Goal: Task Accomplishment & Management: Manage account settings

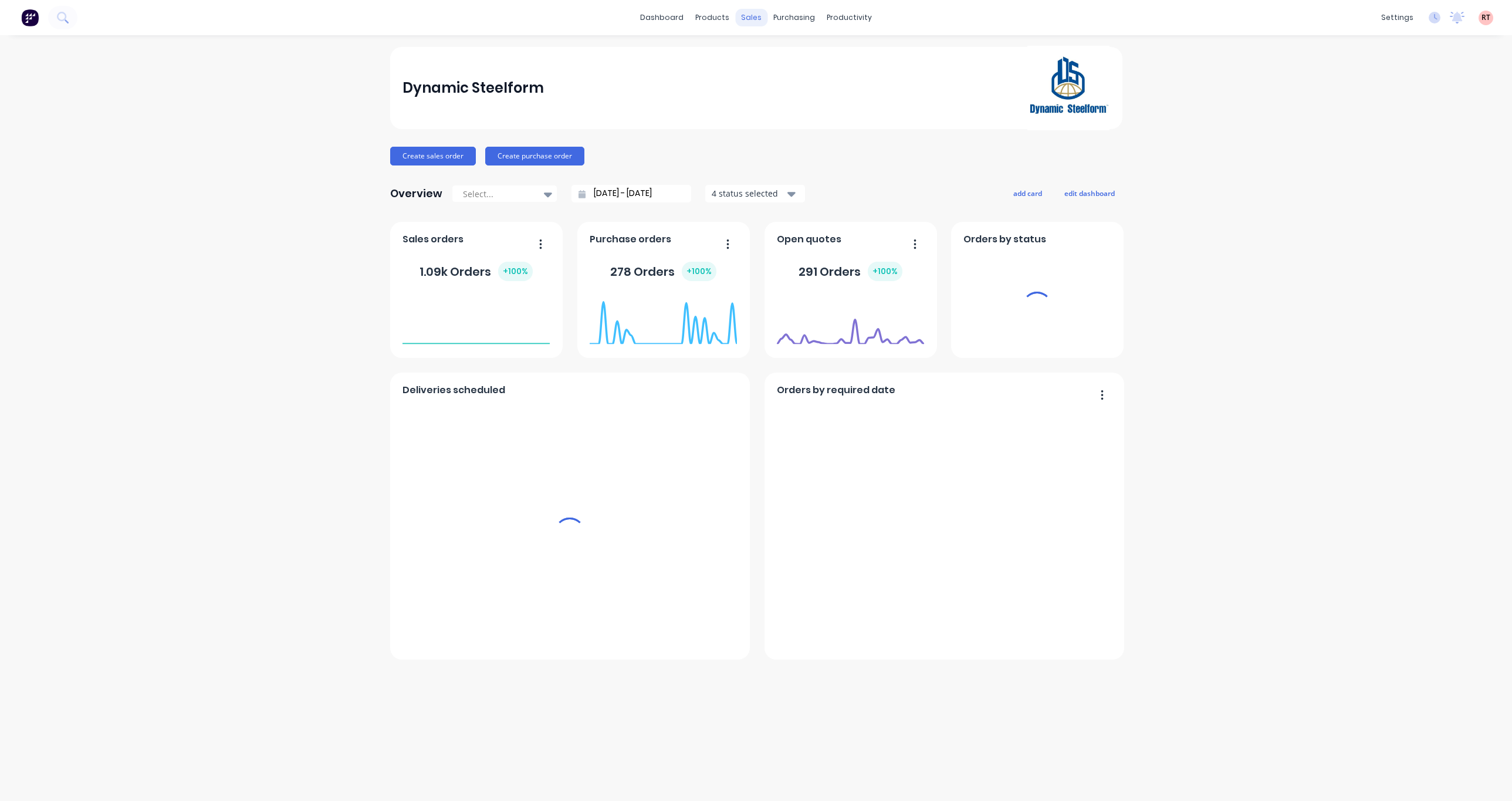
click at [755, 20] on div "sales" at bounding box center [751, 18] width 32 height 18
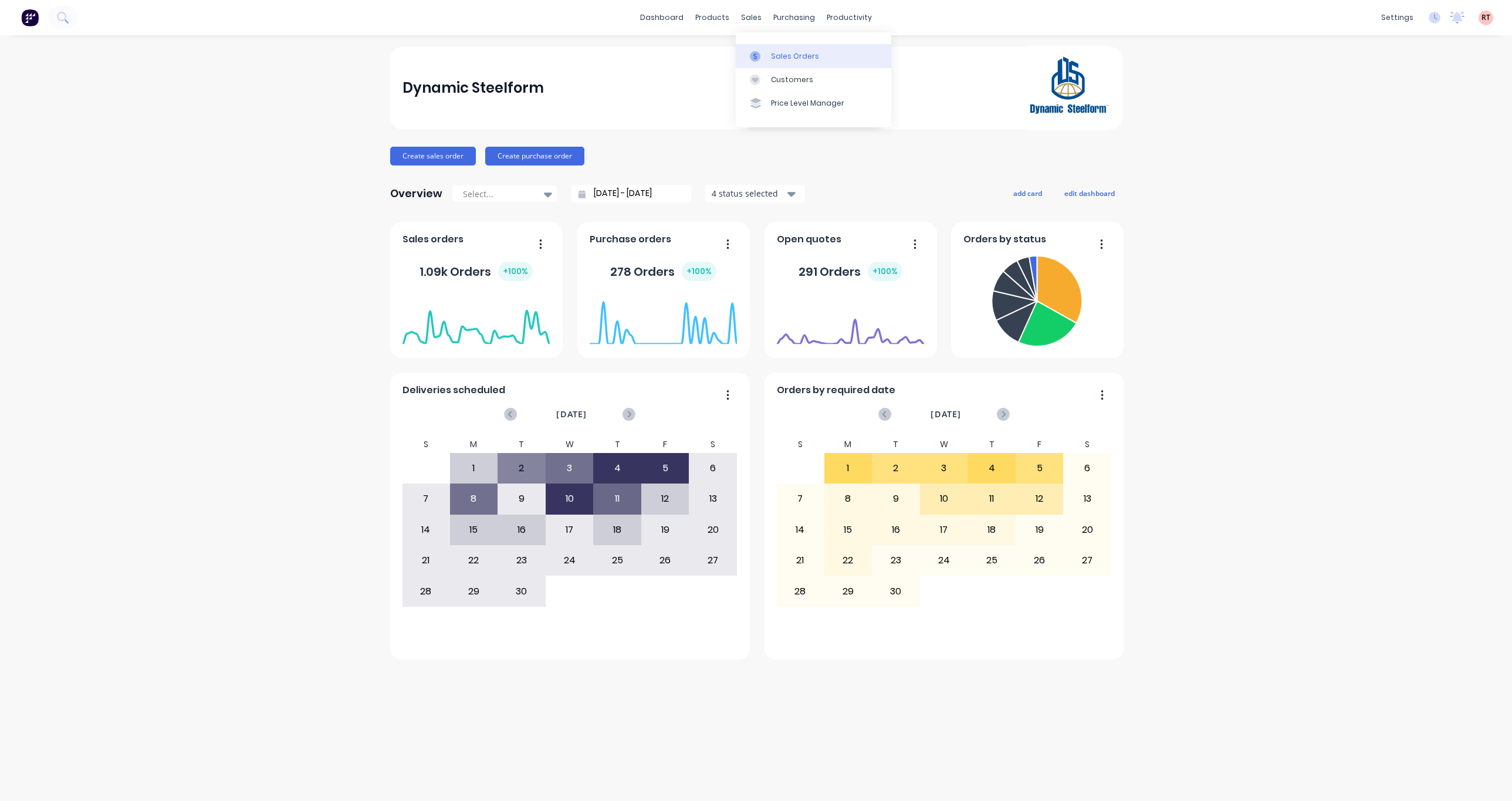
drag, startPoint x: 780, startPoint y: 57, endPoint x: 767, endPoint y: 58, distance: 13.0
click at [780, 57] on div "Sales Orders" at bounding box center [795, 56] width 48 height 10
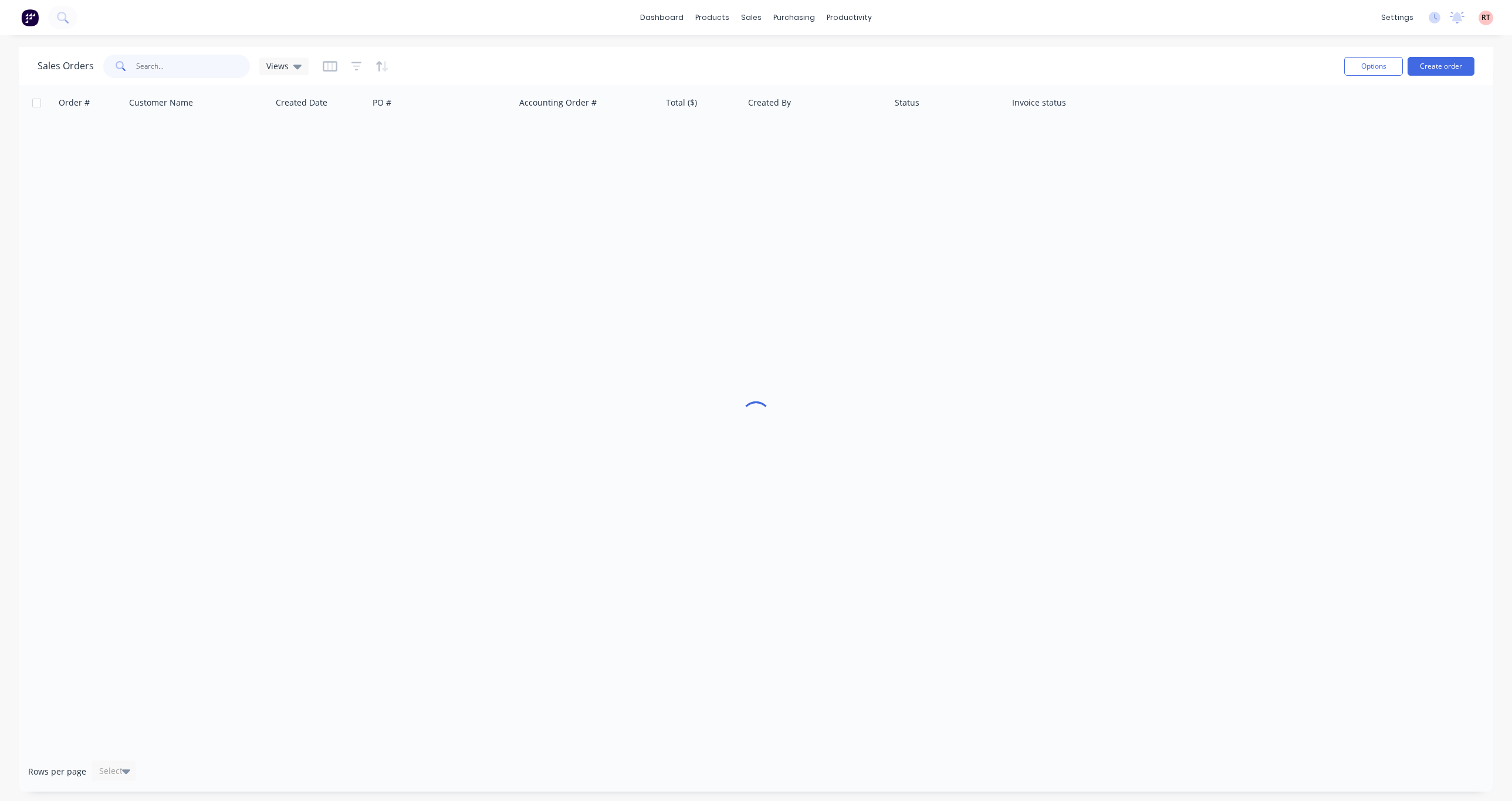
click at [220, 70] on input "text" at bounding box center [194, 66] width 114 height 23
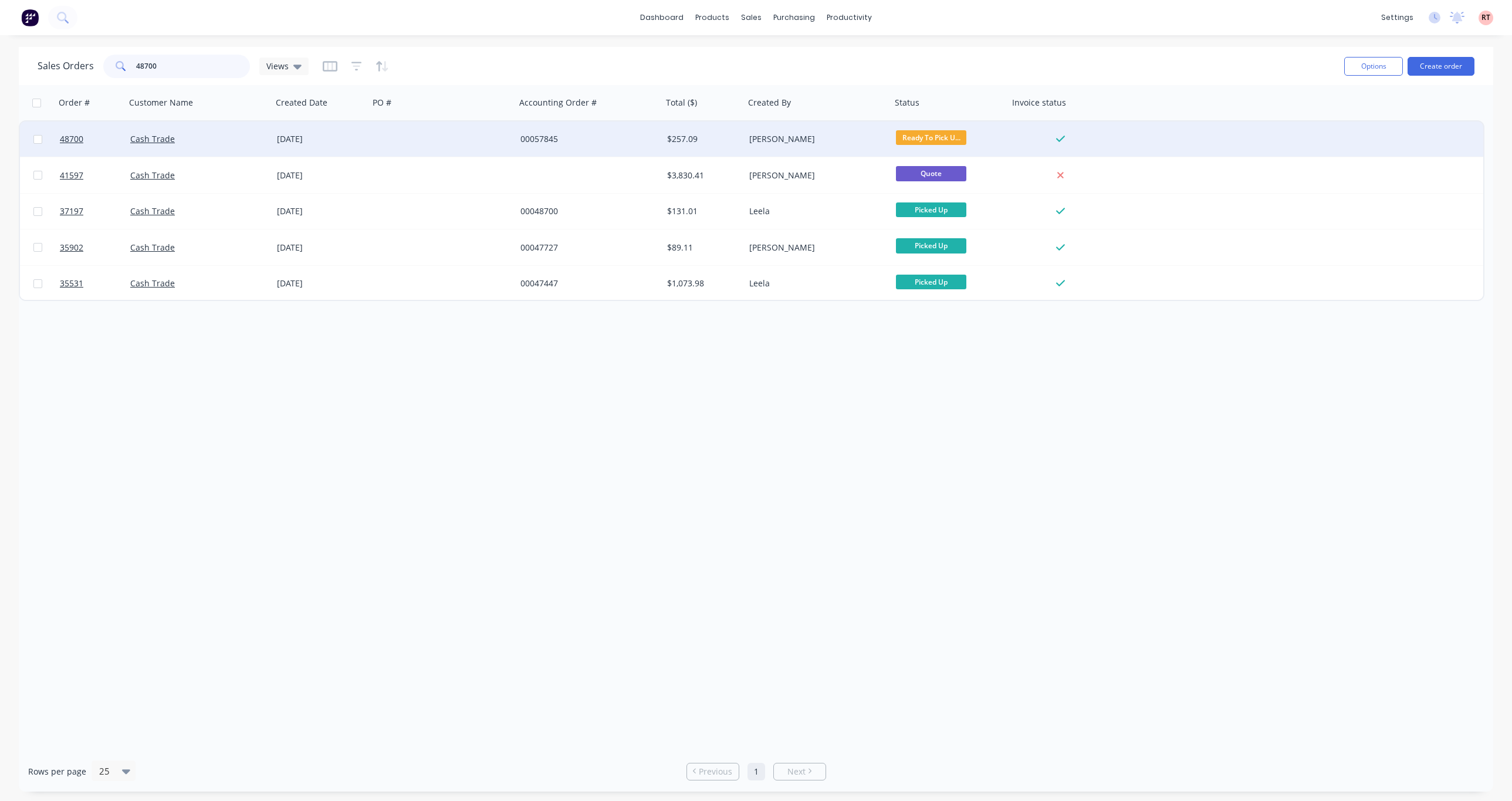
type input "48700"
click at [482, 141] on div at bounding box center [442, 138] width 147 height 35
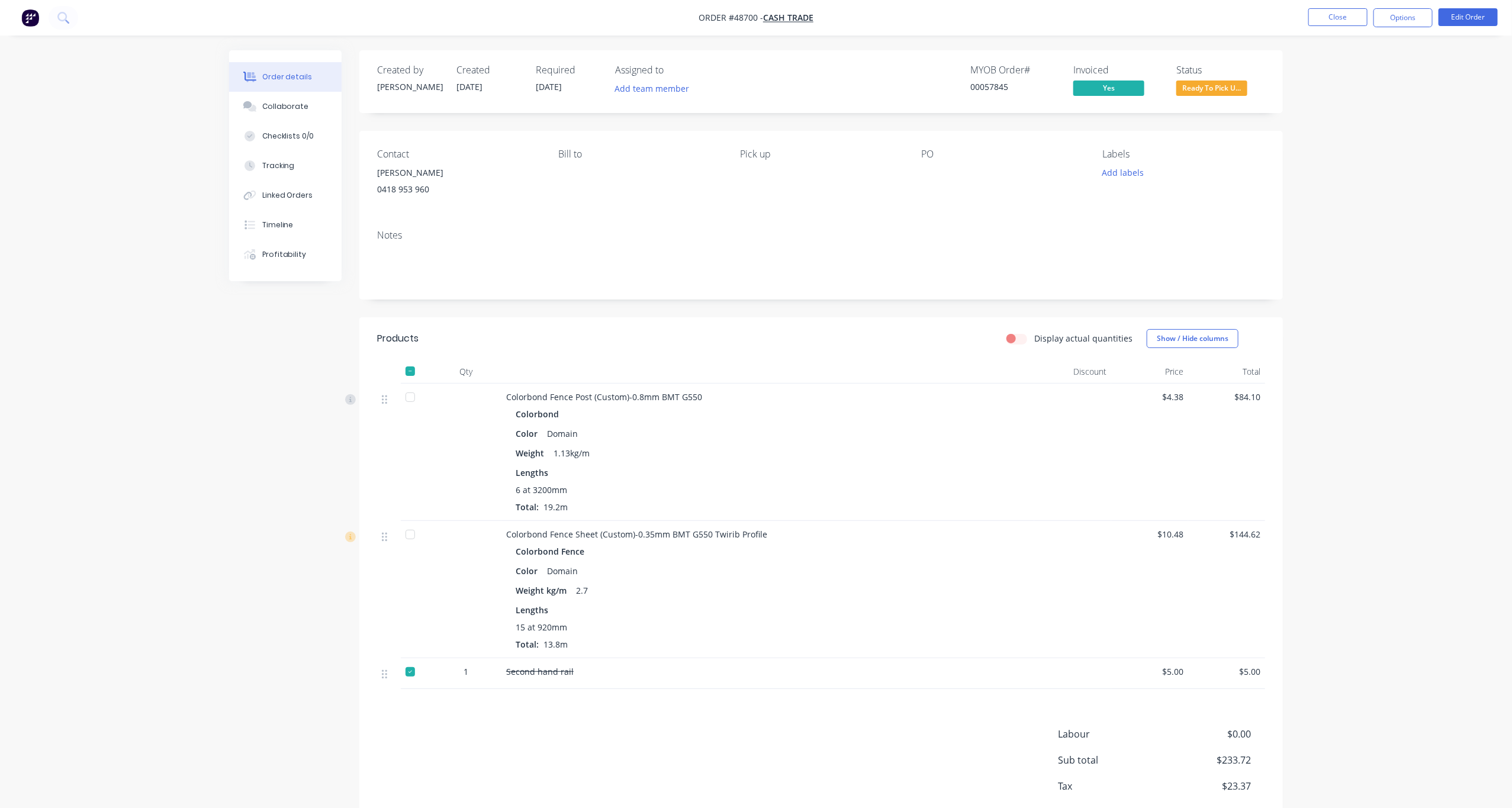
click at [1218, 90] on span "Ready To Pick U..." at bounding box center [1212, 88] width 71 height 15
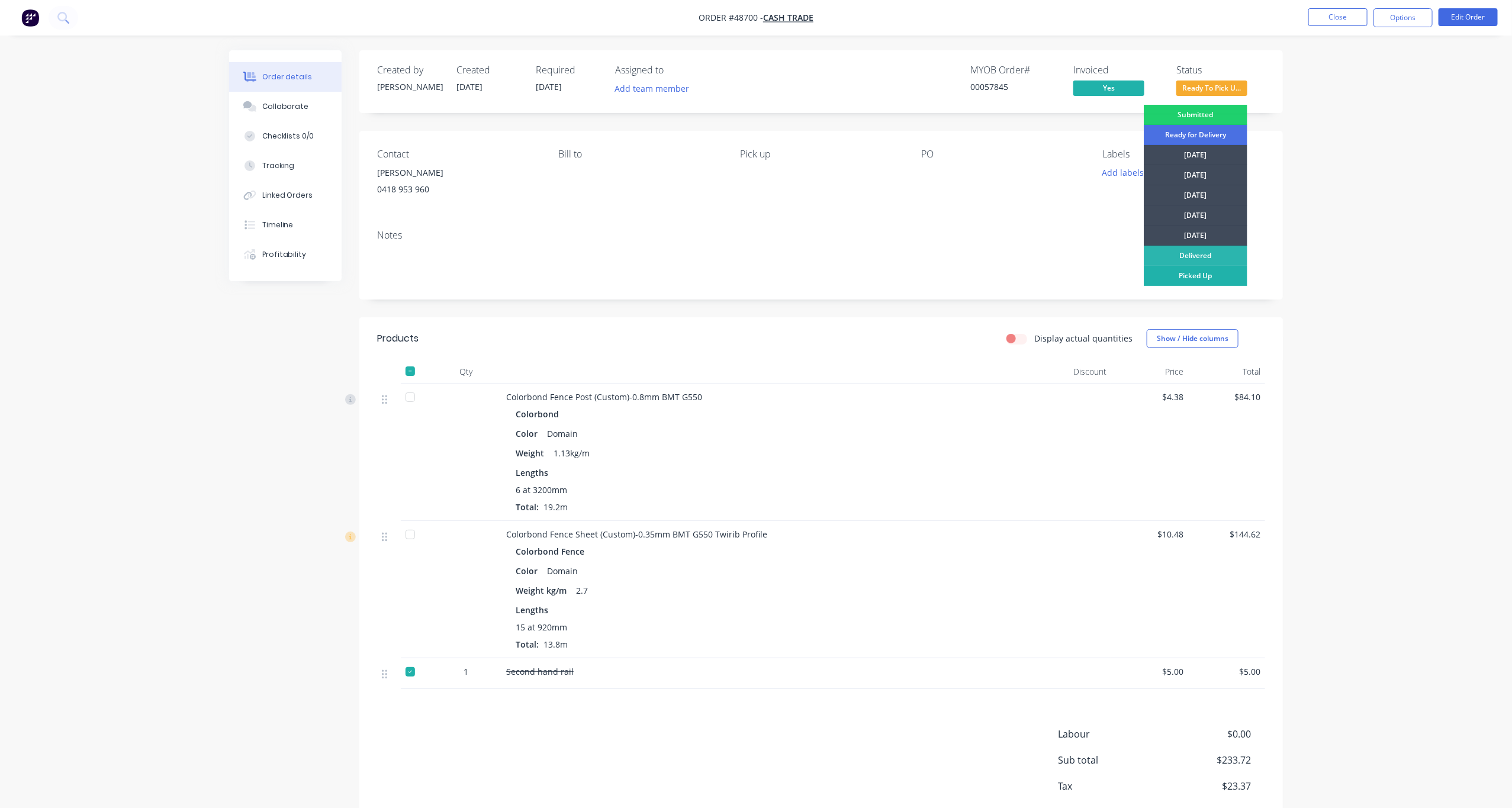
click at [1206, 284] on div "Picked Up" at bounding box center [1195, 276] width 104 height 20
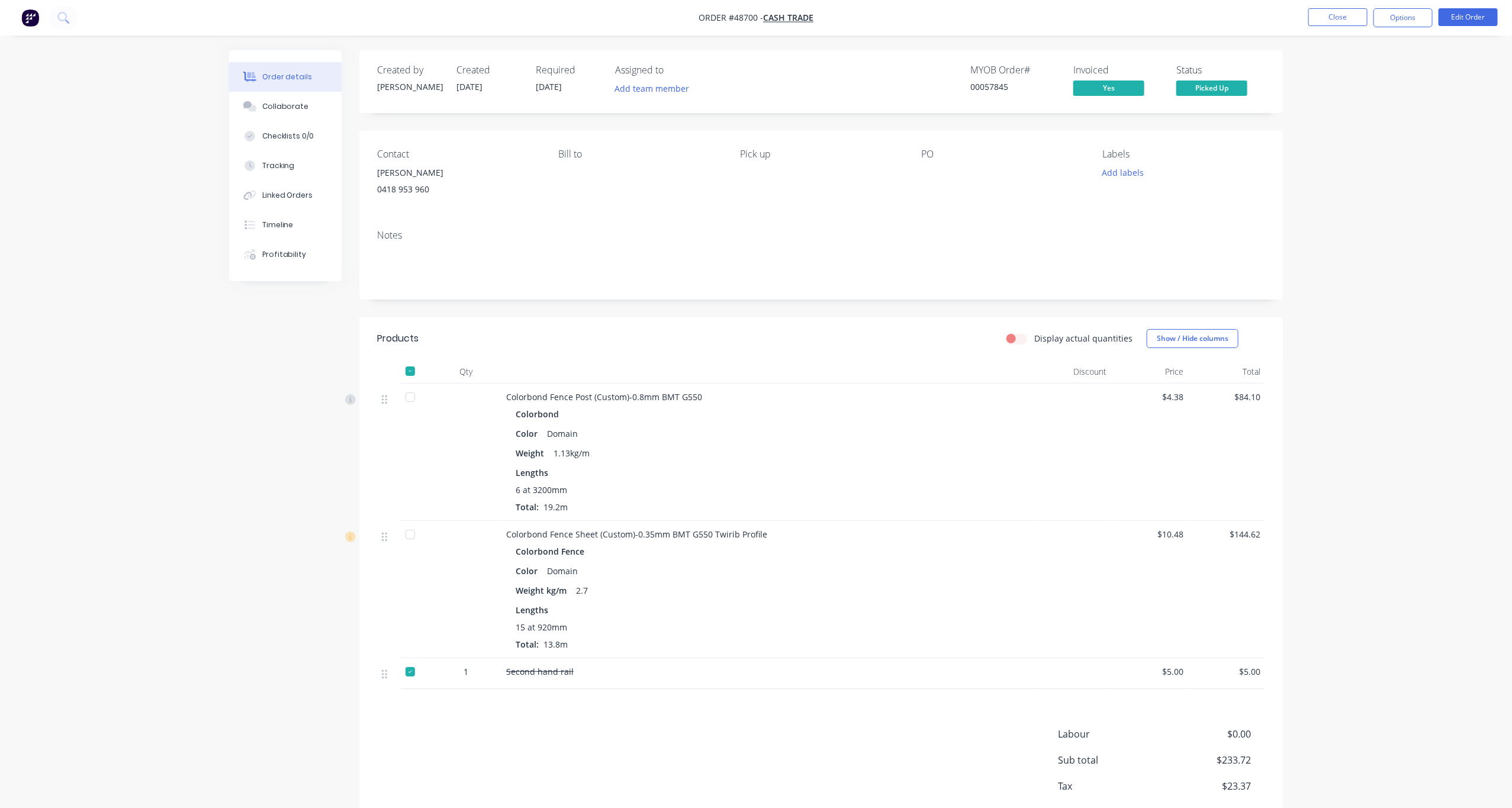
click at [1351, 179] on div "Order details Collaborate Checklists 0/0 Tracking Linked Orders Timeline Profit…" at bounding box center [756, 436] width 1512 height 873
click at [1343, 10] on button "Close" at bounding box center [1338, 17] width 59 height 18
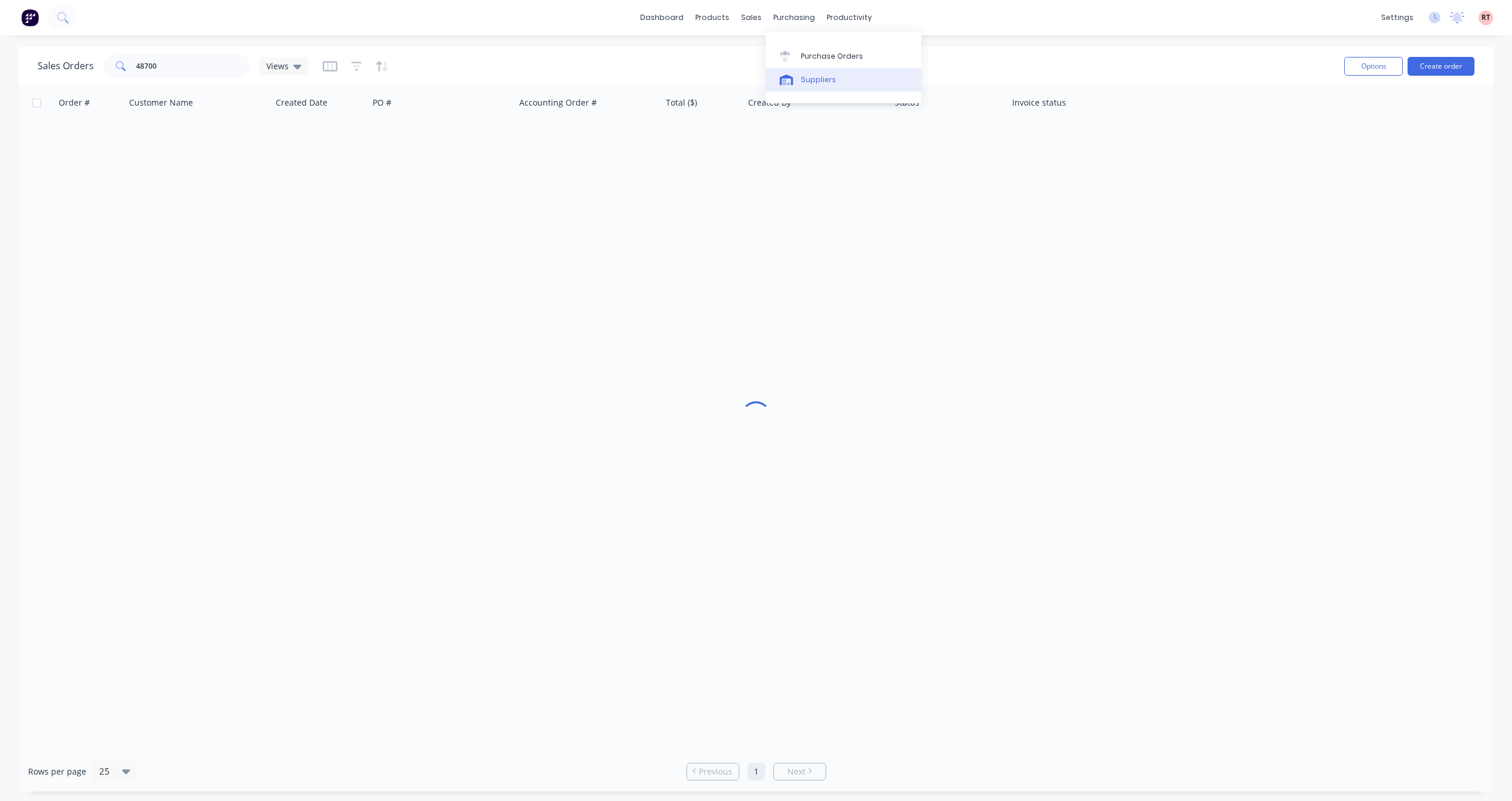
click at [811, 76] on div "Suppliers" at bounding box center [818, 79] width 35 height 10
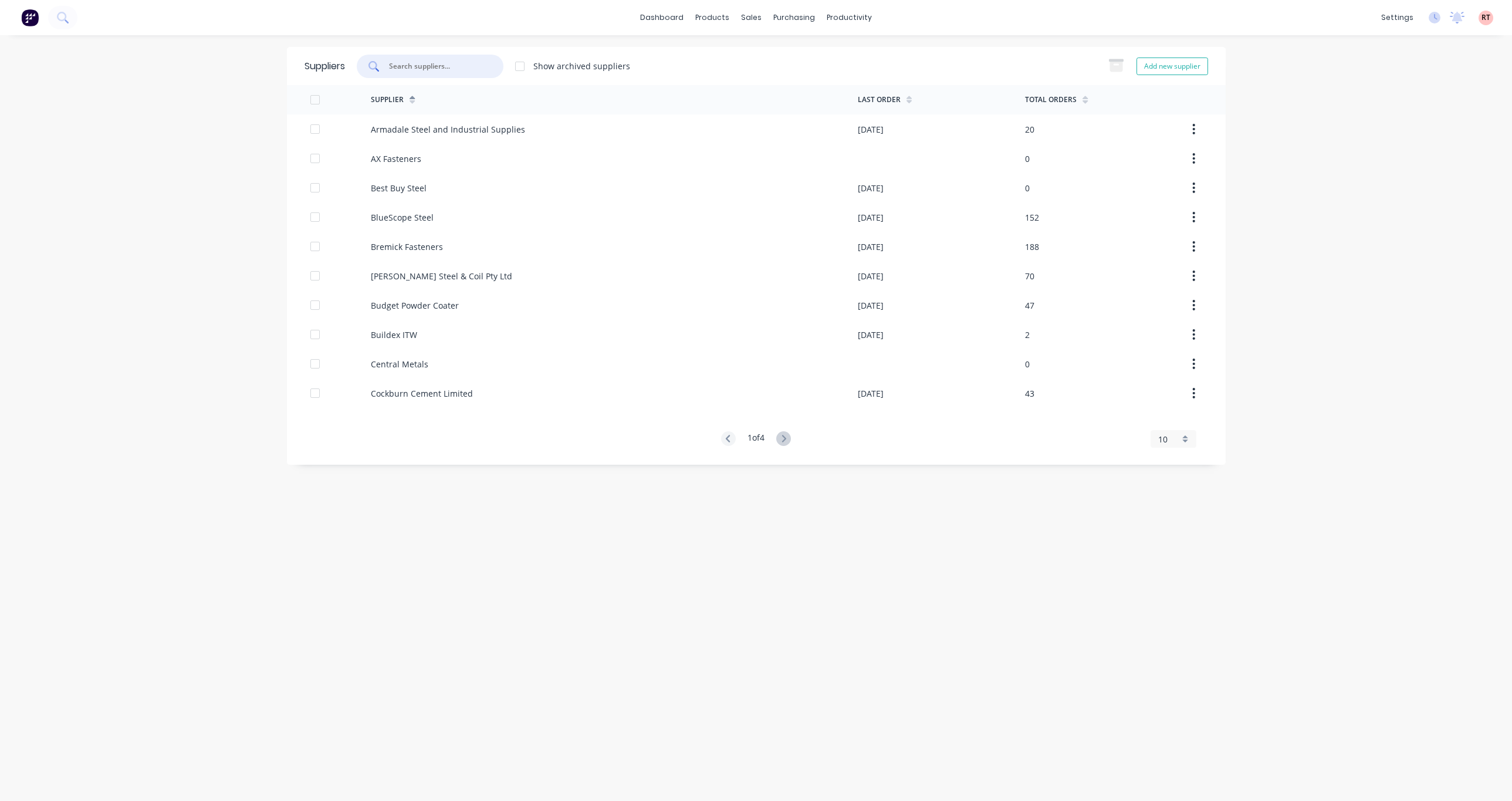
click at [459, 71] on input "text" at bounding box center [436, 66] width 97 height 12
type input "orrcon"
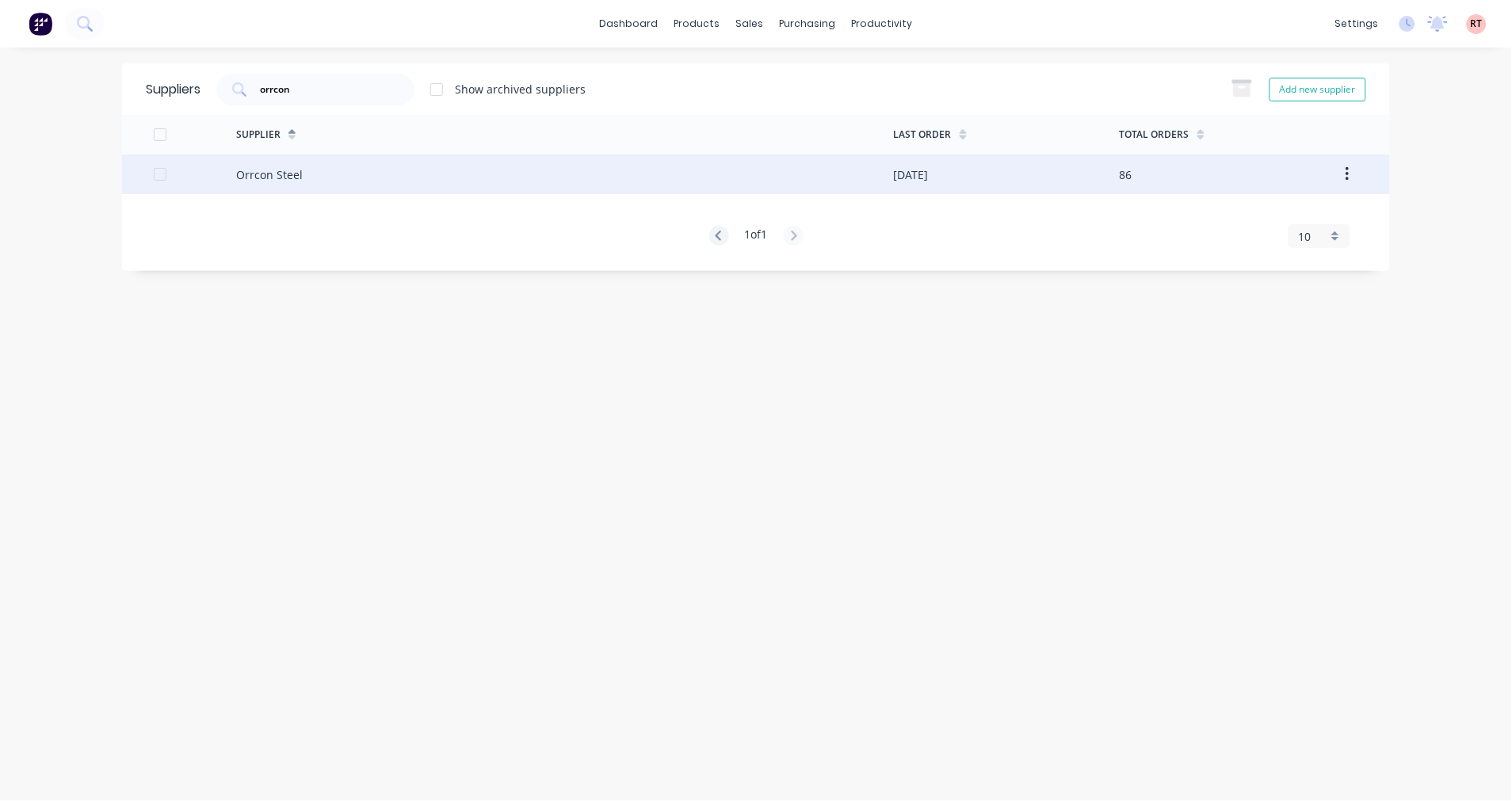
click at [329, 168] on div "Orrcon Steel" at bounding box center [565, 174] width 658 height 40
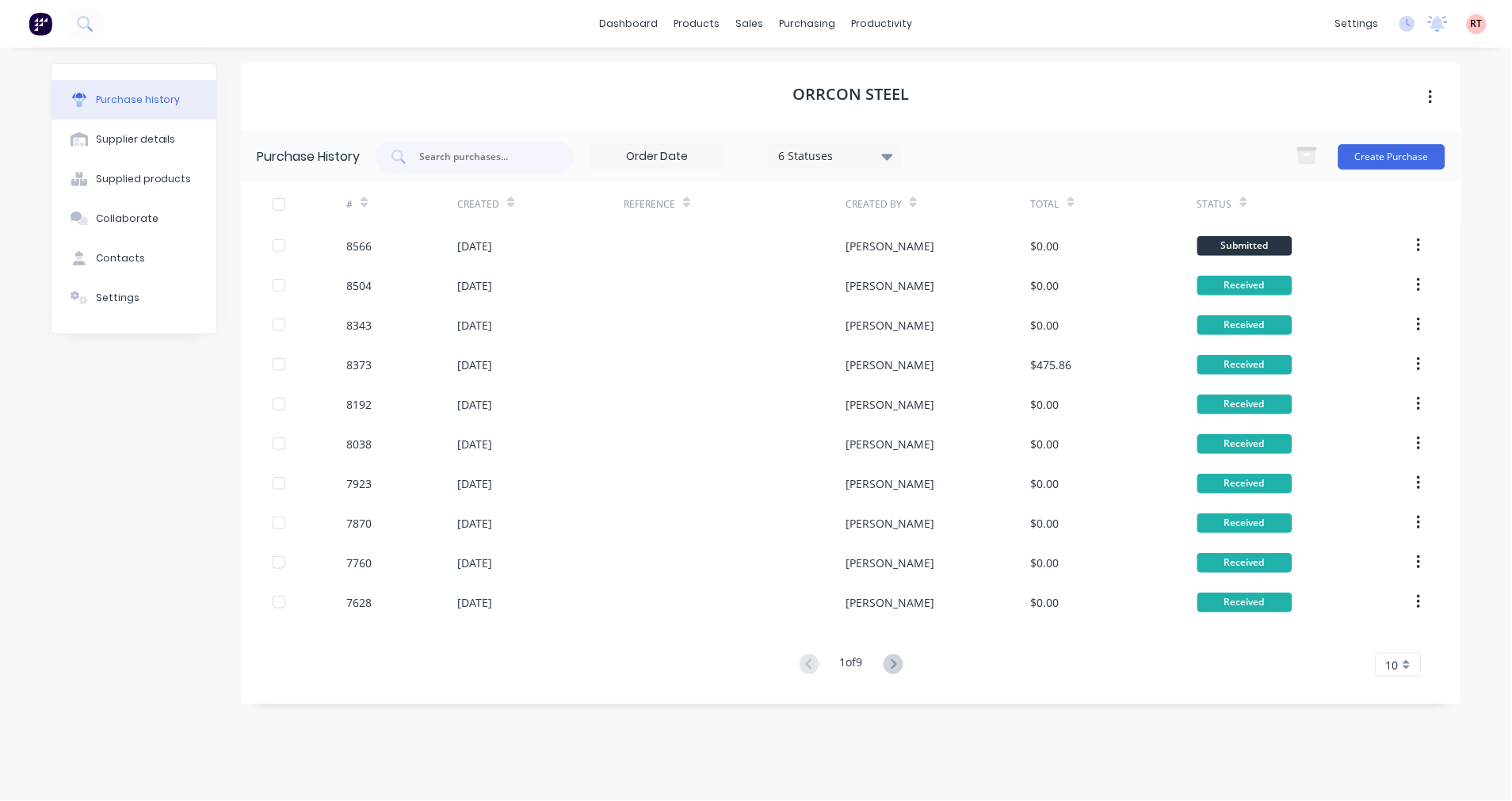
click at [900, 234] on div "[PERSON_NAME]" at bounding box center [938, 246] width 184 height 40
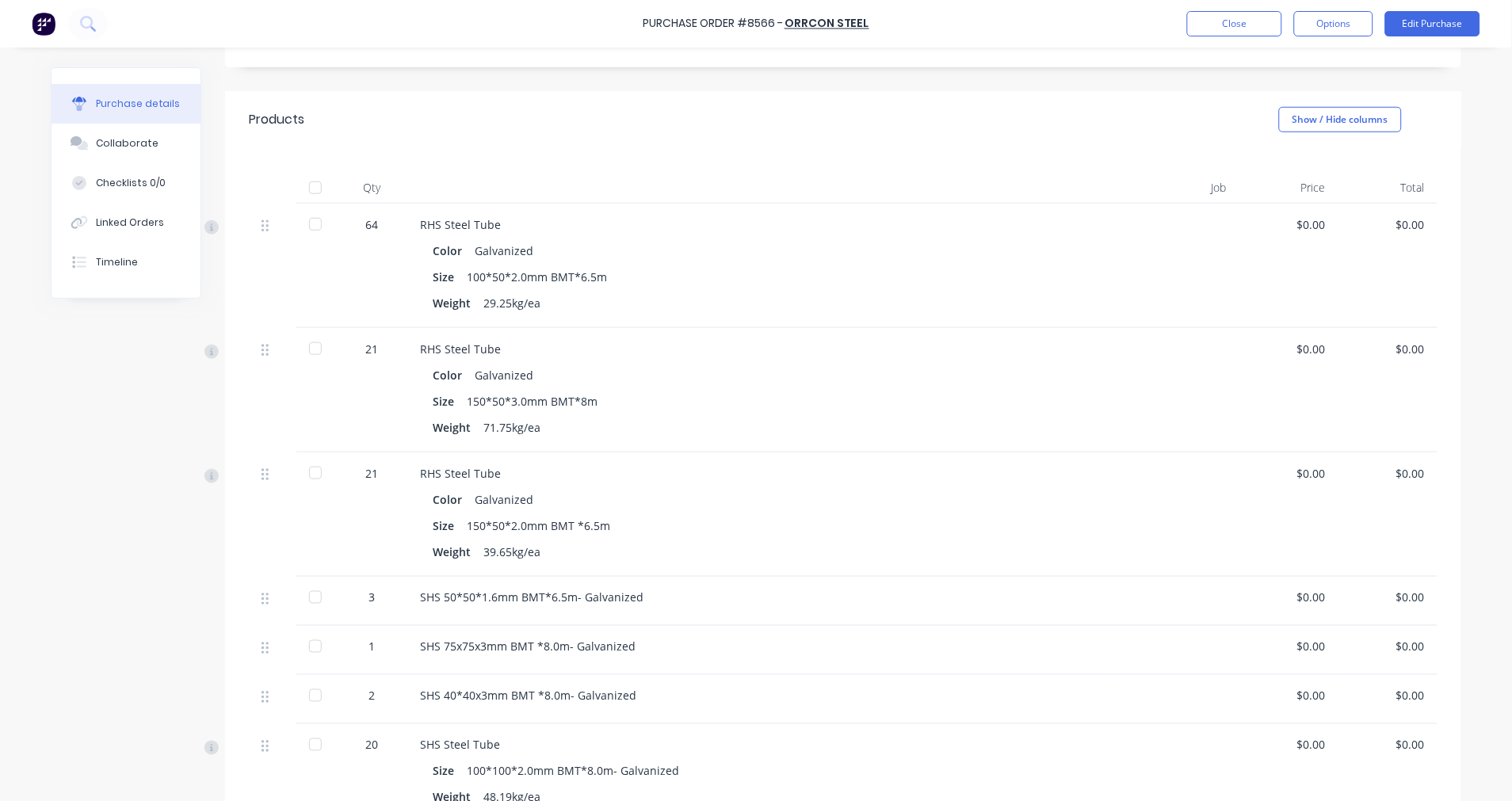
scroll to position [264, 0]
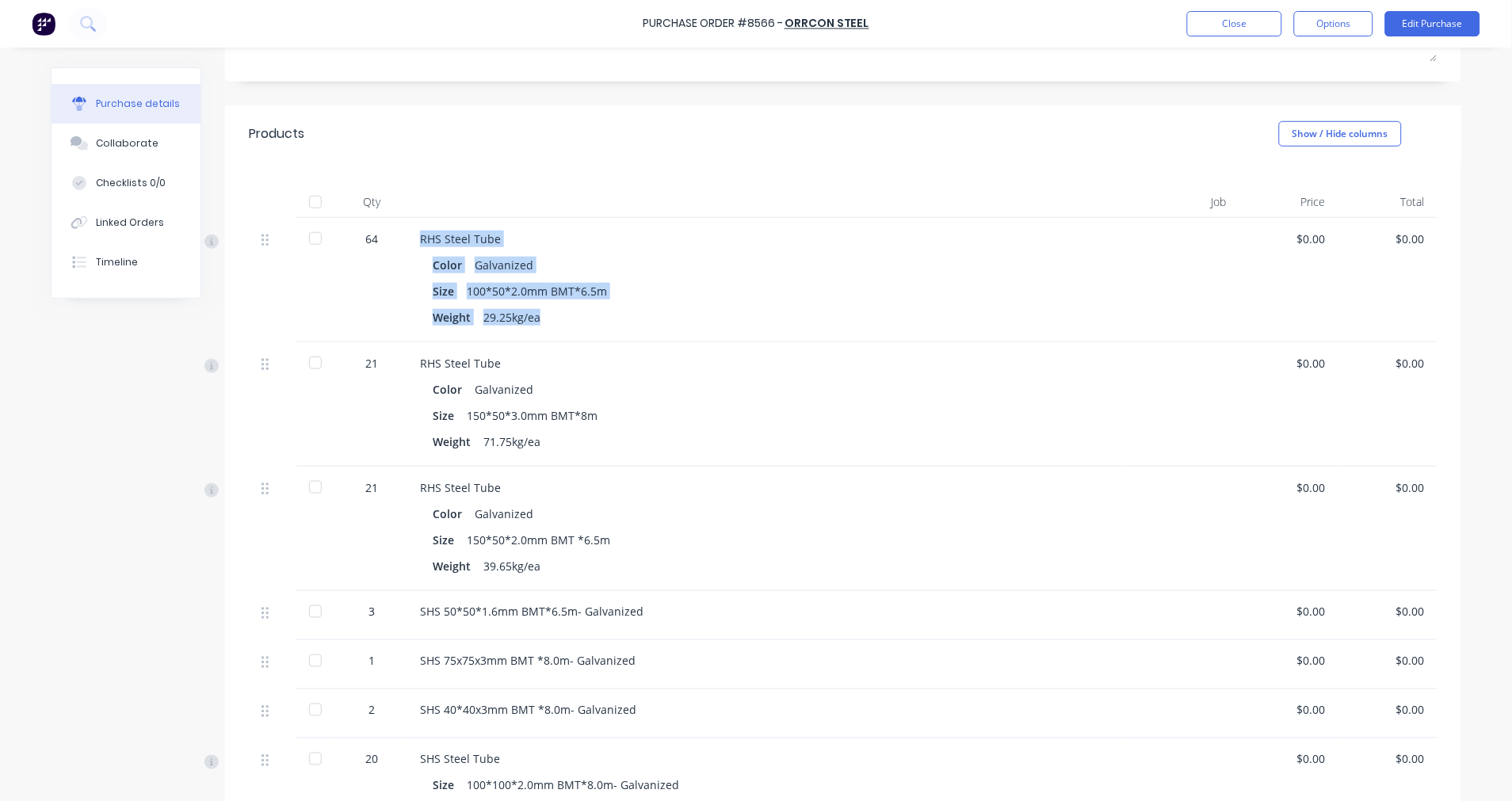
drag, startPoint x: 410, startPoint y: 239, endPoint x: 534, endPoint y: 324, distance: 150.3
click at [534, 324] on div "RHS Steel Tube Color Galvanized Size 100*50*2.0mm BMT*6.5m Weight 29.25kg/ea" at bounding box center [764, 280] width 714 height 125
click at [543, 320] on div "Weight 29.25kg/ea" at bounding box center [764, 317] width 662 height 23
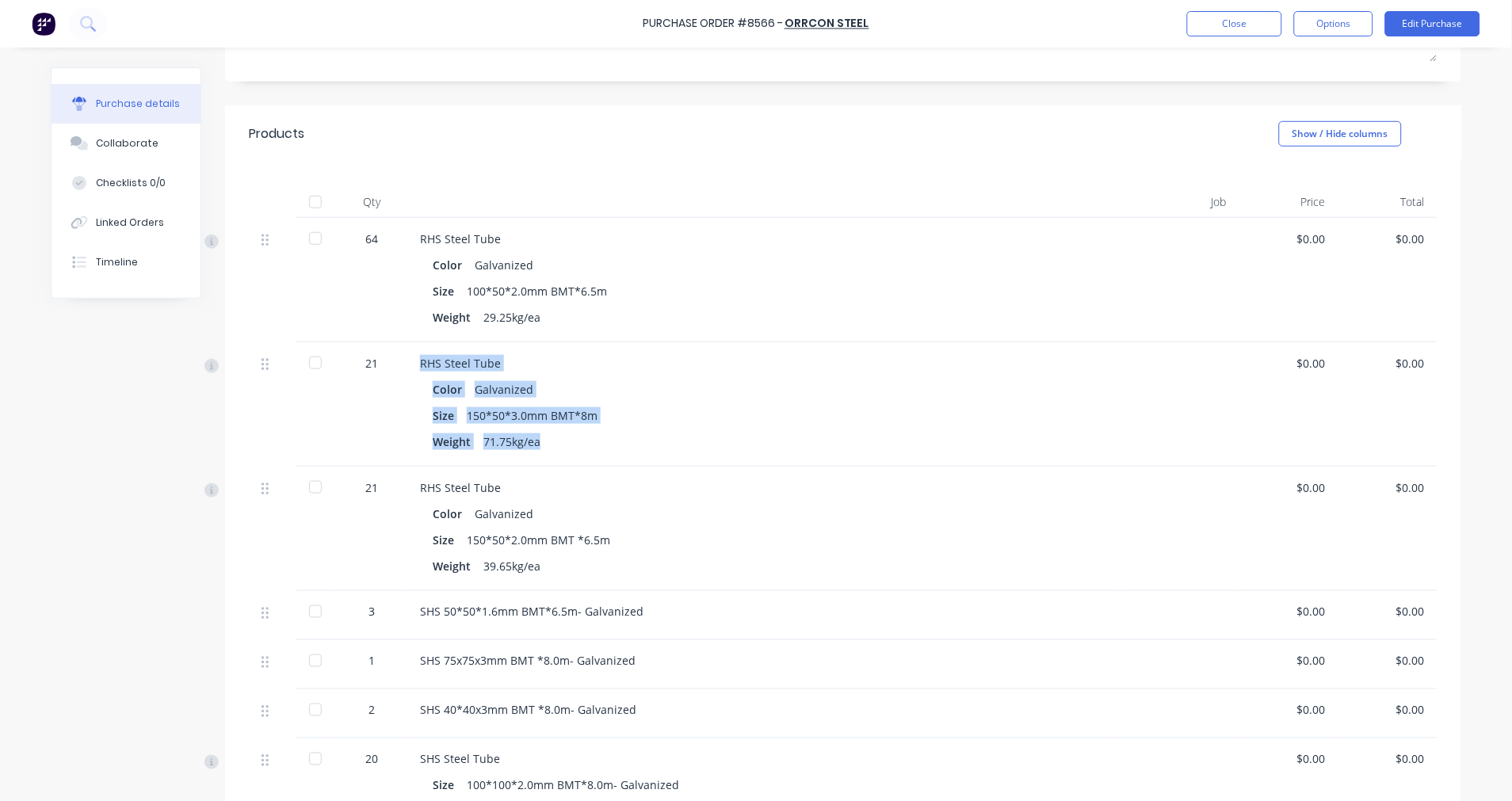
drag, startPoint x: 409, startPoint y: 361, endPoint x: 542, endPoint y: 447, distance: 158.4
click at [542, 447] on div "RHS Steel Tube Color Galvanized Size 150*50*3.0mm BMT*8m Weight 71.75kg/ea" at bounding box center [764, 405] width 714 height 125
click at [604, 434] on div "Weight 71.75kg/ea" at bounding box center [764, 442] width 662 height 23
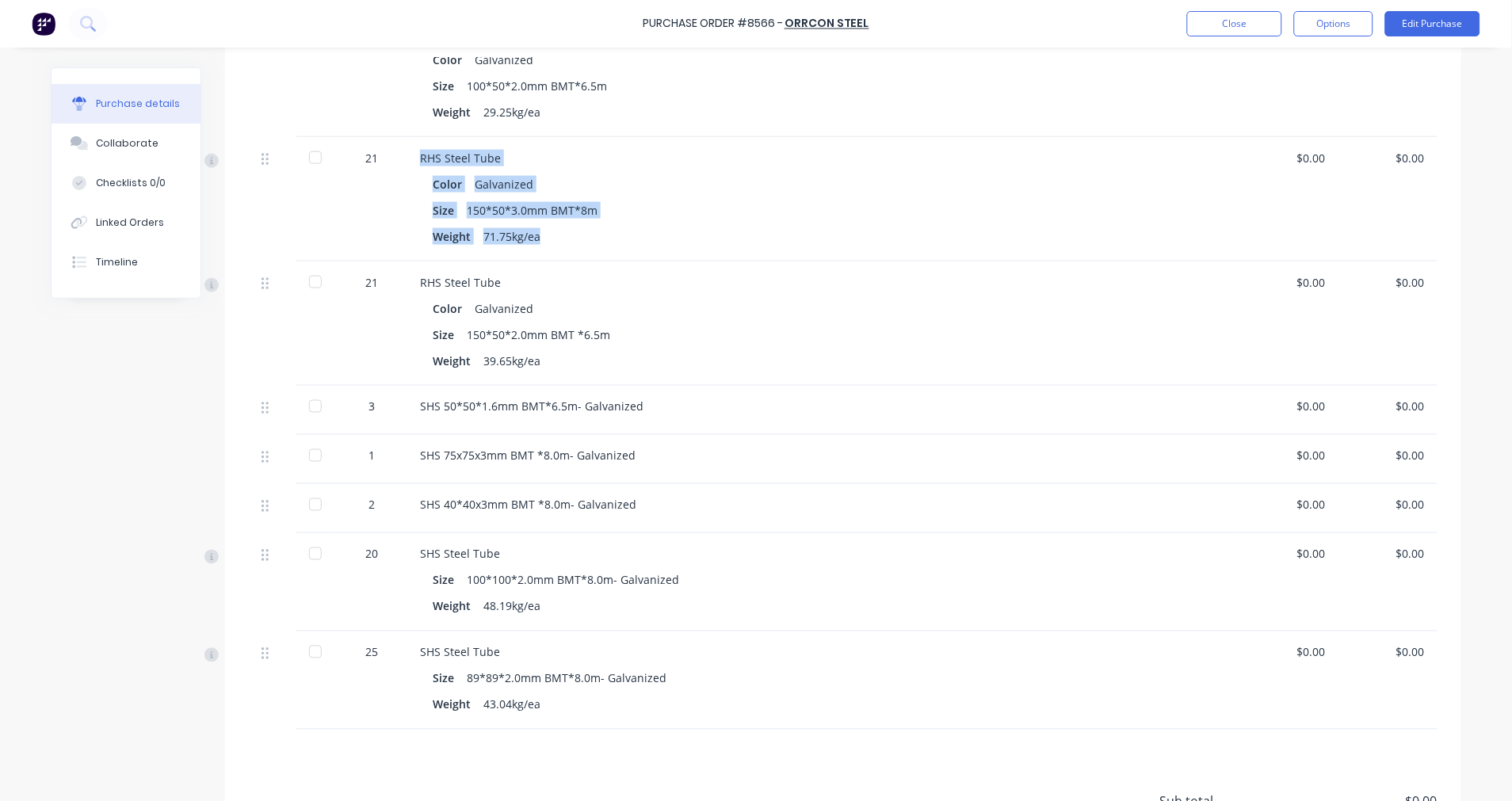
scroll to position [352, 0]
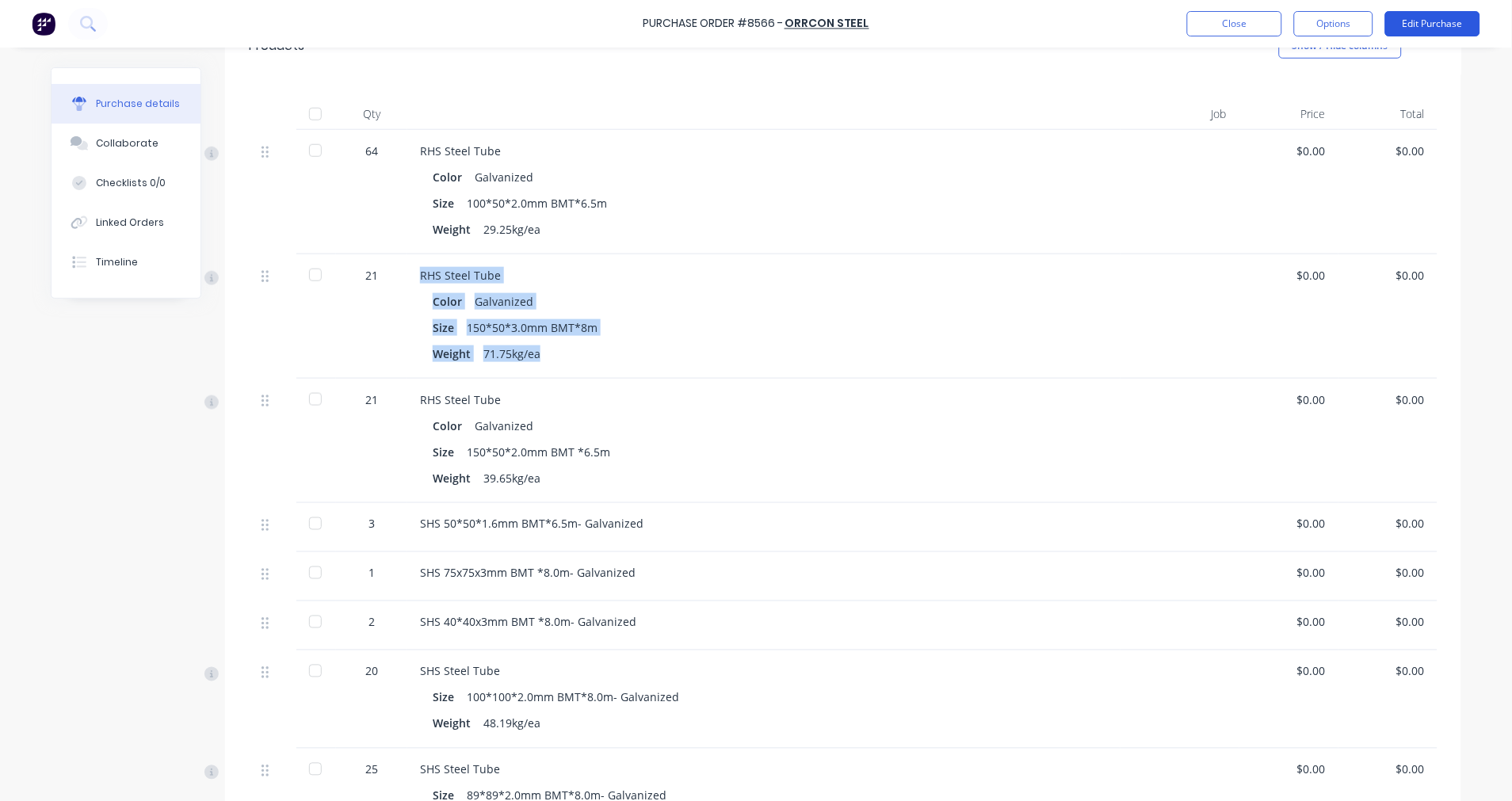
click at [1438, 25] on button "Edit Purchase" at bounding box center [1433, 23] width 95 height 25
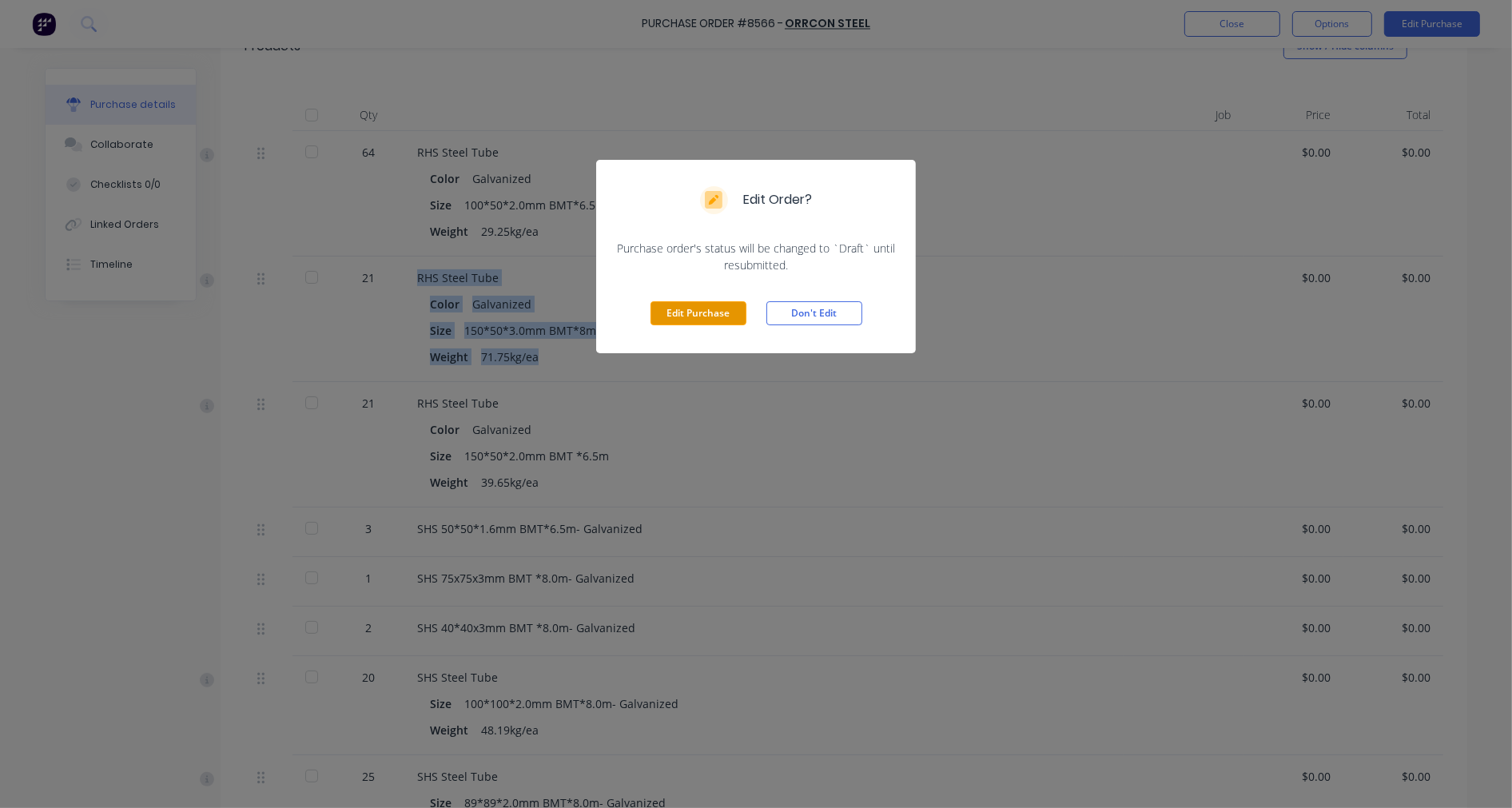
click at [725, 307] on button "Edit Purchase" at bounding box center [698, 313] width 96 height 24
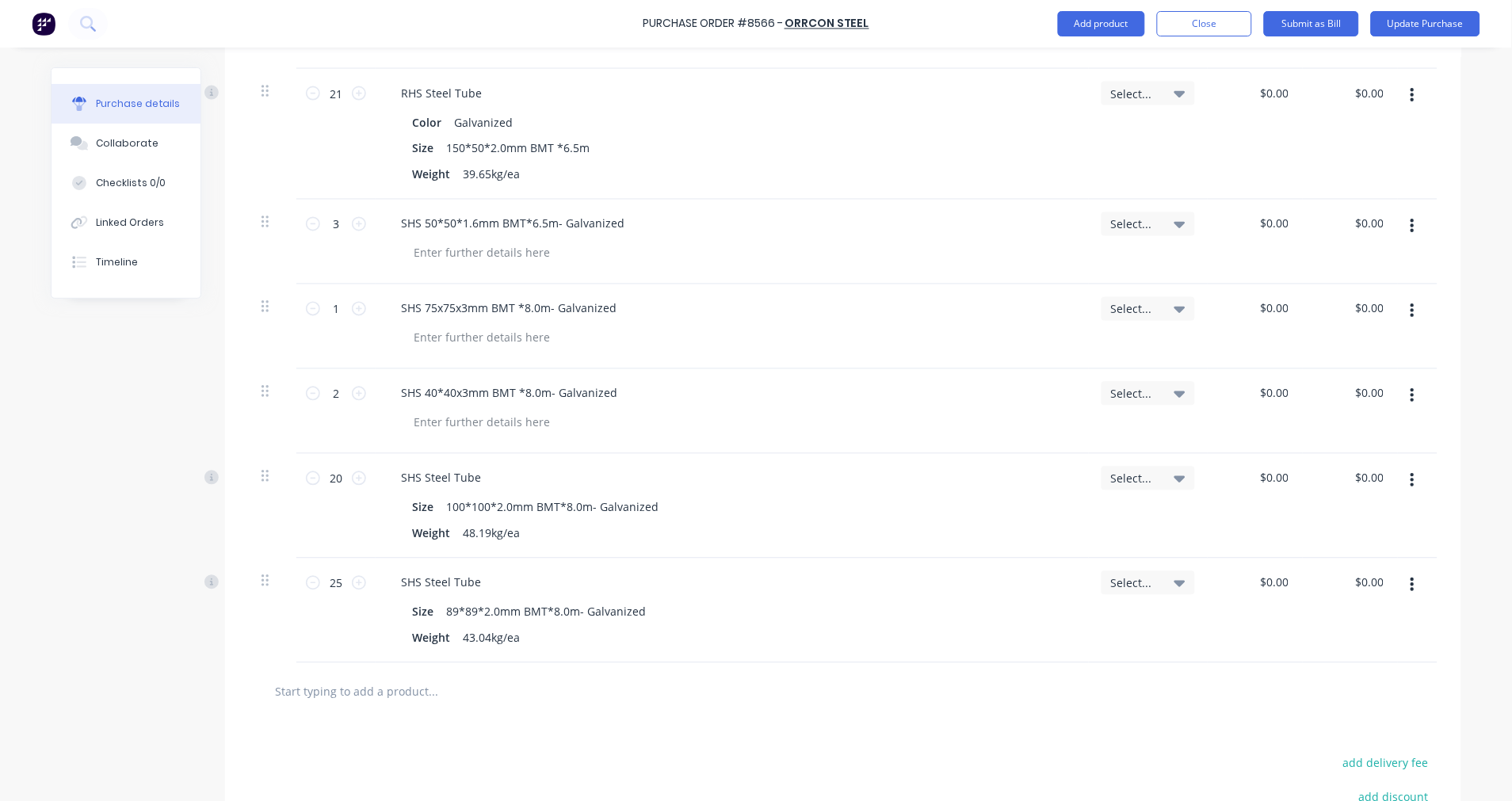
scroll to position [729, 0]
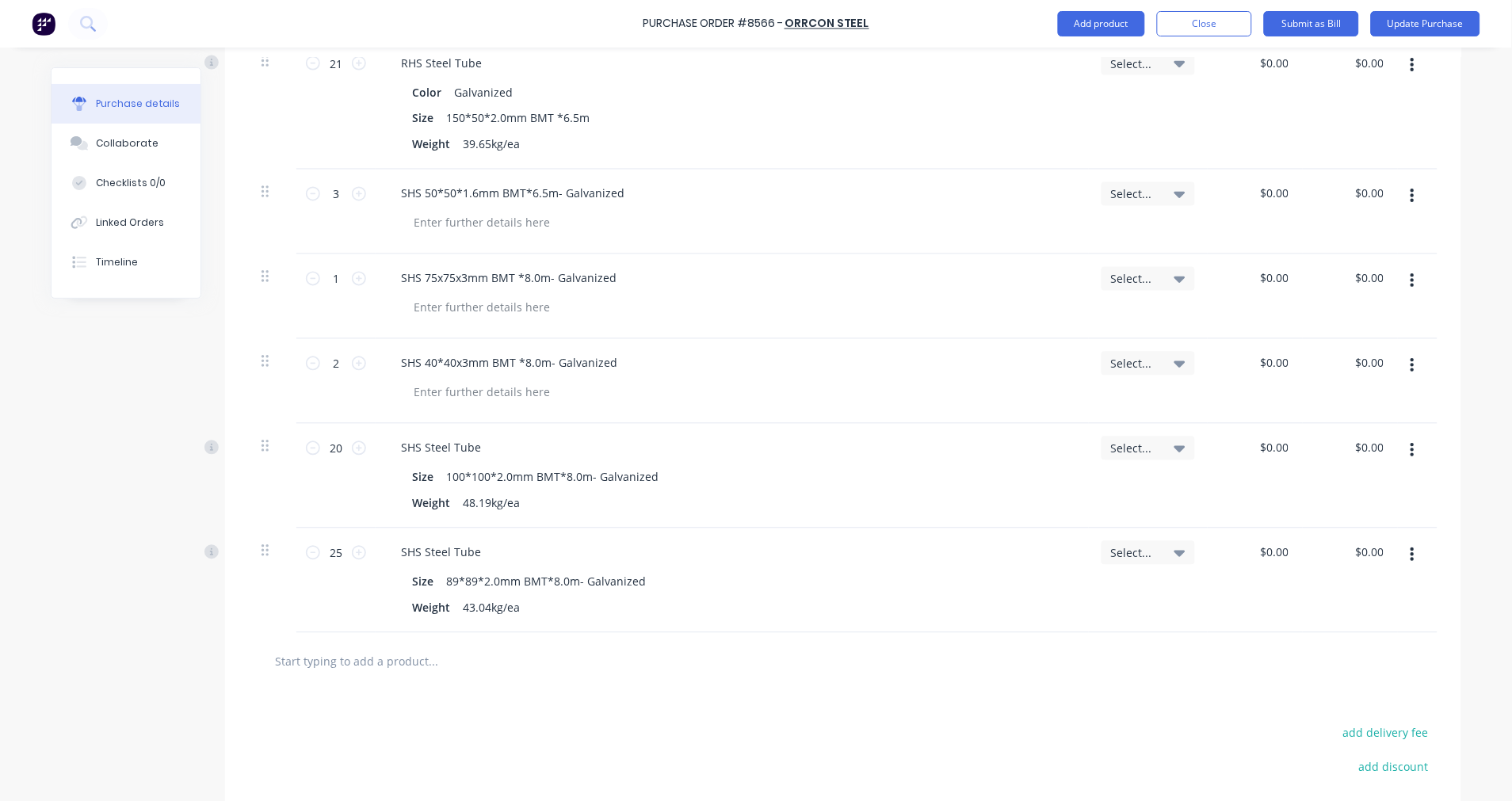
click at [1401, 452] on button "button" at bounding box center [1413, 450] width 37 height 29
click at [1360, 522] on button "Duplicate" at bounding box center [1364, 525] width 135 height 32
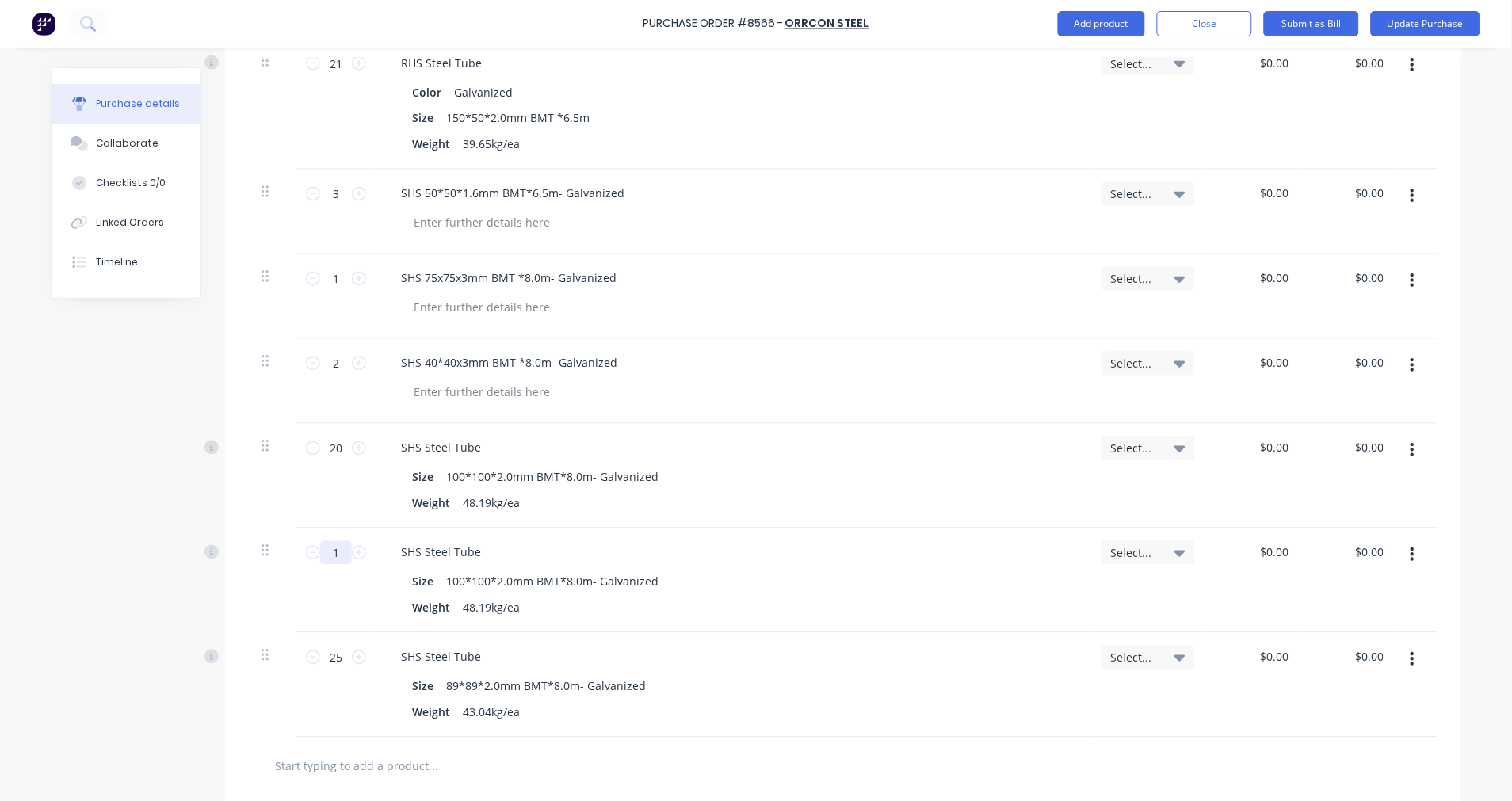
click at [336, 554] on input "1" at bounding box center [336, 554] width 32 height 24
type input "7"
click at [329, 453] on input "20" at bounding box center [336, 448] width 32 height 24
type input "13"
click at [755, 501] on div "Weight 48.19kg/ea" at bounding box center [729, 503] width 647 height 23
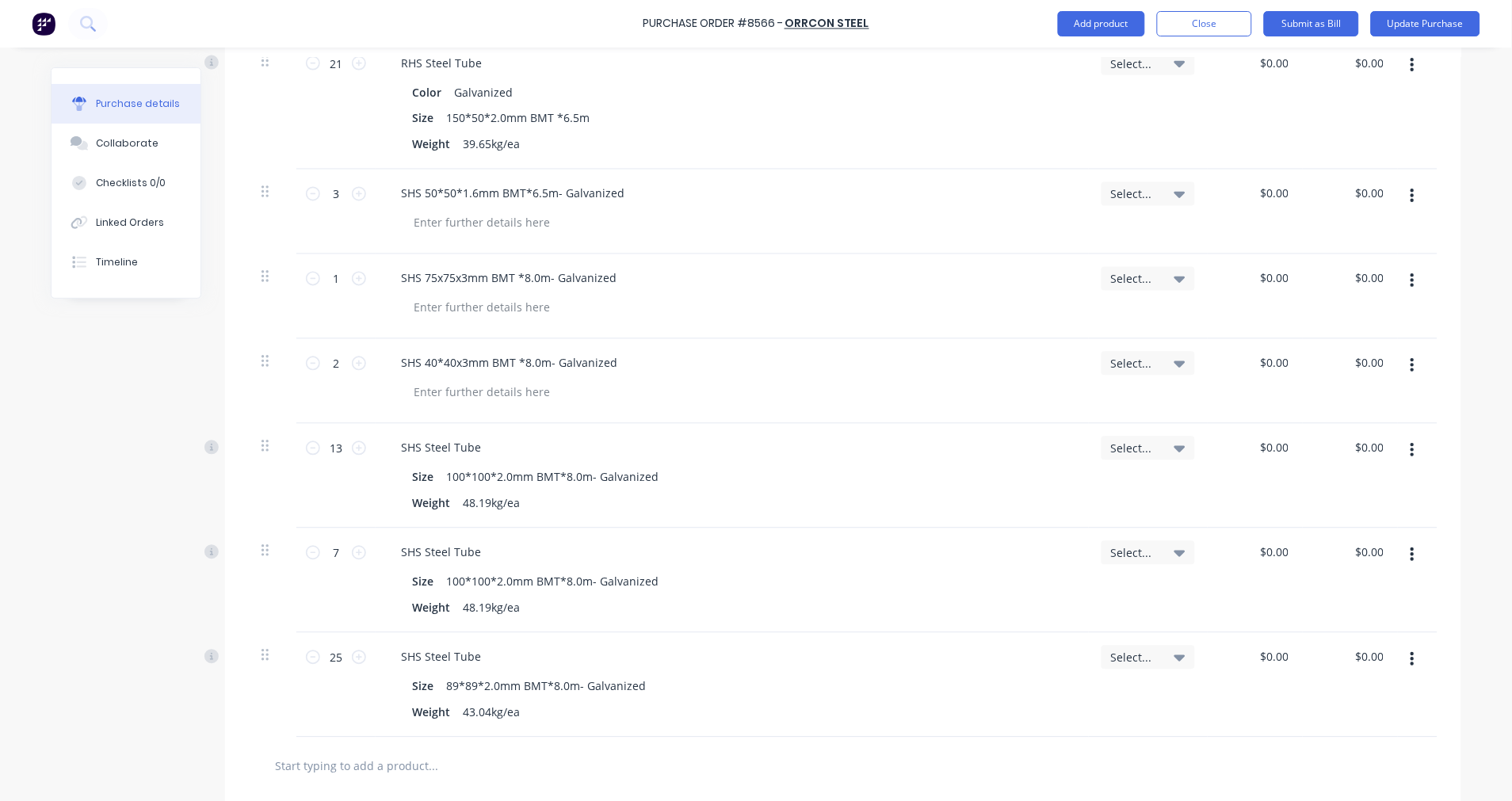
click at [793, 508] on div "Weight 48.19kg/ea" at bounding box center [729, 503] width 647 height 23
click at [565, 648] on div "SHS Steel Tube" at bounding box center [731, 657] width 688 height 23
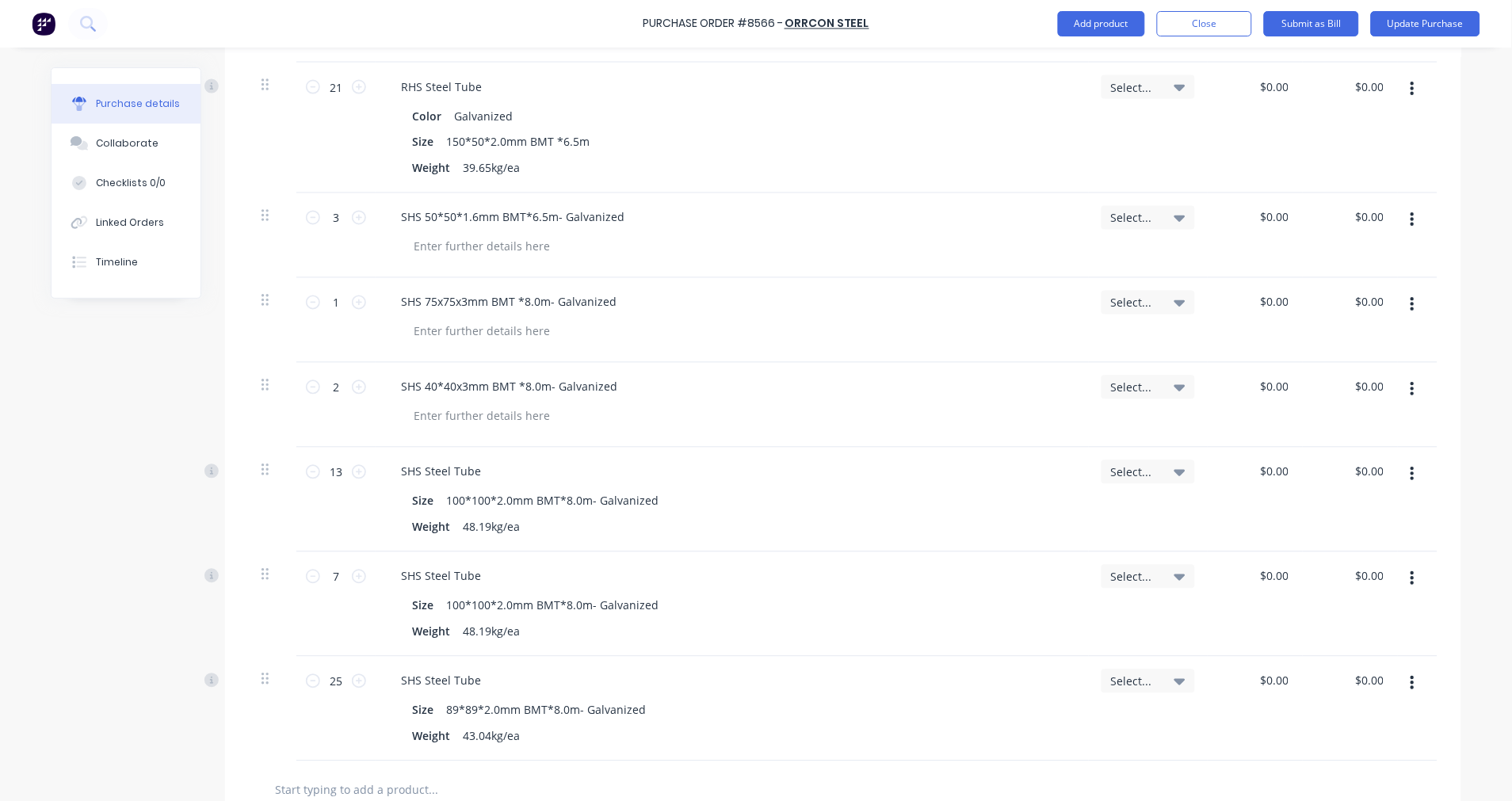
scroll to position [640, 0]
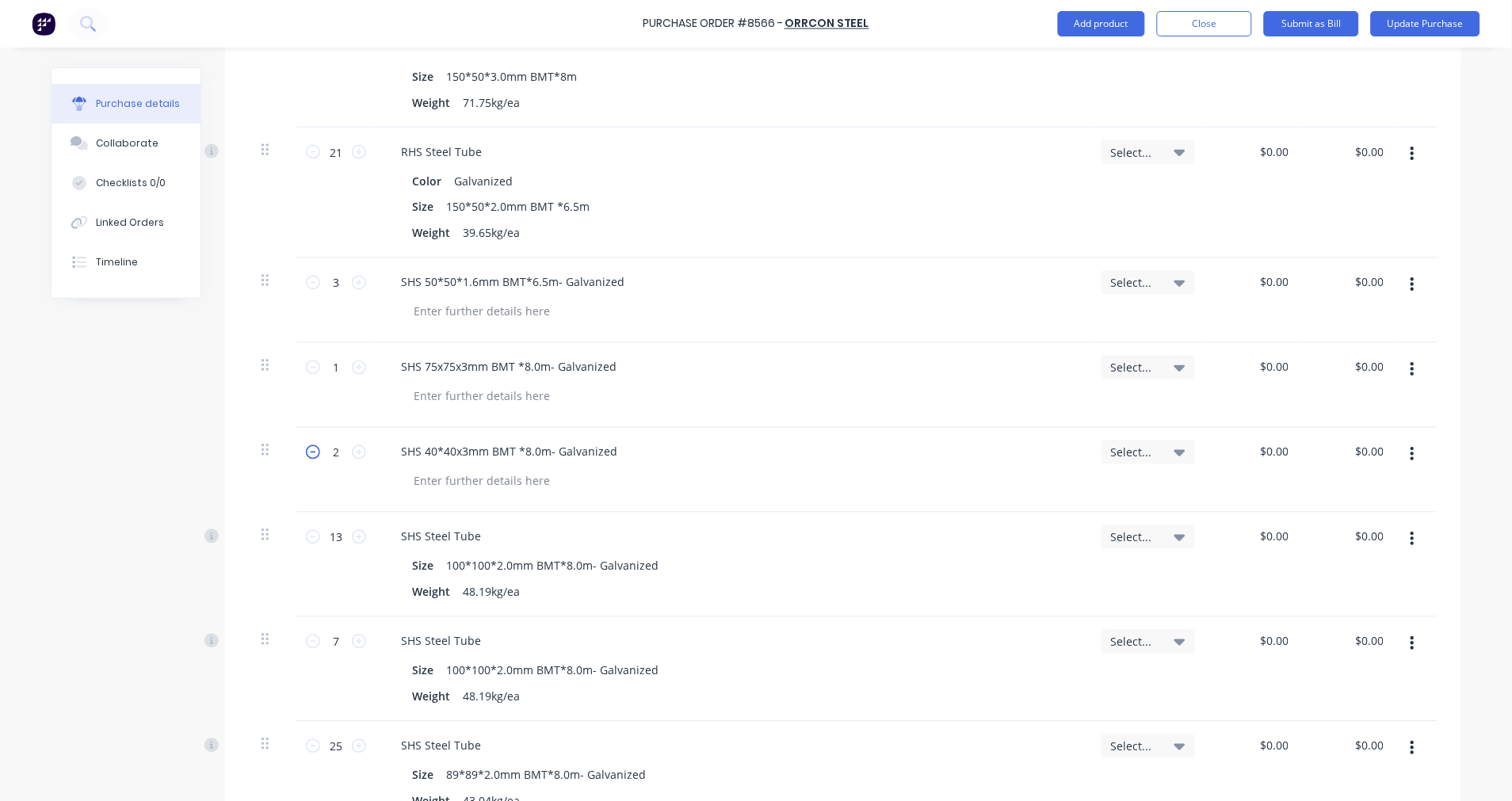
click at [306, 454] on icon at bounding box center [313, 452] width 14 height 14
click at [354, 452] on icon at bounding box center [358, 452] width 14 height 14
type input "2"
click at [1425, 24] on button "Update Purchase" at bounding box center [1426, 23] width 110 height 25
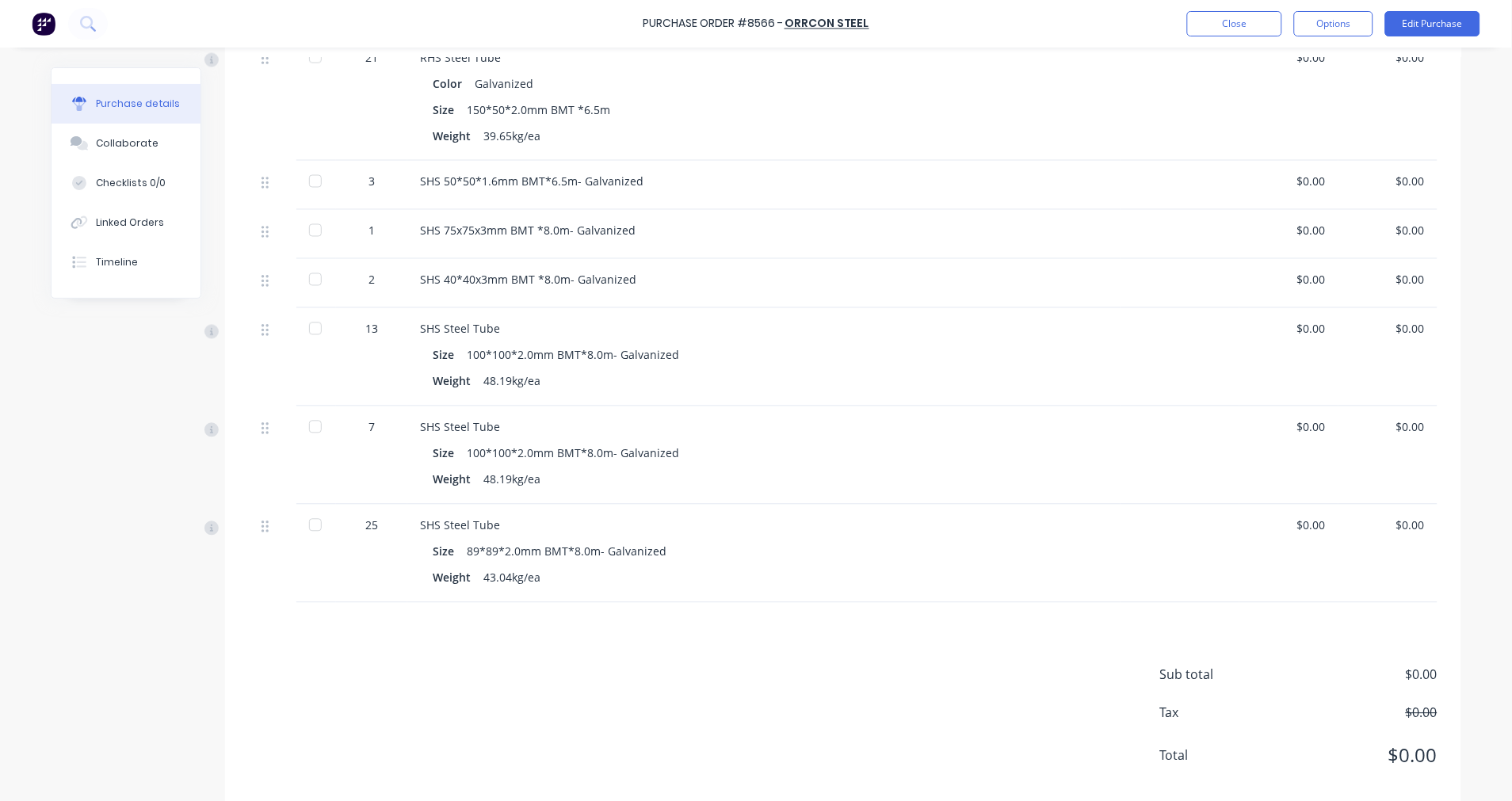
scroll to position [704, 0]
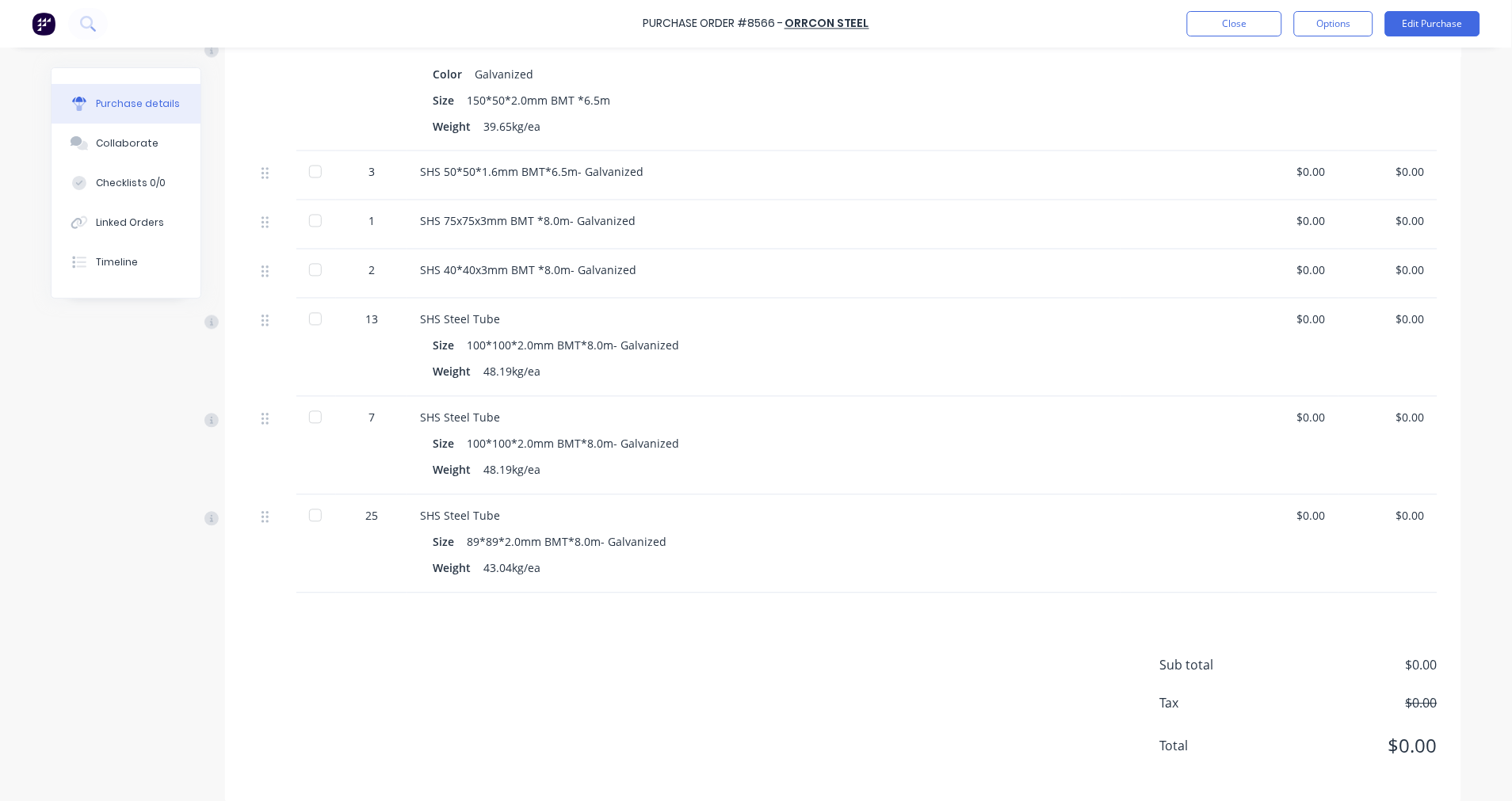
click at [314, 417] on div at bounding box center [315, 418] width 32 height 32
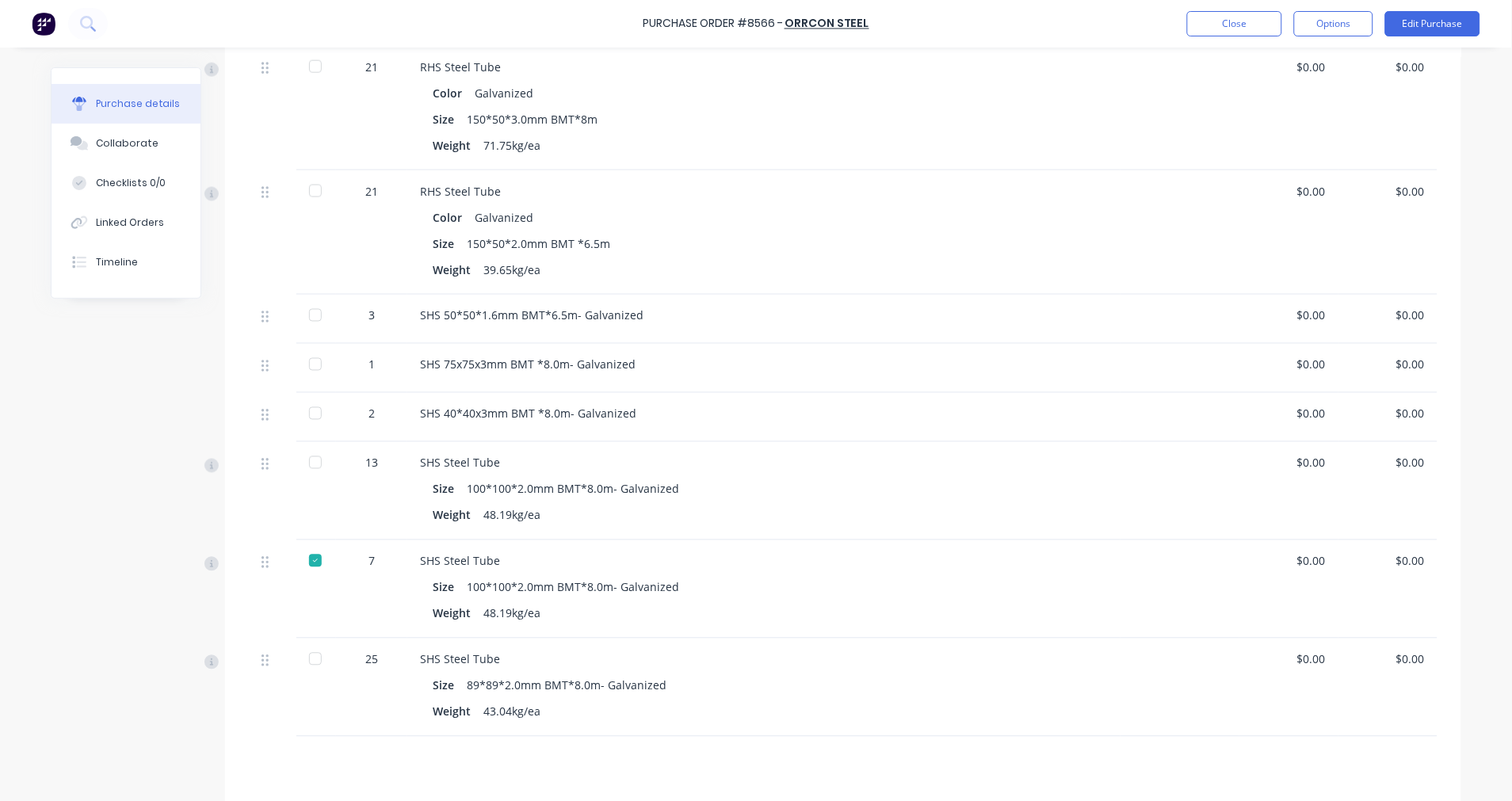
scroll to position [527, 0]
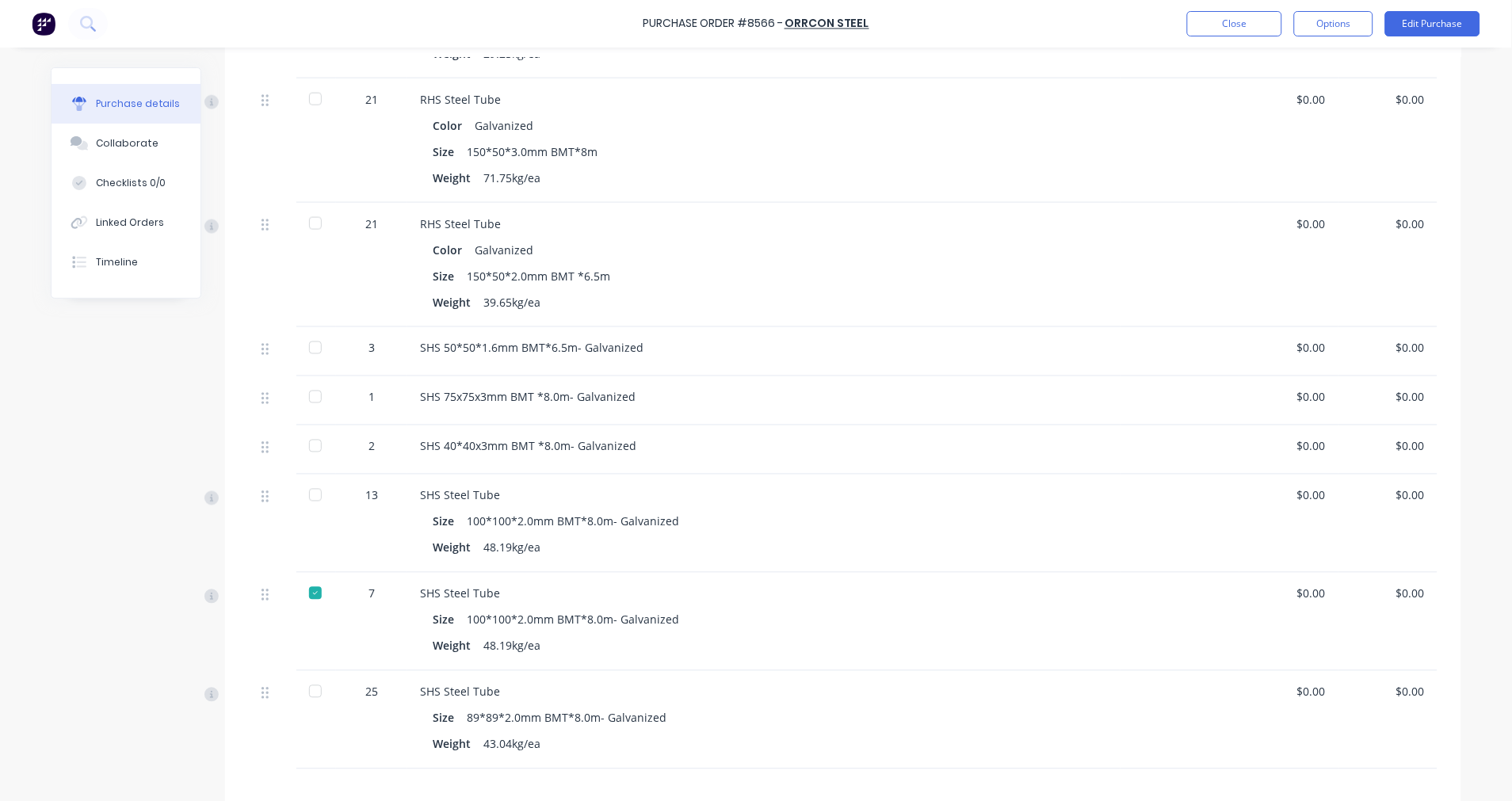
click at [309, 440] on div at bounding box center [315, 447] width 32 height 32
click at [310, 394] on div at bounding box center [315, 397] width 32 height 32
click at [312, 349] on div at bounding box center [315, 348] width 32 height 32
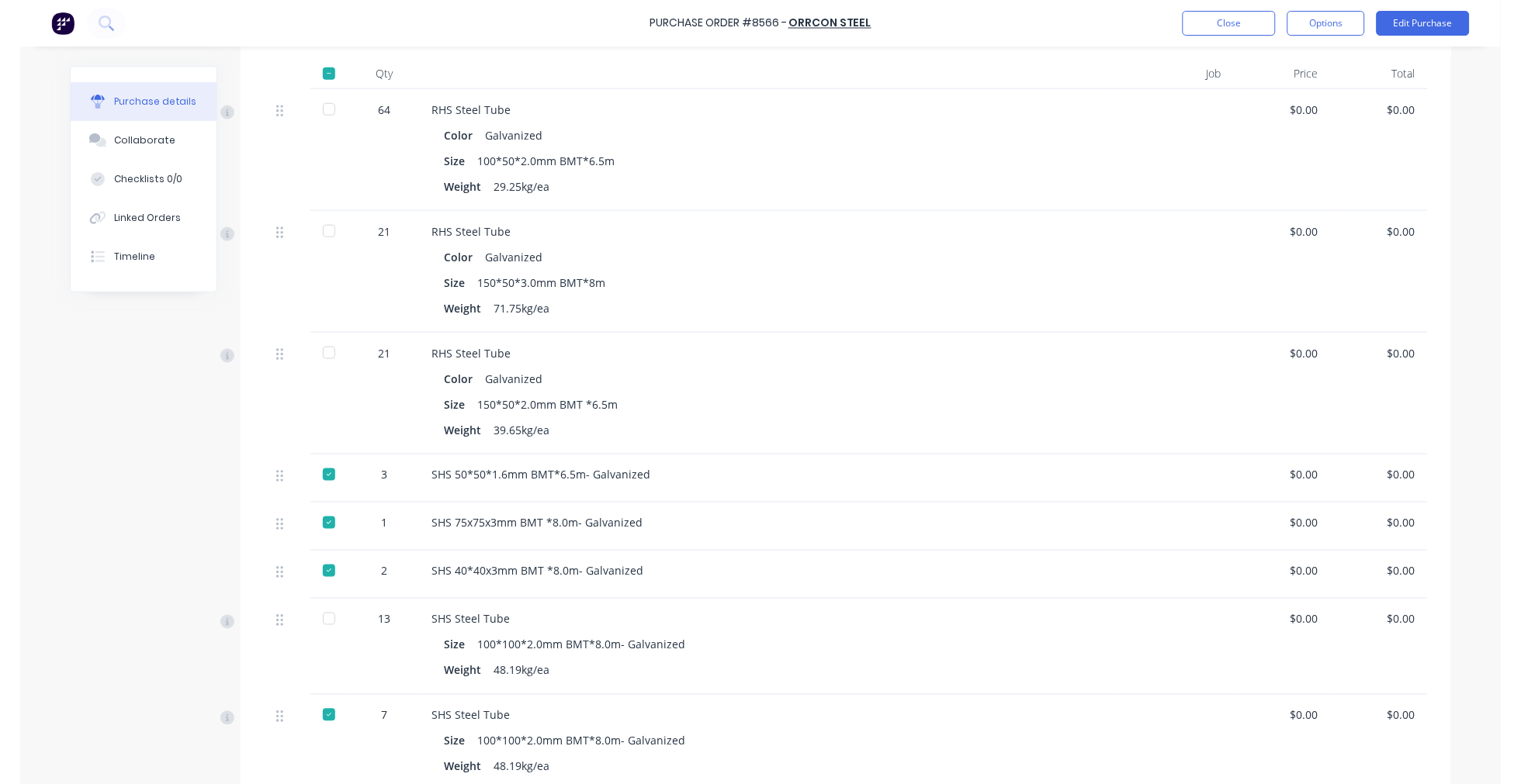
scroll to position [344, 0]
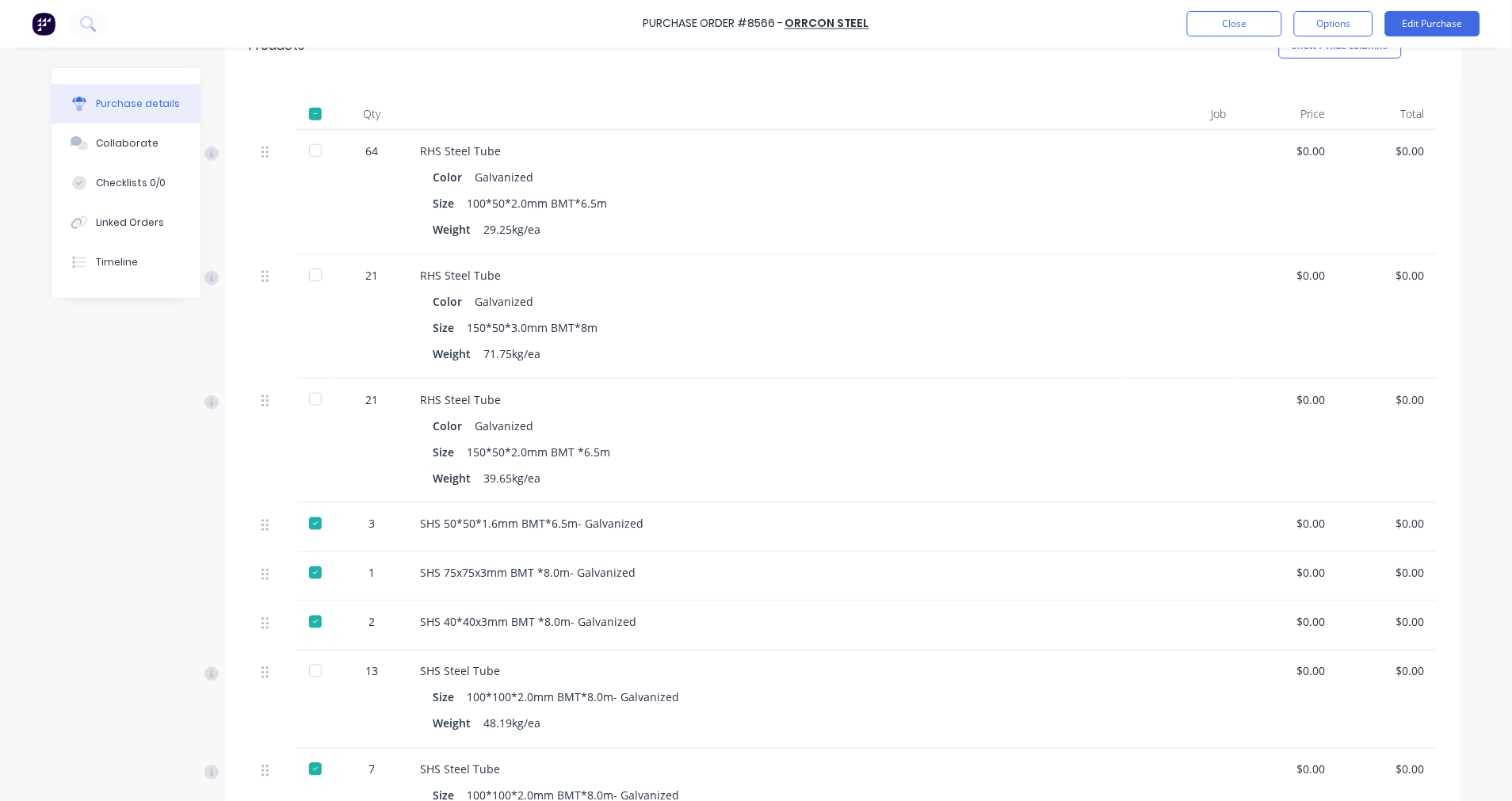
click at [313, 275] on div at bounding box center [315, 275] width 32 height 32
click at [869, 83] on div "Qty Job Price Total 64 RHS Steel Tube Color Galvanized Size 100*50*2.0mm BMT*6.…" at bounding box center [843, 510] width 1237 height 871
click at [1228, 19] on button "Close" at bounding box center [1235, 23] width 95 height 25
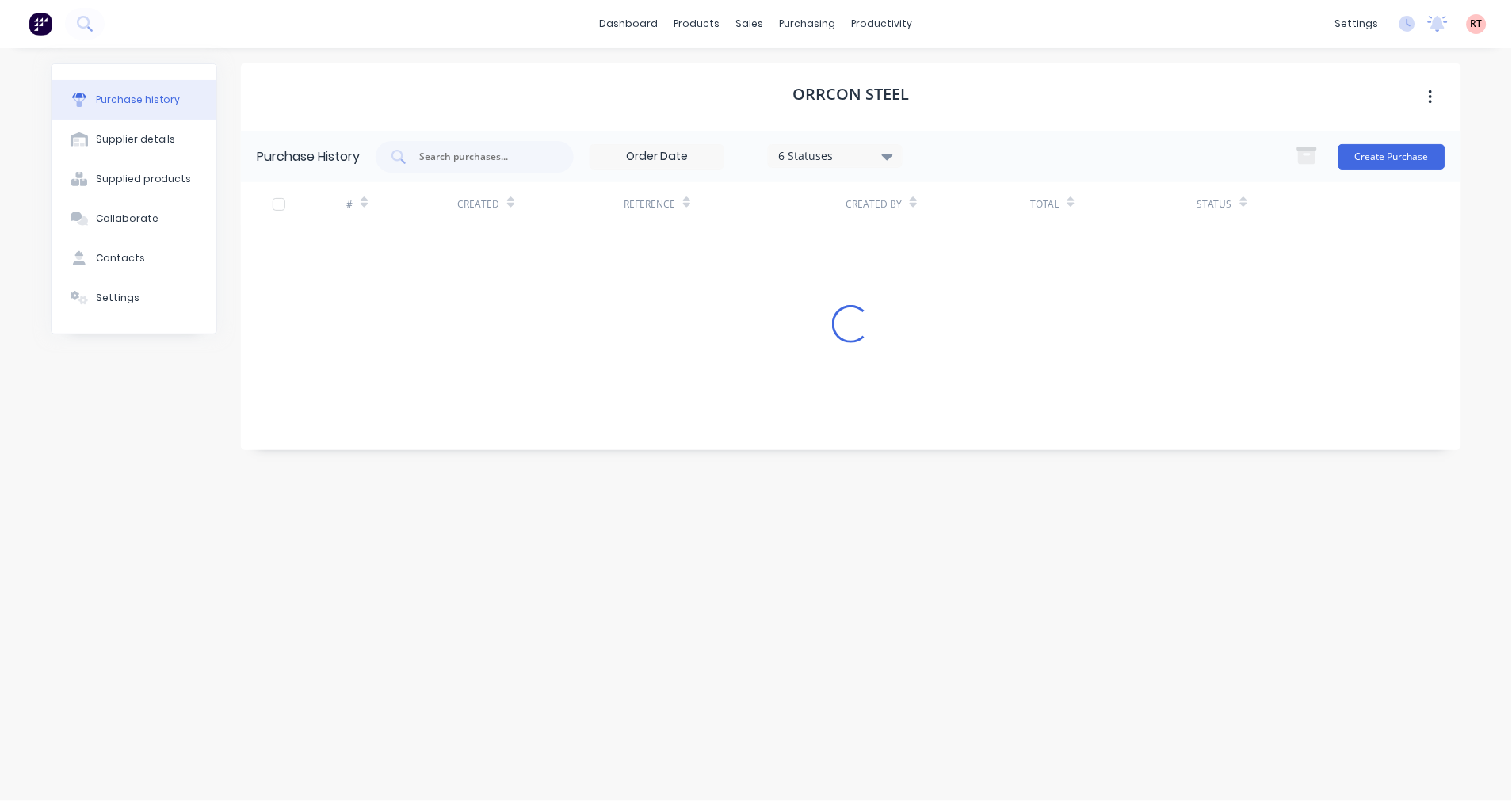
click at [429, 59] on div "Purchase history Supplier details Supplied products Collaborate Contacts Settin…" at bounding box center [756, 416] width 1443 height 738
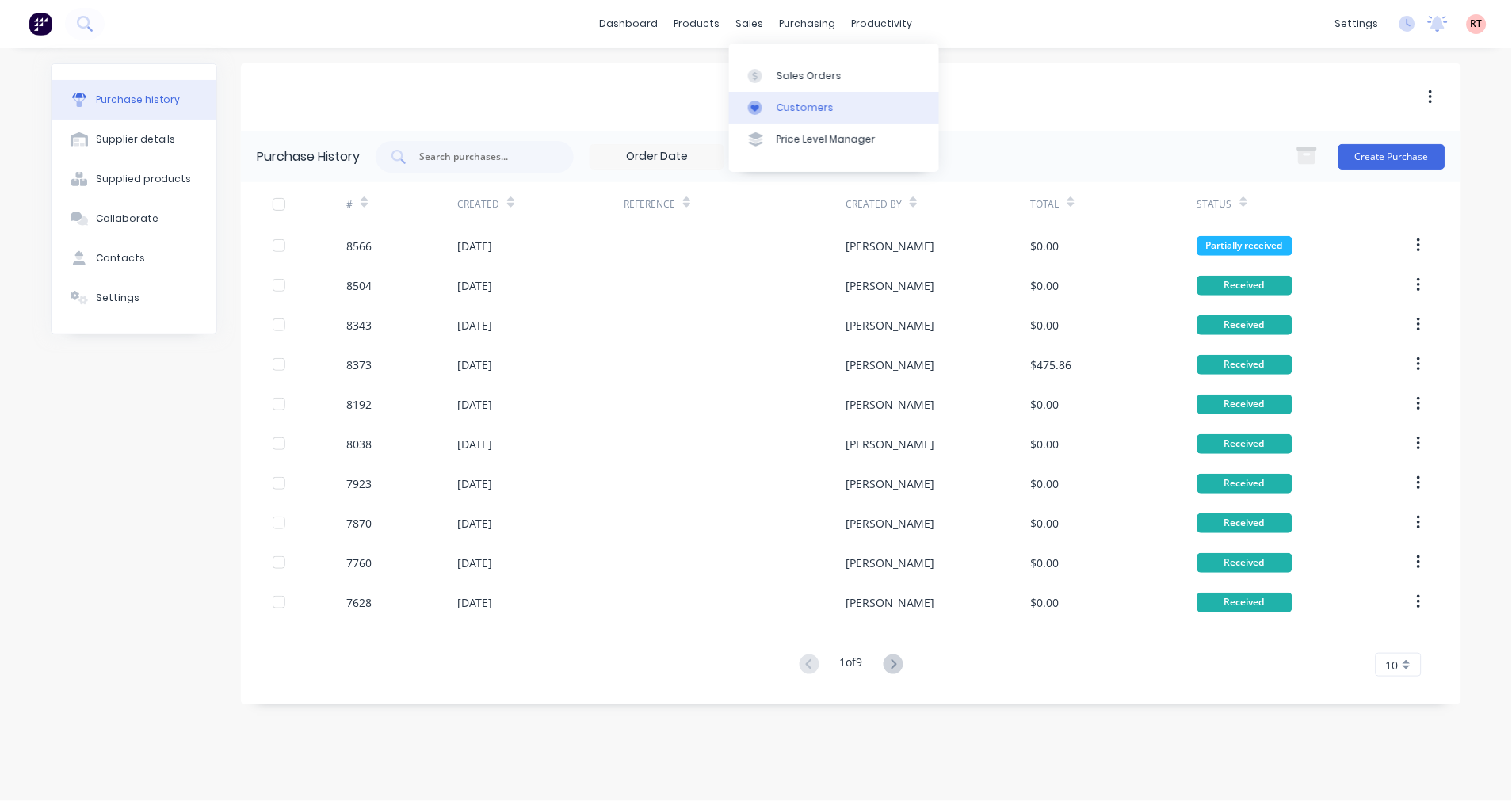
drag, startPoint x: 783, startPoint y: 105, endPoint x: 747, endPoint y: 105, distance: 36.0
click at [783, 105] on div "Customers" at bounding box center [805, 107] width 57 height 14
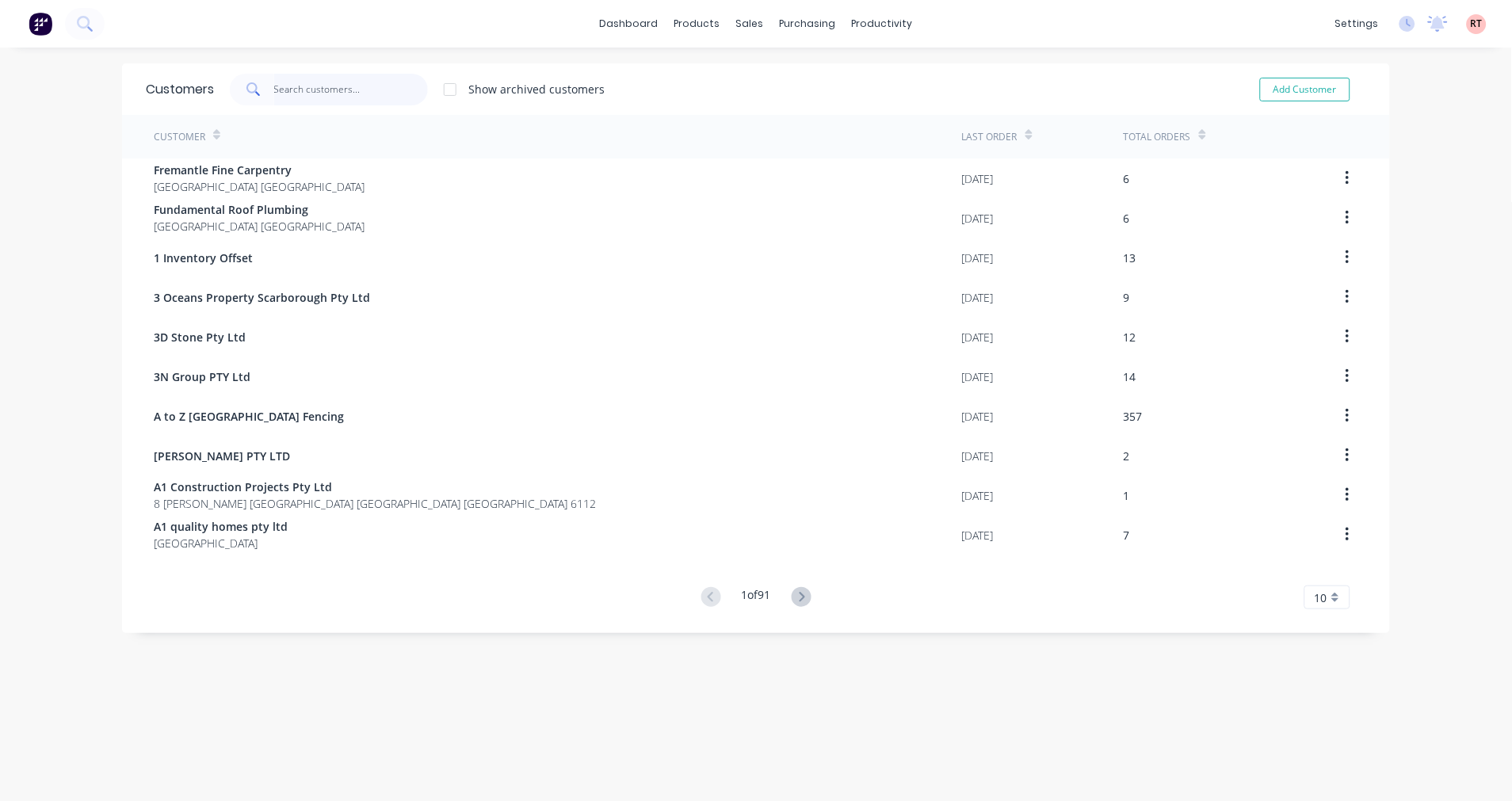
click at [329, 86] on input "text" at bounding box center [352, 89] width 154 height 32
click at [749, 22] on div "sales" at bounding box center [750, 24] width 44 height 24
click at [790, 85] on link "Sales Orders" at bounding box center [828, 75] width 210 height 32
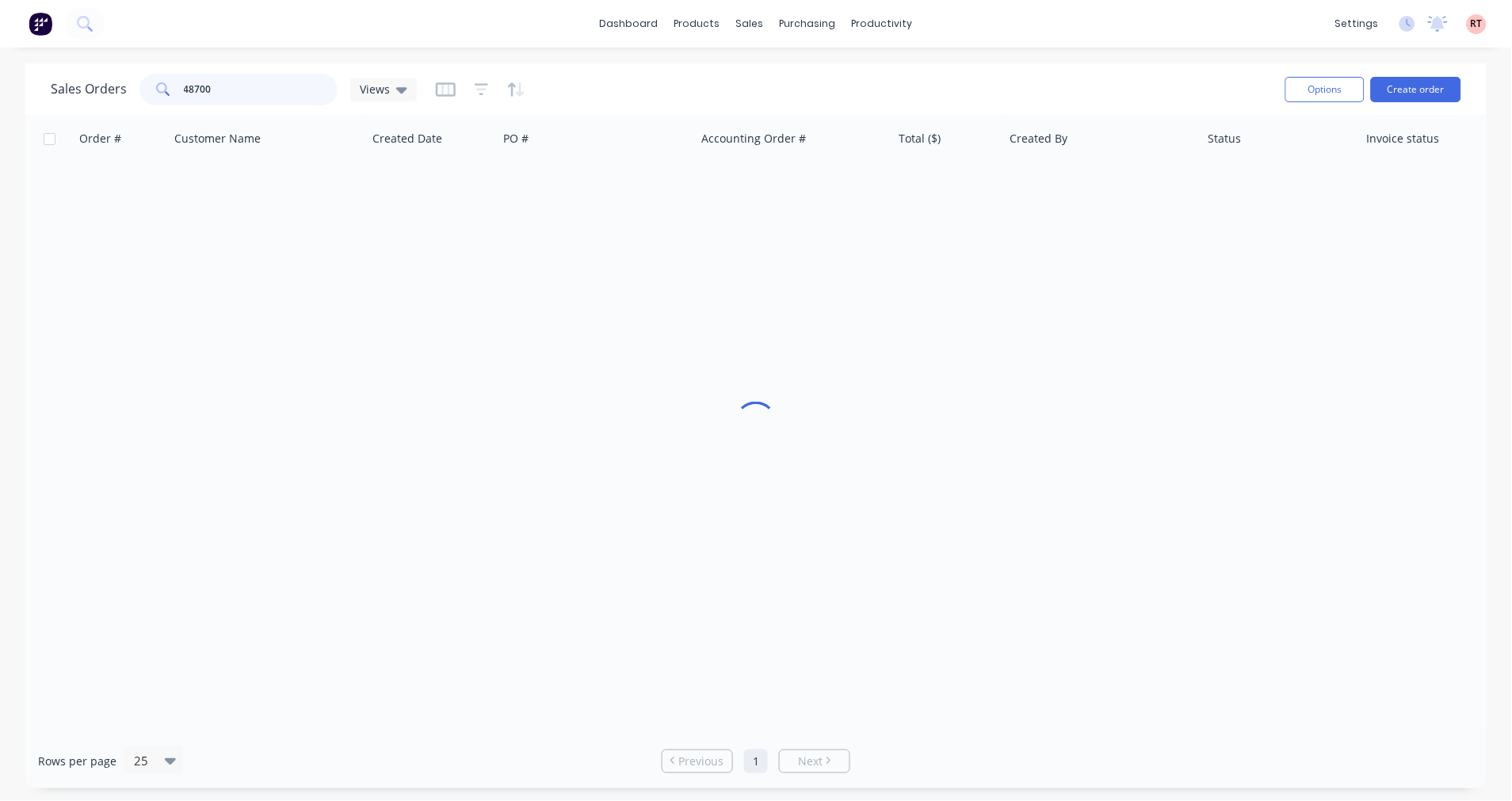
click at [251, 95] on input "48700" at bounding box center [261, 89] width 154 height 32
click at [251, 95] on input "qing" at bounding box center [261, 89] width 154 height 32
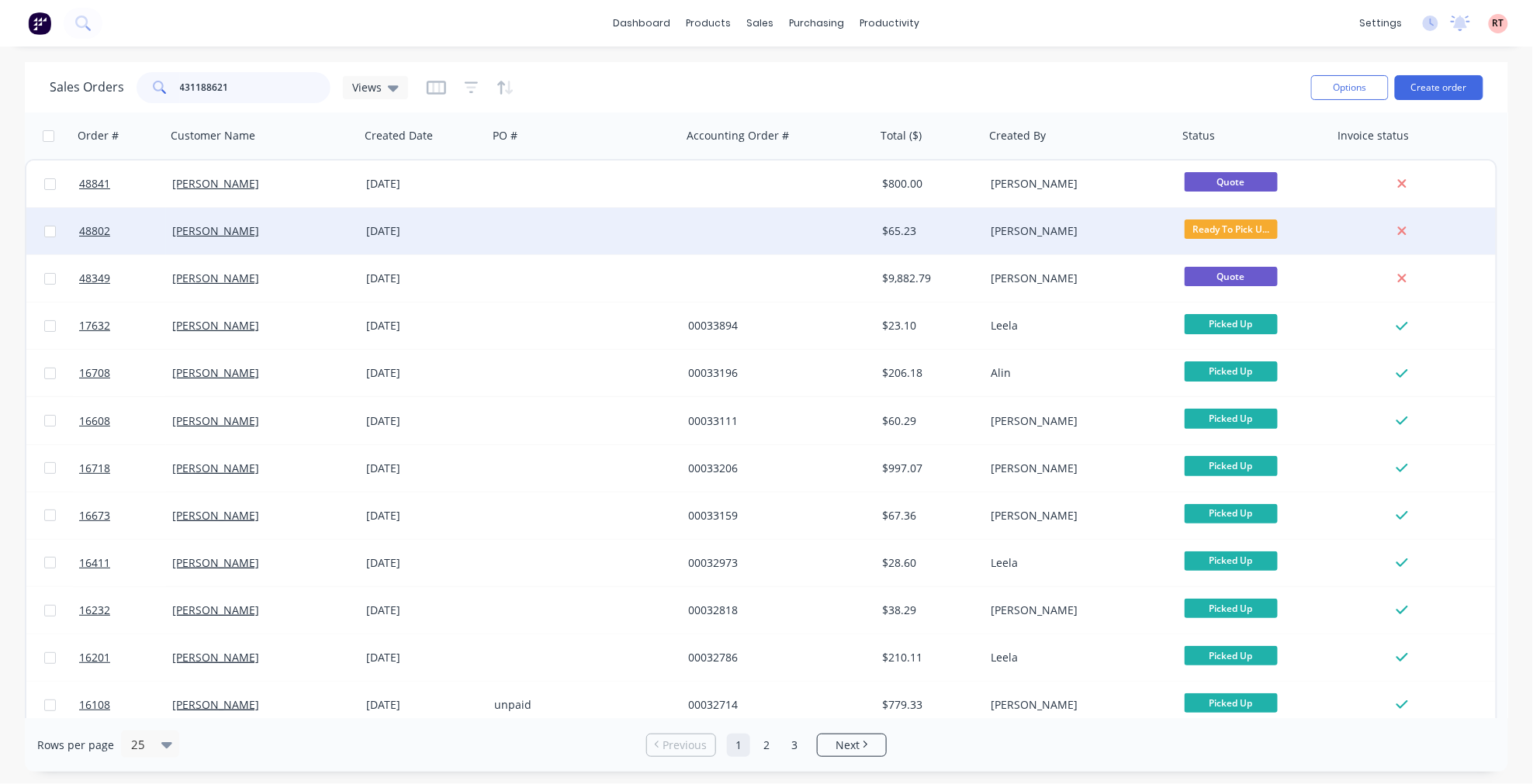
type input "431188621"
click at [335, 240] on div "[PERSON_NAME]" at bounding box center [262, 230] width 194 height 46
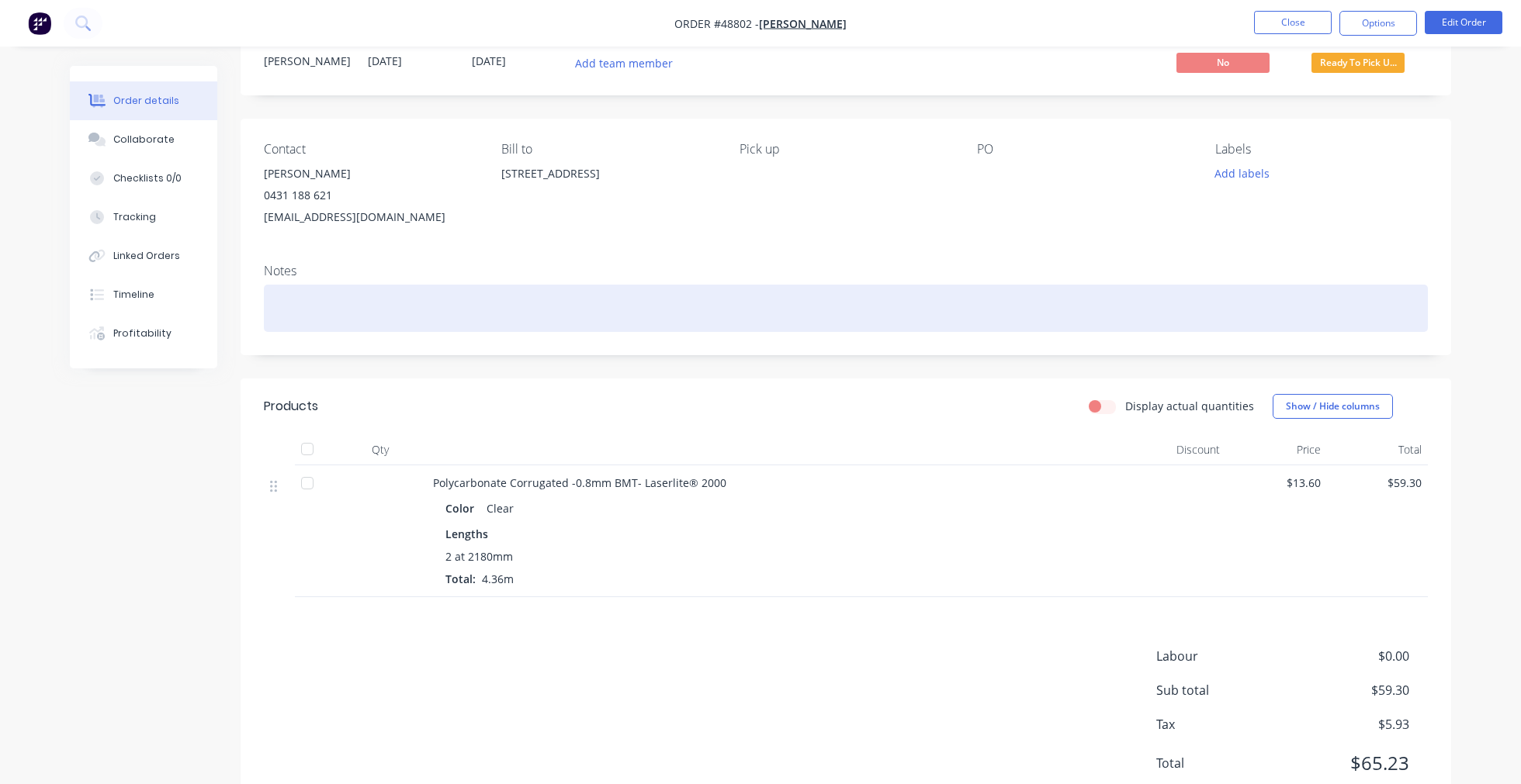
scroll to position [108, 0]
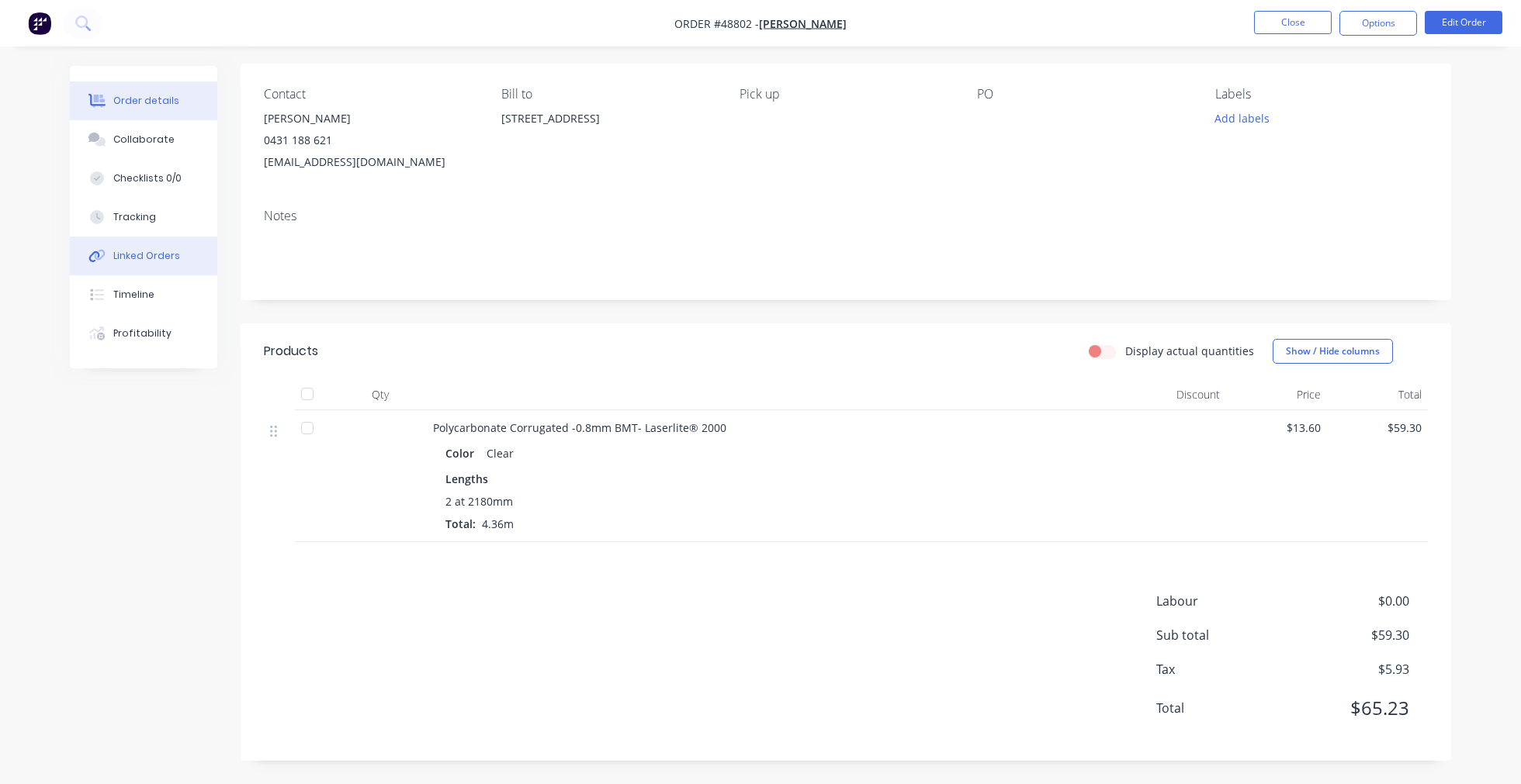
click at [169, 260] on div "Linked Orders" at bounding box center [146, 255] width 66 height 14
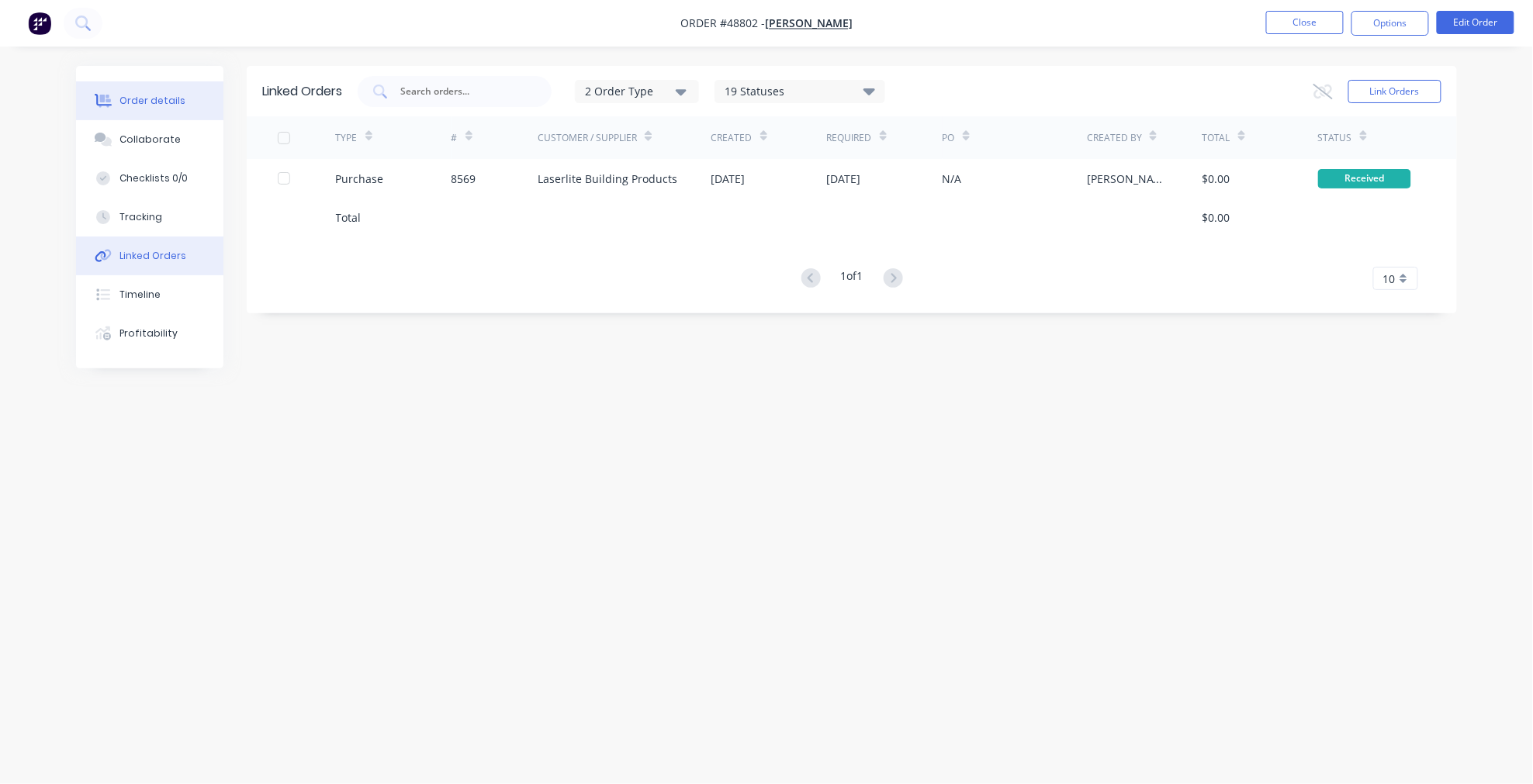
click at [172, 84] on button "Order details" at bounding box center [149, 100] width 148 height 39
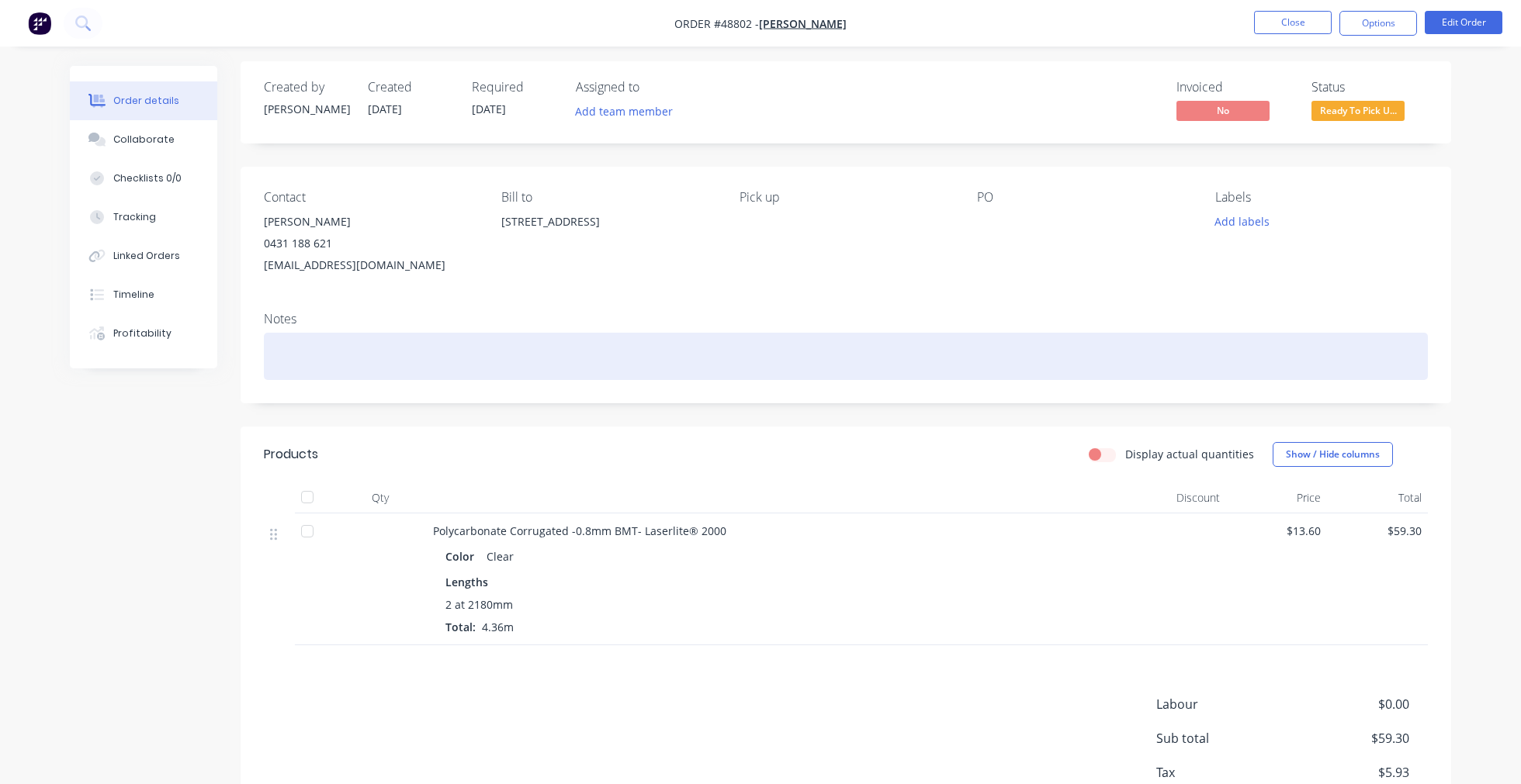
scroll to position [108, 0]
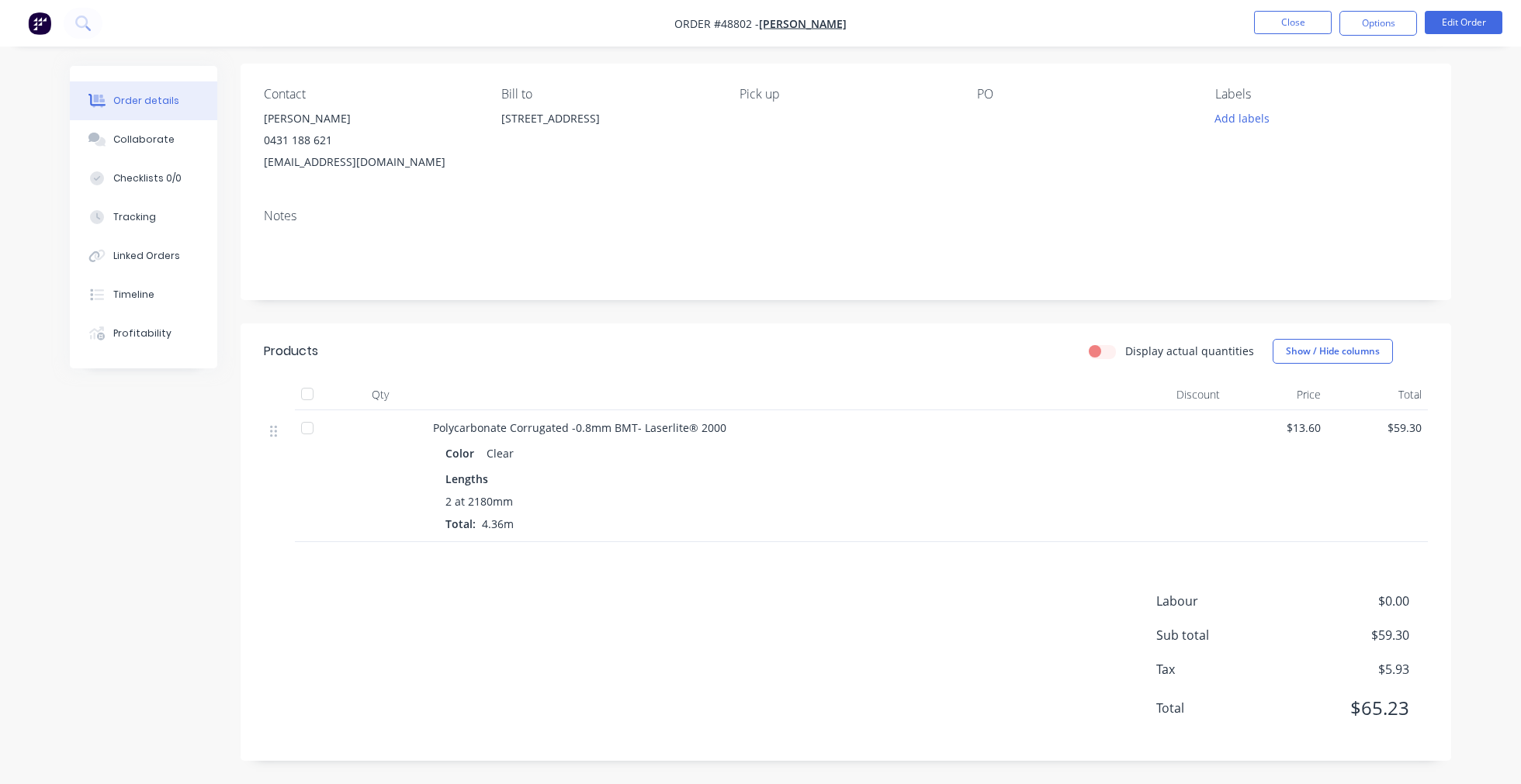
click at [1275, 3] on nav "Order #48802 - [PERSON_NAME] Close Options Edit Order" at bounding box center [760, 23] width 1521 height 46
click at [1279, 24] on button "Close" at bounding box center [1292, 23] width 77 height 24
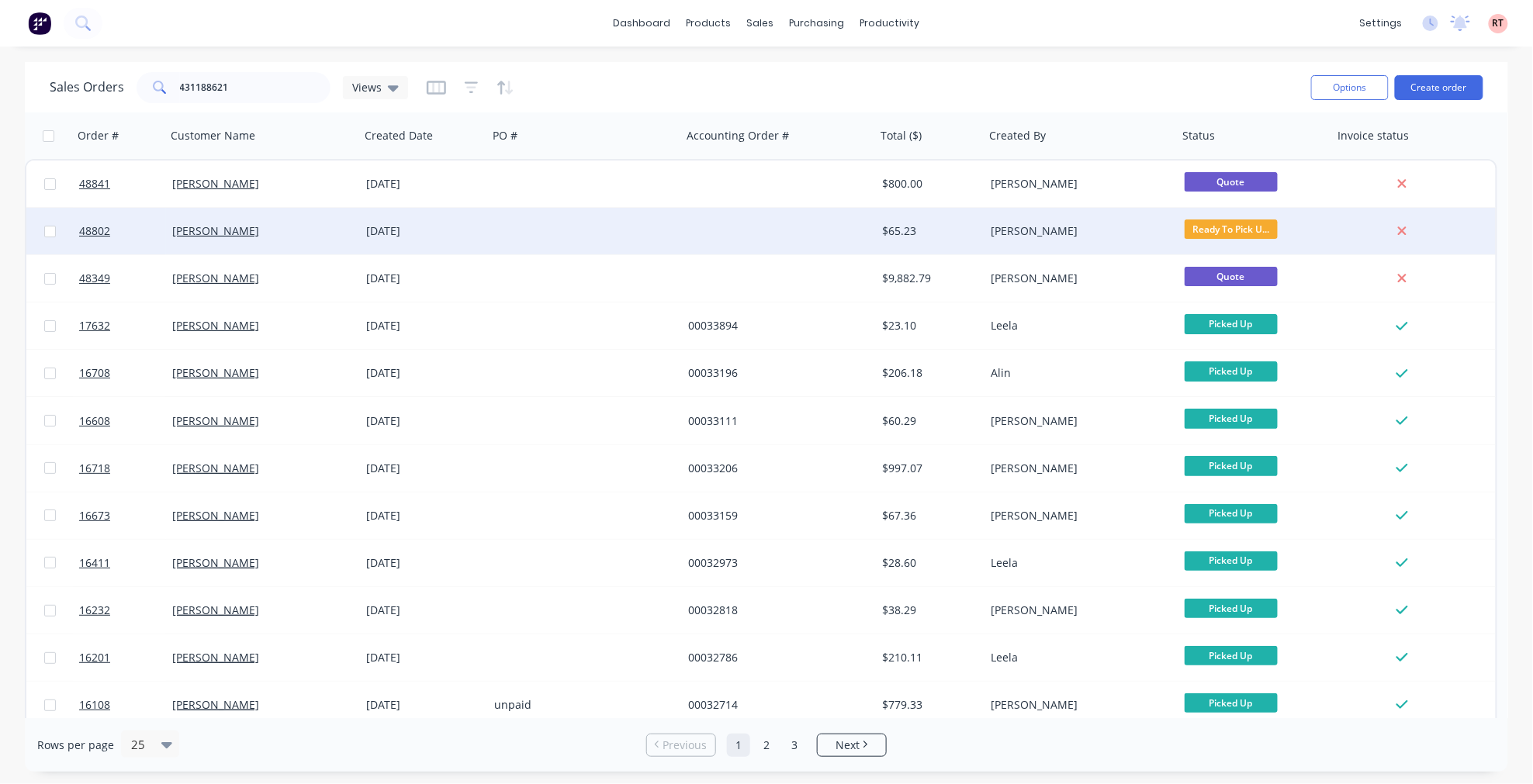
click at [741, 237] on div at bounding box center [779, 230] width 194 height 46
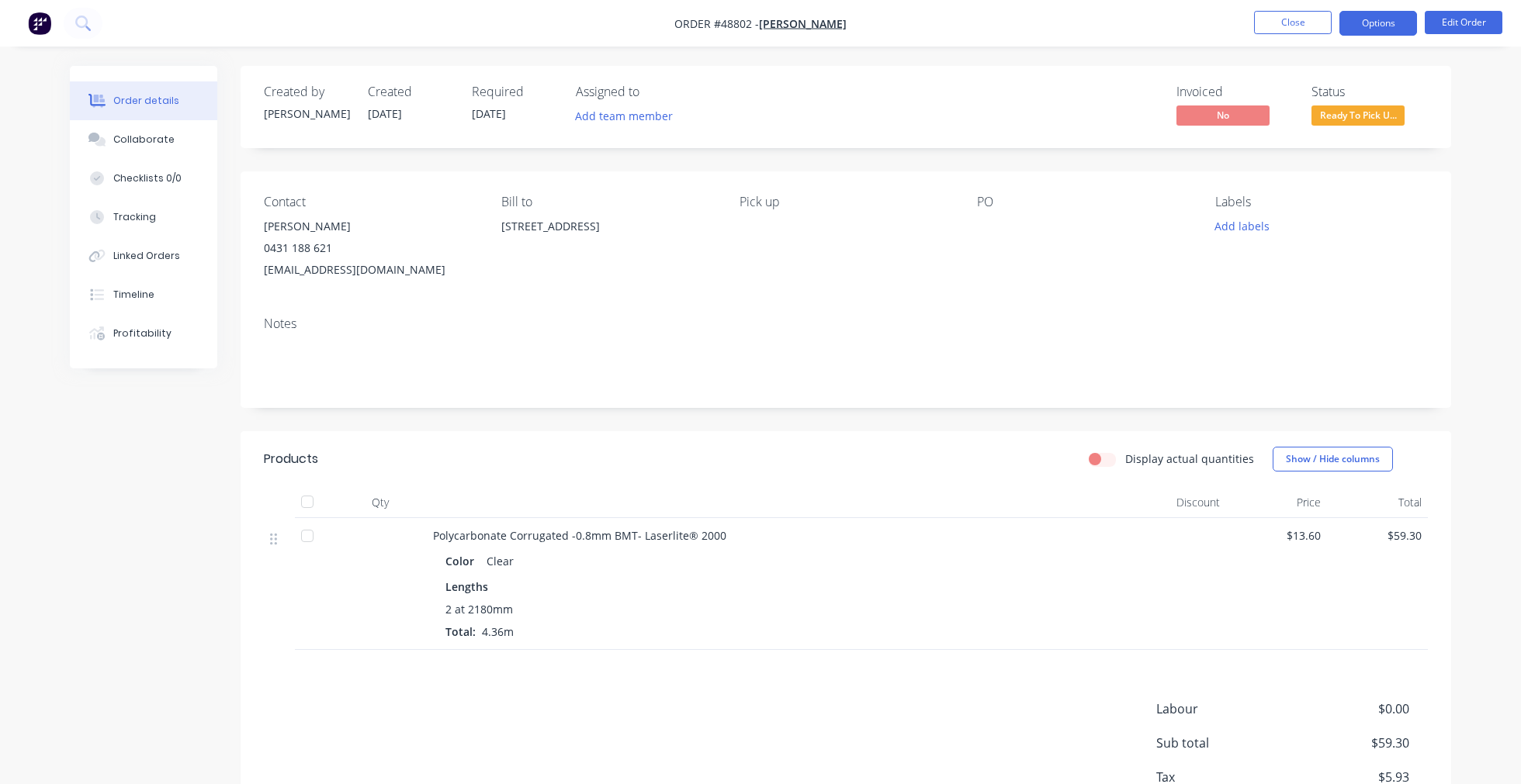
click at [1378, 22] on button "Options" at bounding box center [1377, 23] width 77 height 25
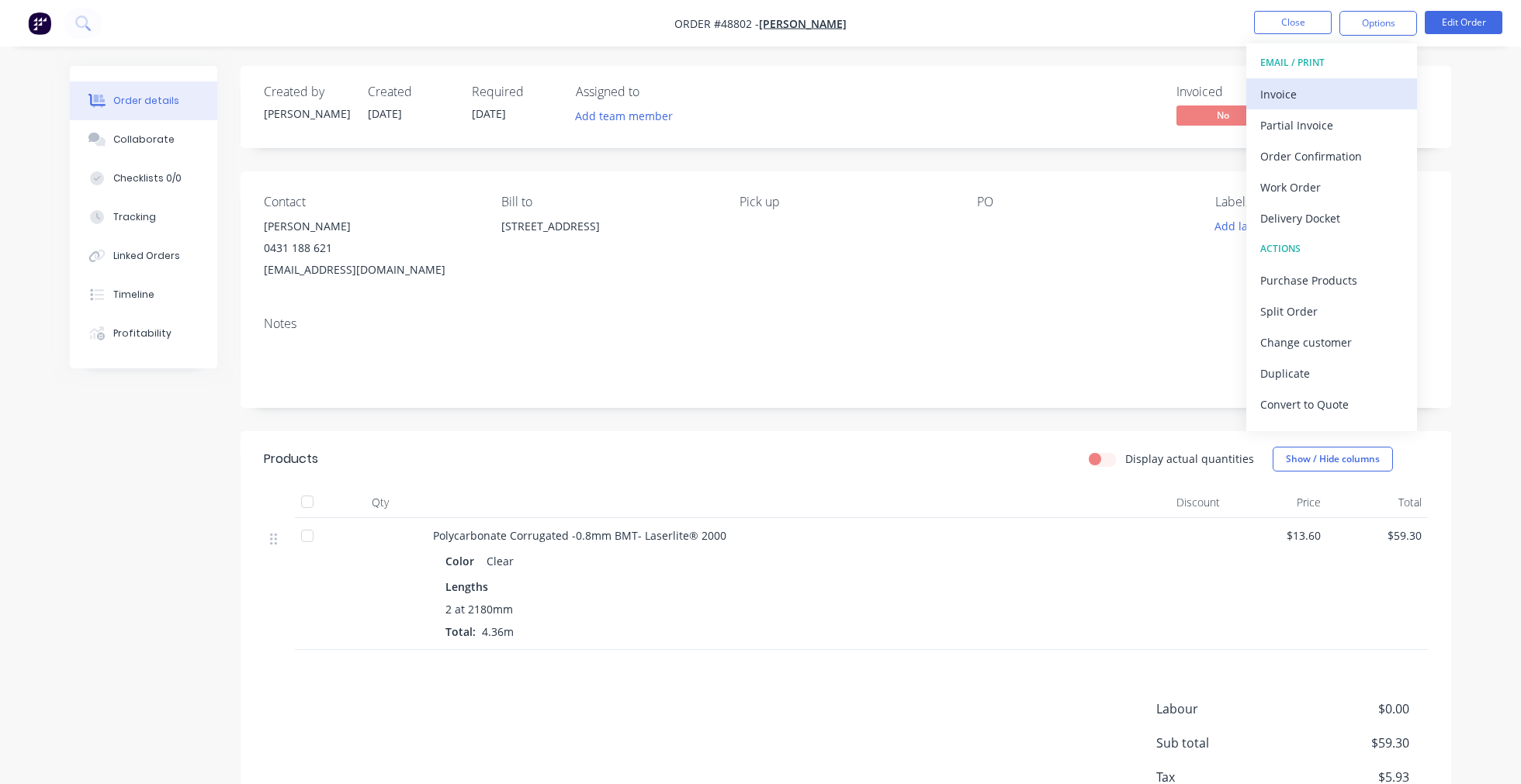
click at [1307, 103] on div "Invoice" at bounding box center [1332, 94] width 143 height 23
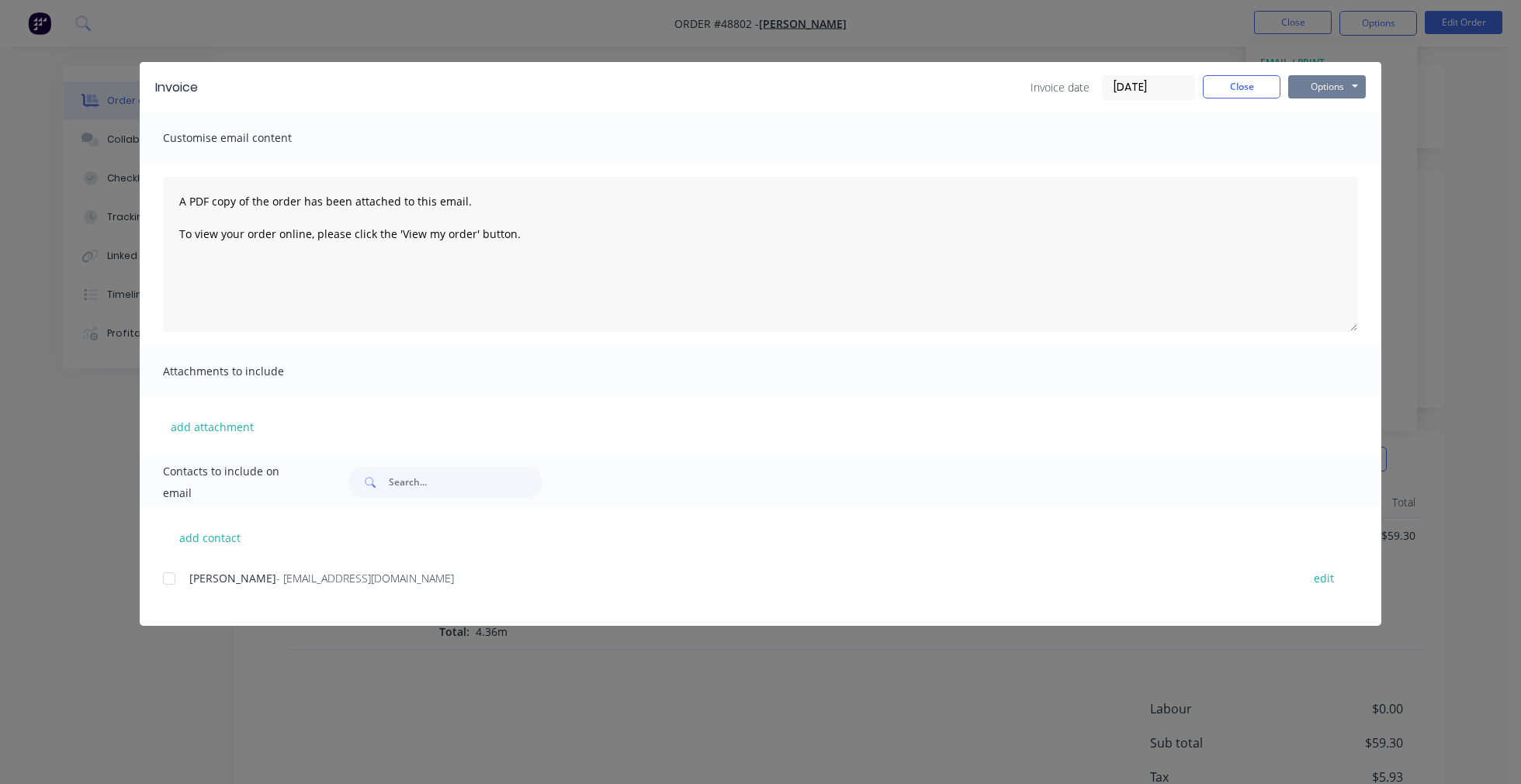
click at [1344, 87] on button "Options" at bounding box center [1326, 87] width 77 height 24
click at [1344, 138] on button "Print" at bounding box center [1337, 140] width 99 height 25
click at [896, 44] on div "Invoice Invoice date [DATE] Close Options Preview Print Email Customise email c…" at bounding box center [760, 392] width 1521 height 784
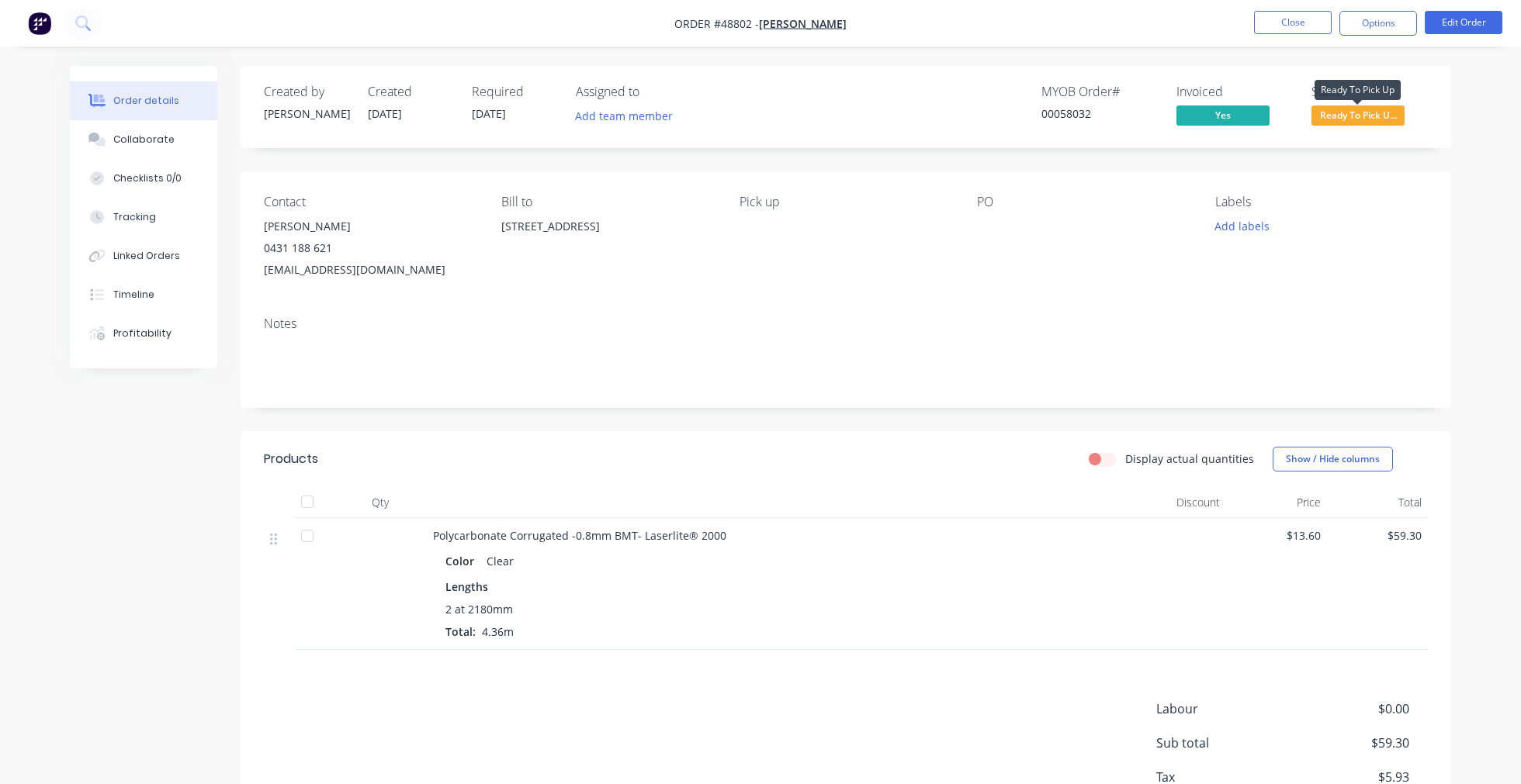
drag, startPoint x: 1353, startPoint y: 113, endPoint x: 1351, endPoint y: 122, distance: 9.2
click at [1353, 115] on span "Ready To Pick U..." at bounding box center [1358, 115] width 93 height 19
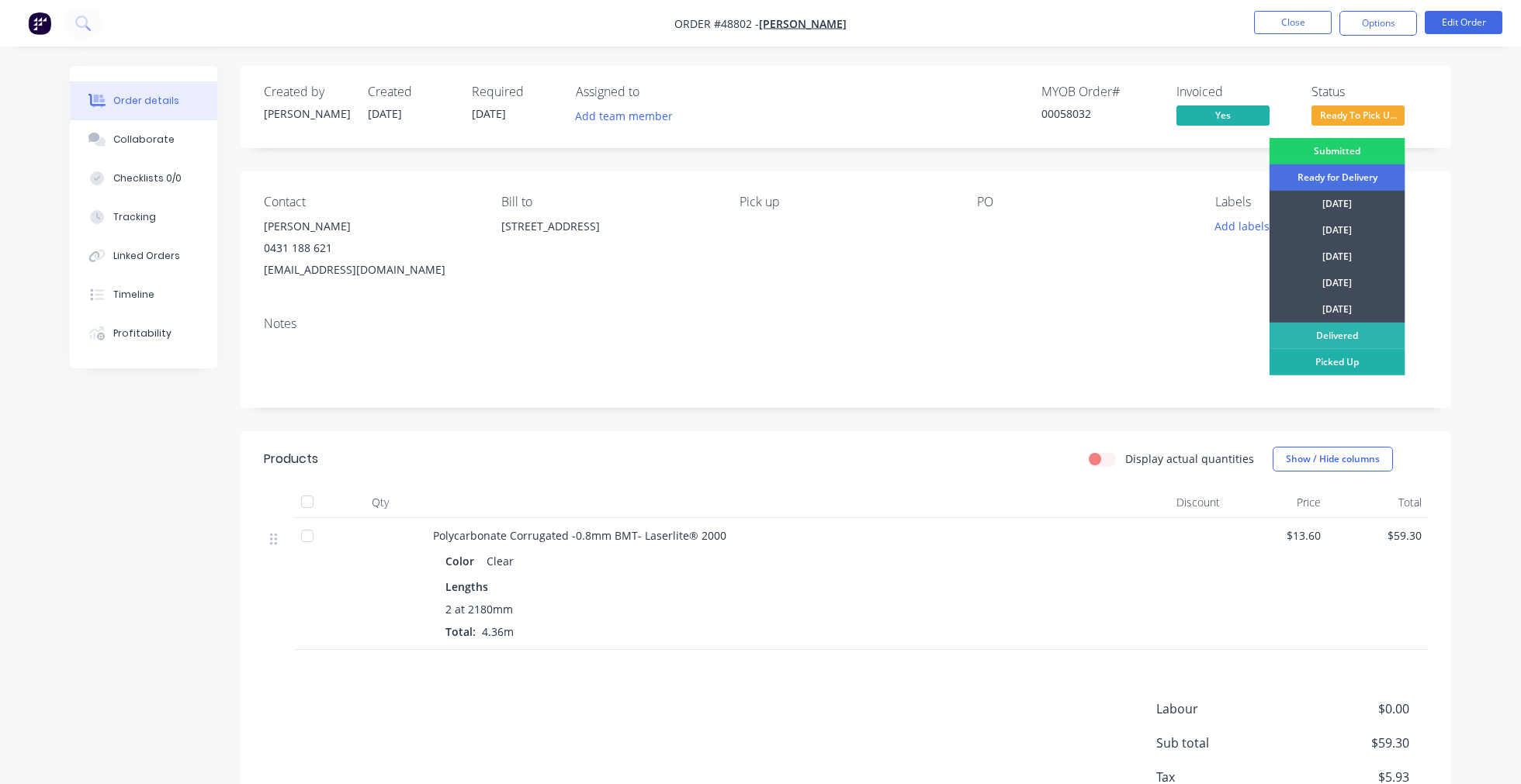
click at [1339, 364] on div "Picked Up" at bounding box center [1337, 361] width 136 height 26
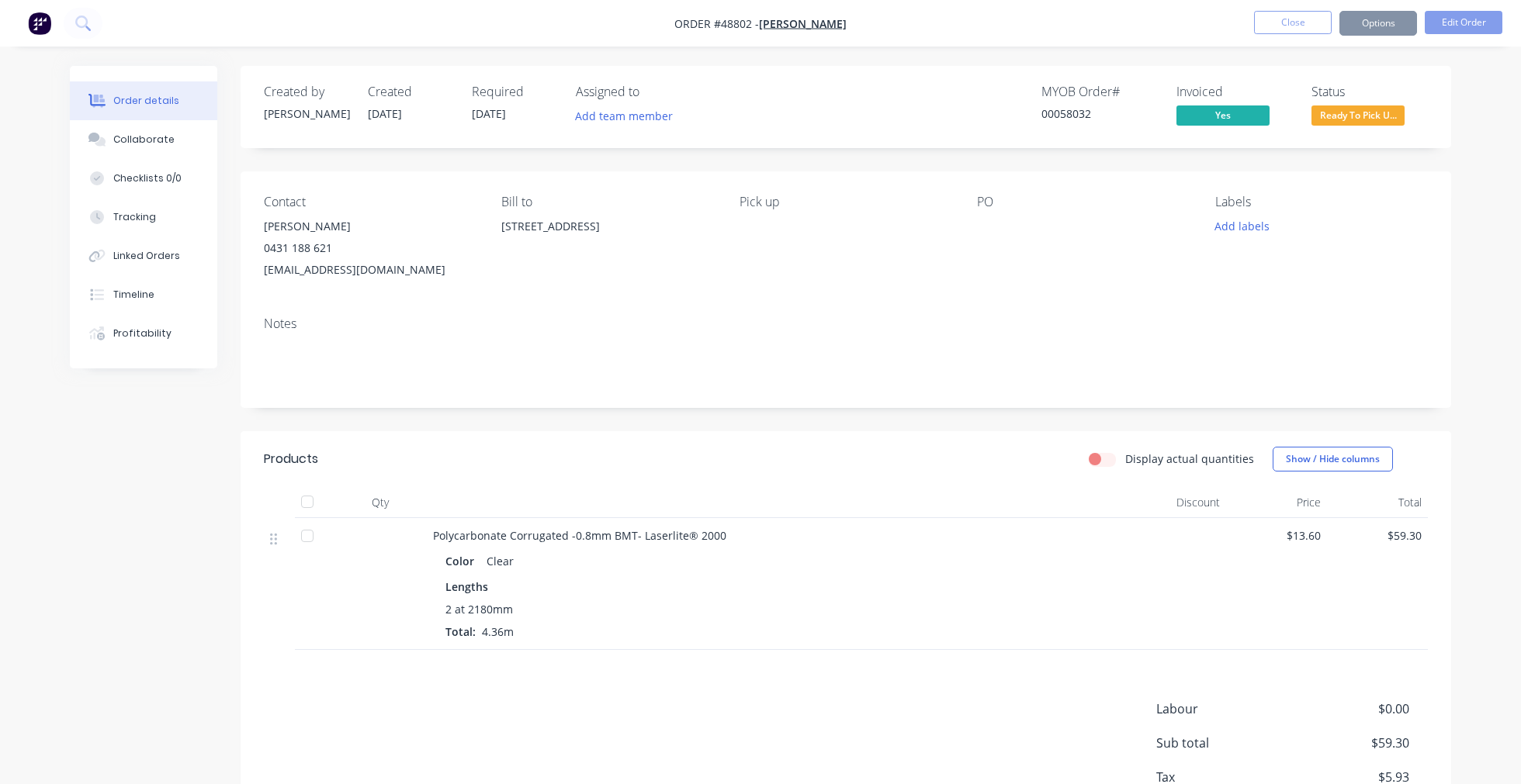
click at [1438, 202] on div "Contact [PERSON_NAME] [PHONE_NUMBER] [EMAIL_ADDRESS][DOMAIN_NAME] Bill to [STRE…" at bounding box center [845, 238] width 1210 height 133
click at [1281, 21] on button "Close" at bounding box center [1292, 23] width 77 height 24
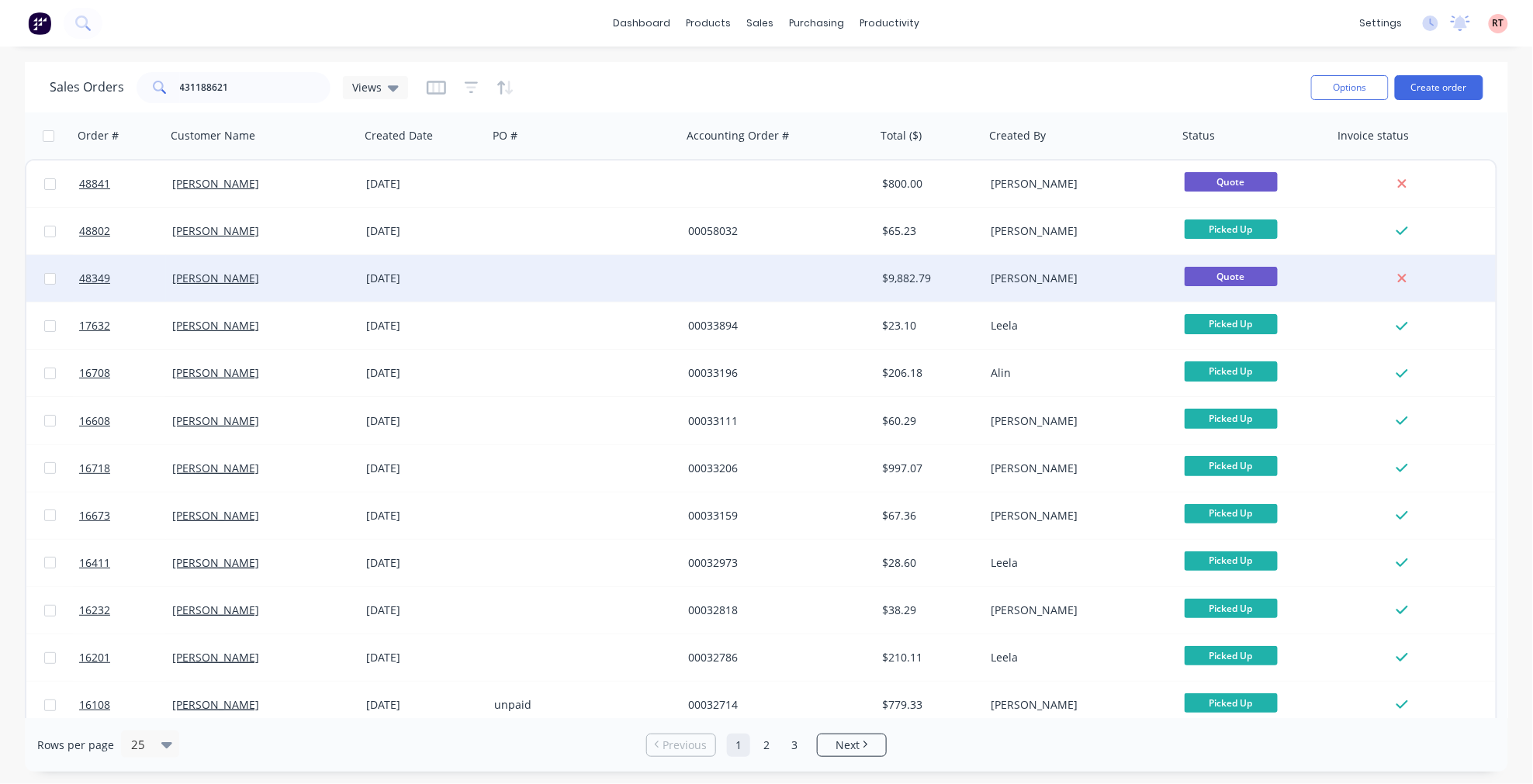
click at [913, 287] on div "$9,882.79" at bounding box center [930, 278] width 108 height 46
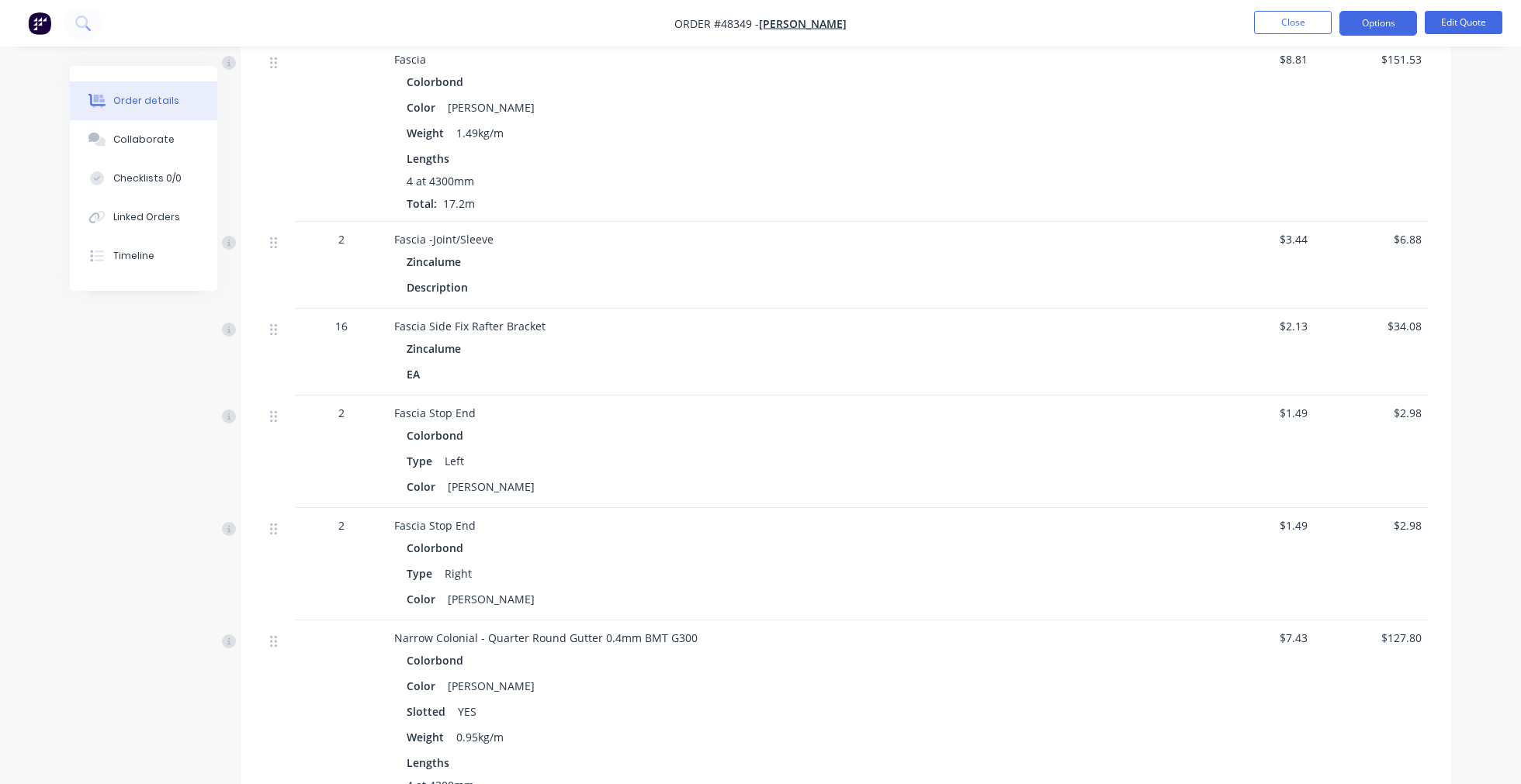
scroll to position [3016, 0]
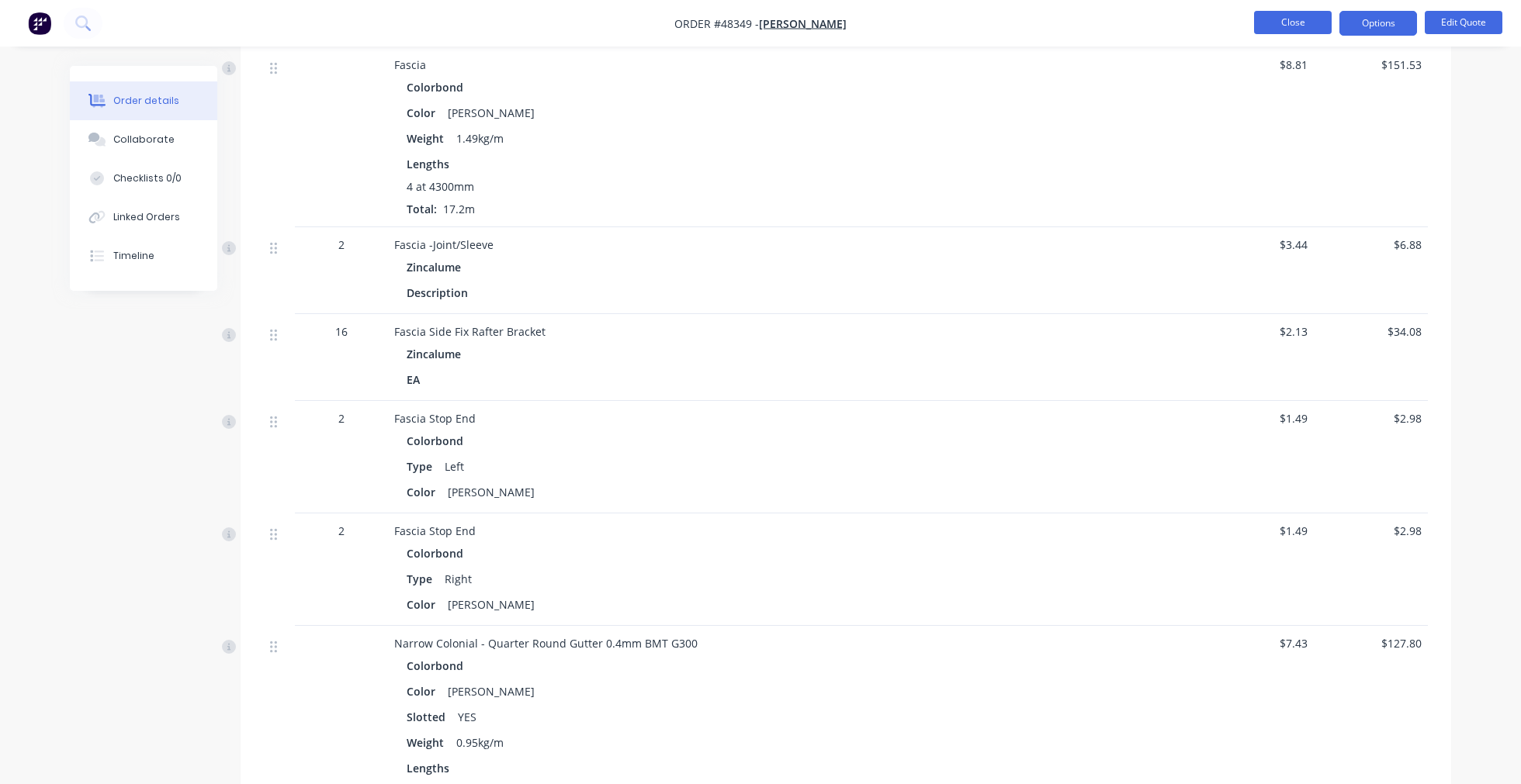
click at [1309, 22] on button "Close" at bounding box center [1292, 23] width 77 height 24
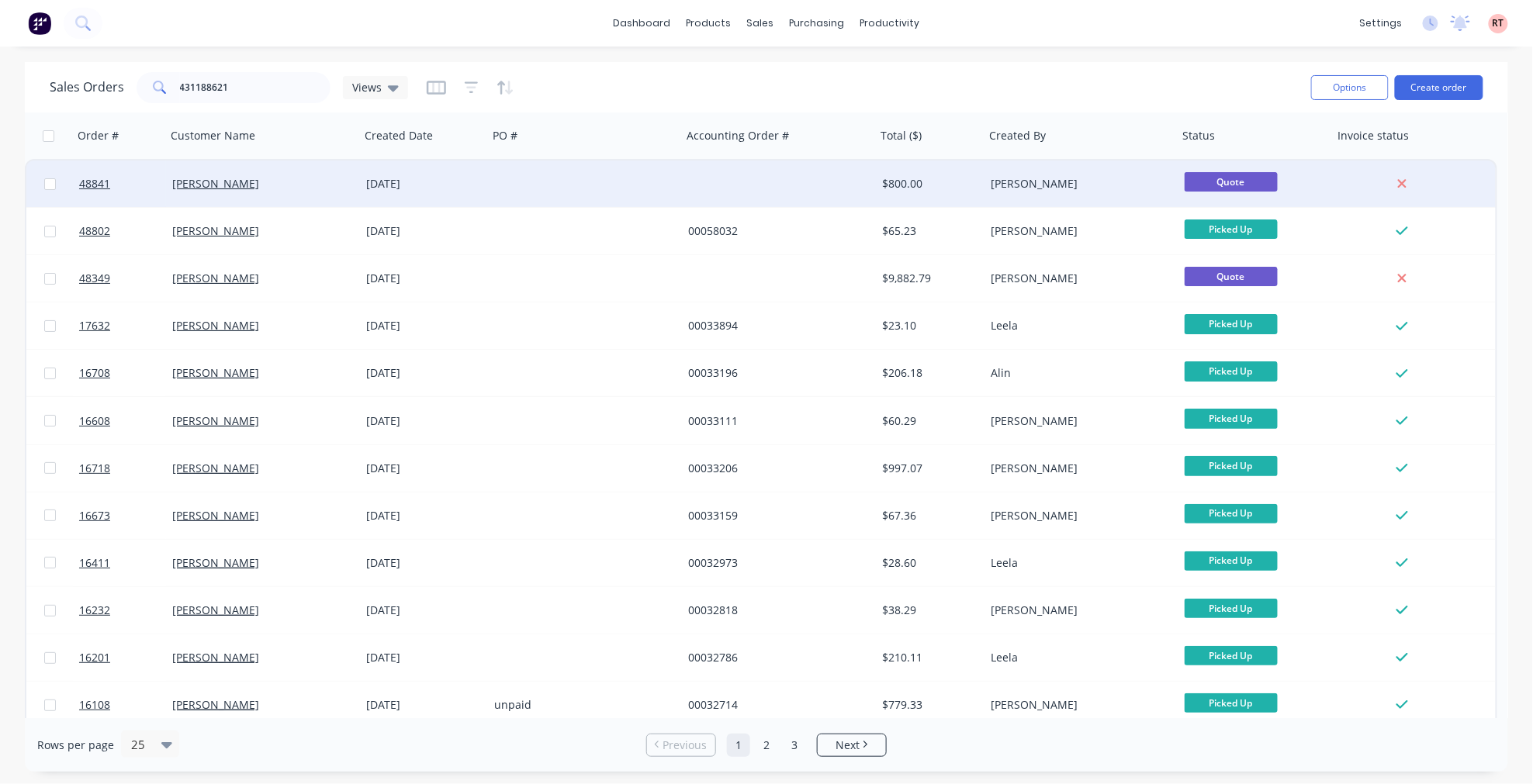
click at [818, 200] on div at bounding box center [779, 183] width 194 height 46
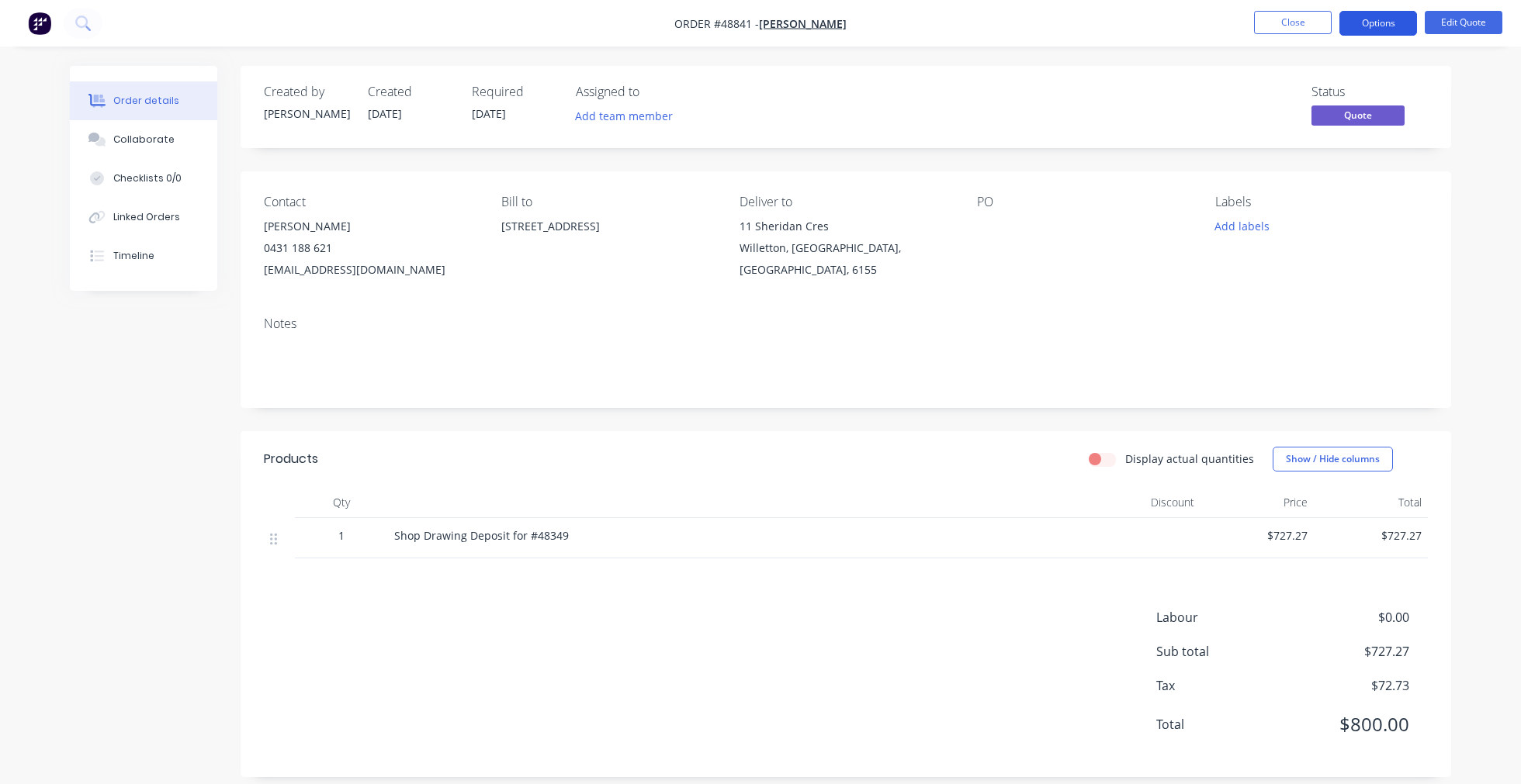
click at [1378, 19] on button "Options" at bounding box center [1377, 23] width 77 height 25
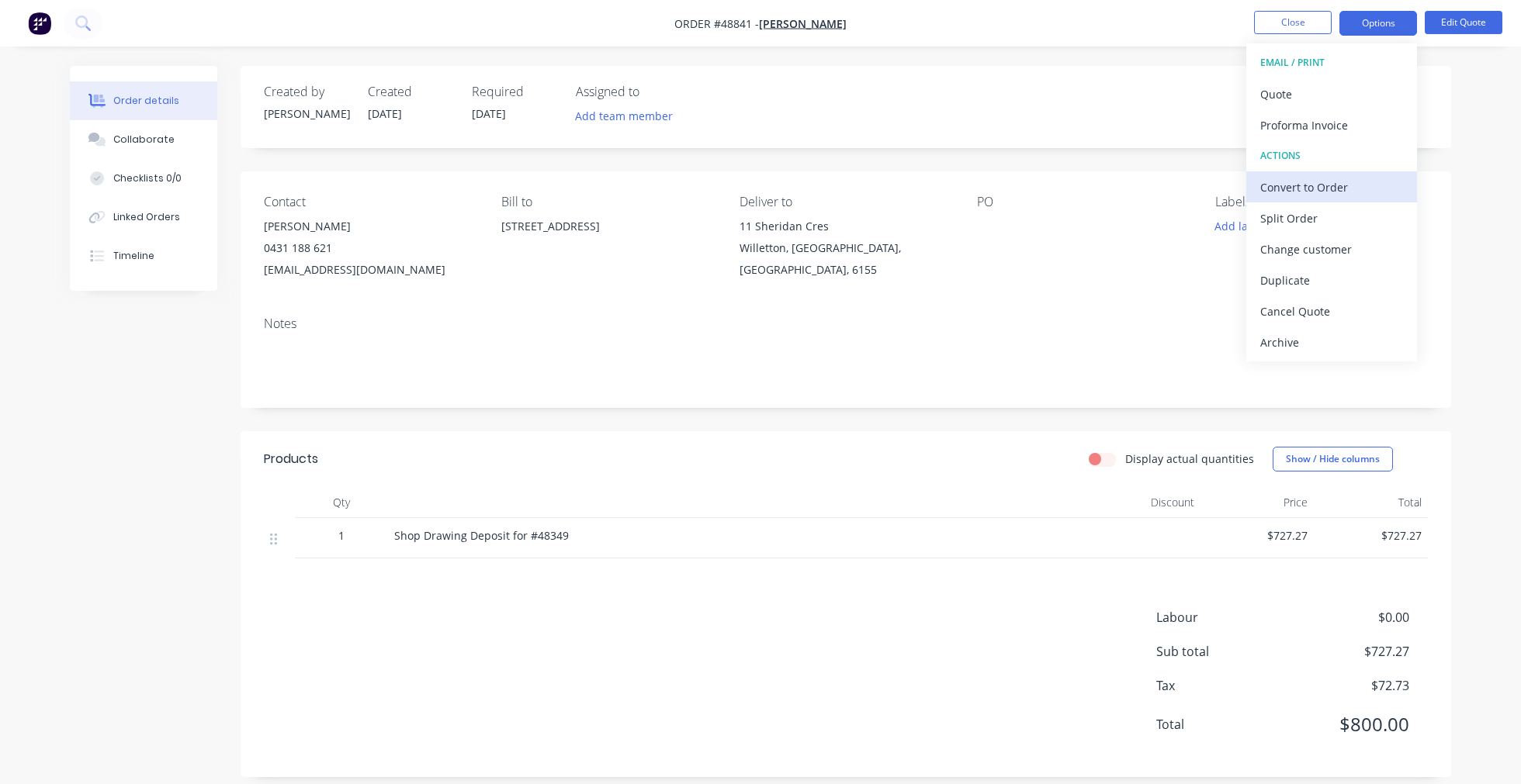
click at [1322, 187] on div "Convert to Order" at bounding box center [1332, 187] width 143 height 23
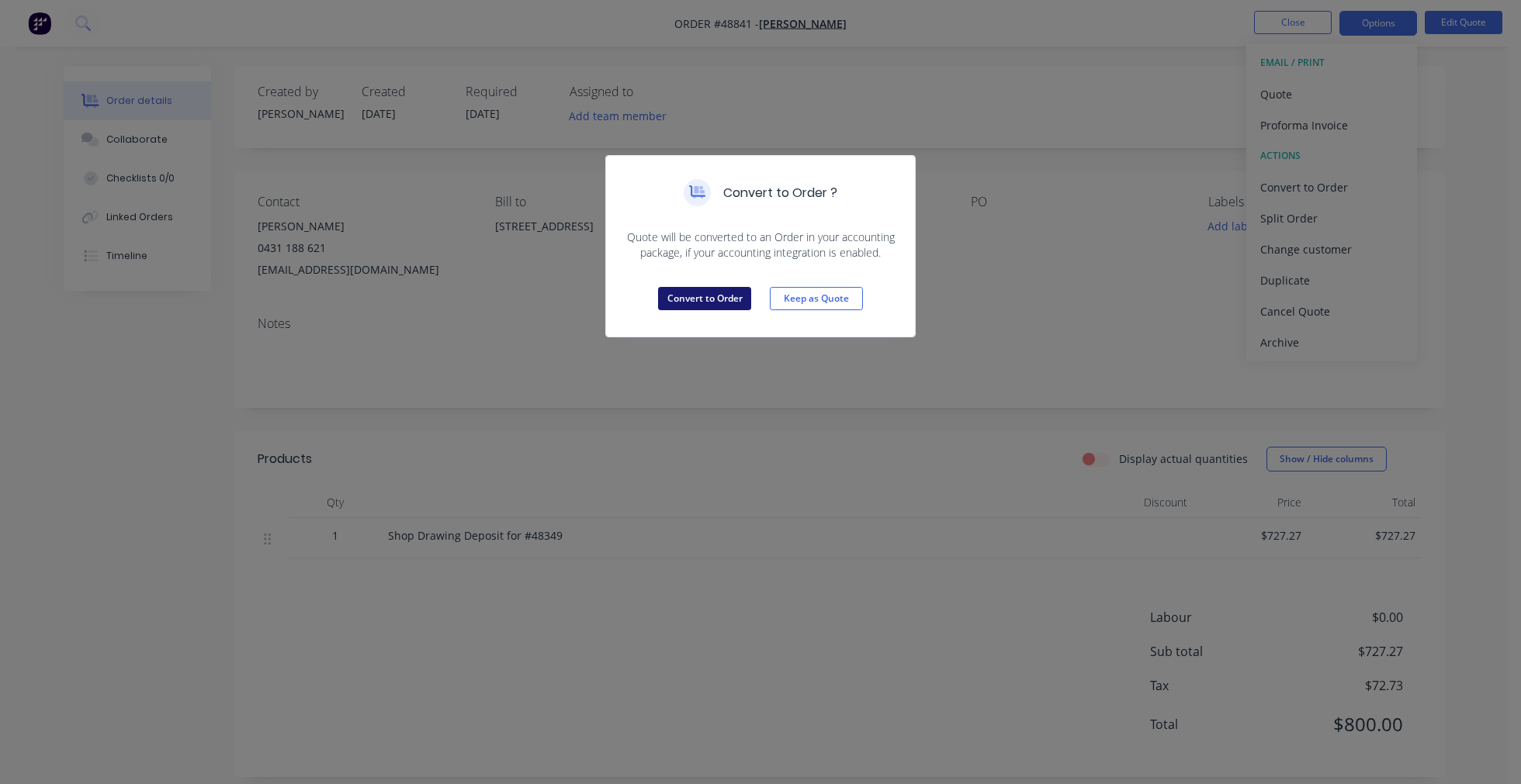
click at [697, 307] on button "Convert to Order" at bounding box center [704, 299] width 93 height 24
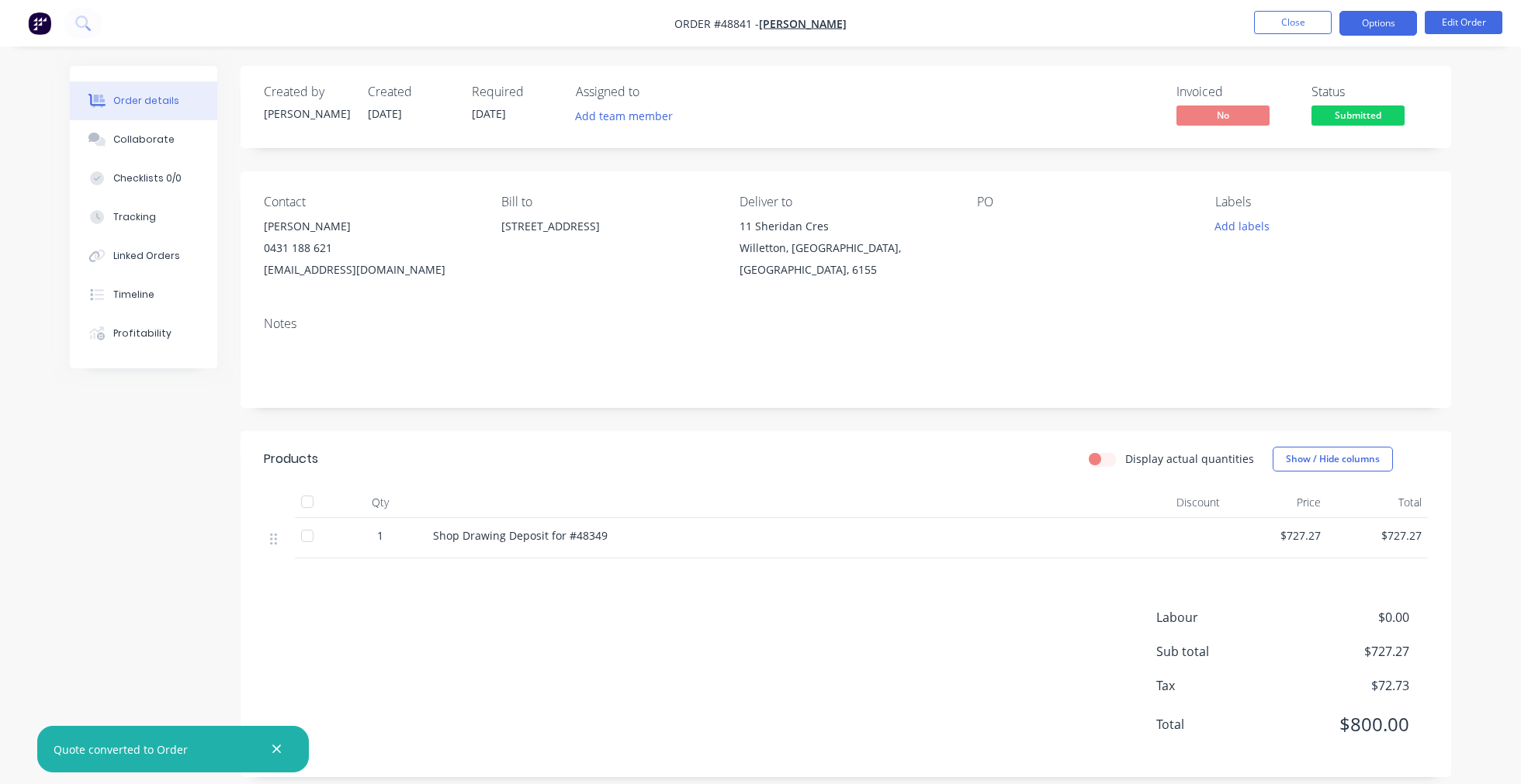
click at [1385, 21] on button "Options" at bounding box center [1377, 23] width 77 height 25
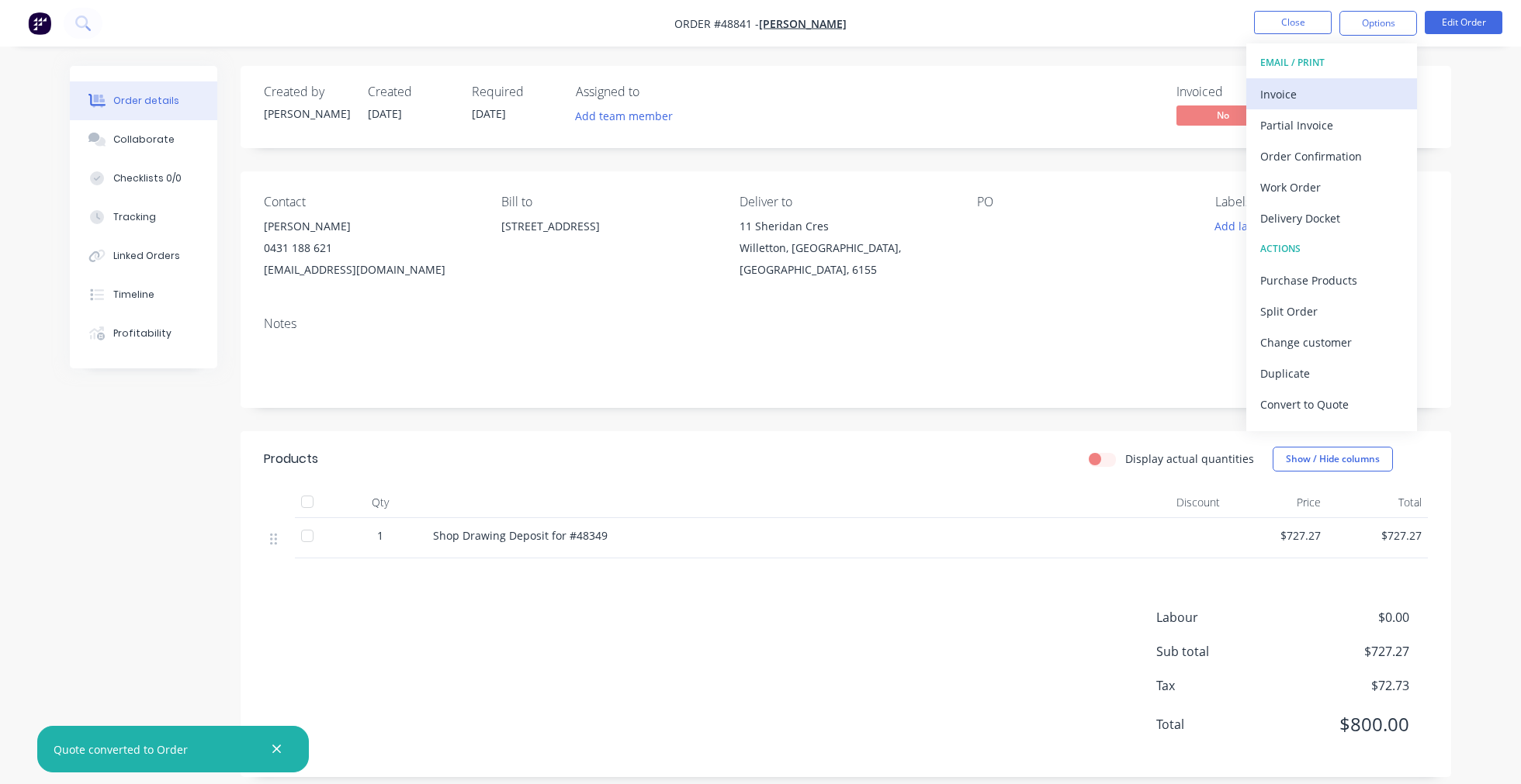
click at [1325, 87] on div "Invoice" at bounding box center [1332, 94] width 143 height 23
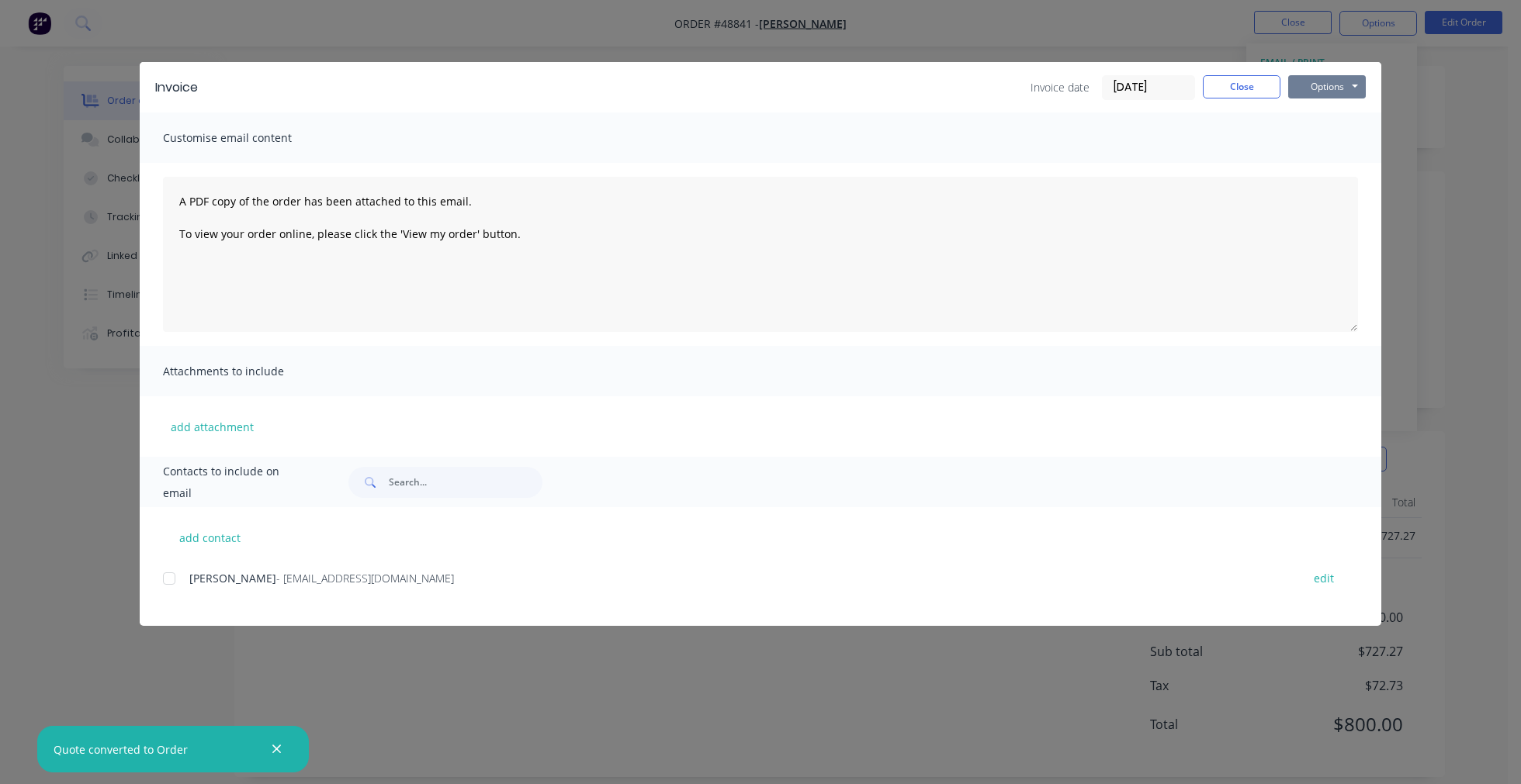
click at [1343, 82] on button "Options" at bounding box center [1326, 87] width 77 height 24
click at [1341, 136] on button "Print" at bounding box center [1337, 140] width 99 height 25
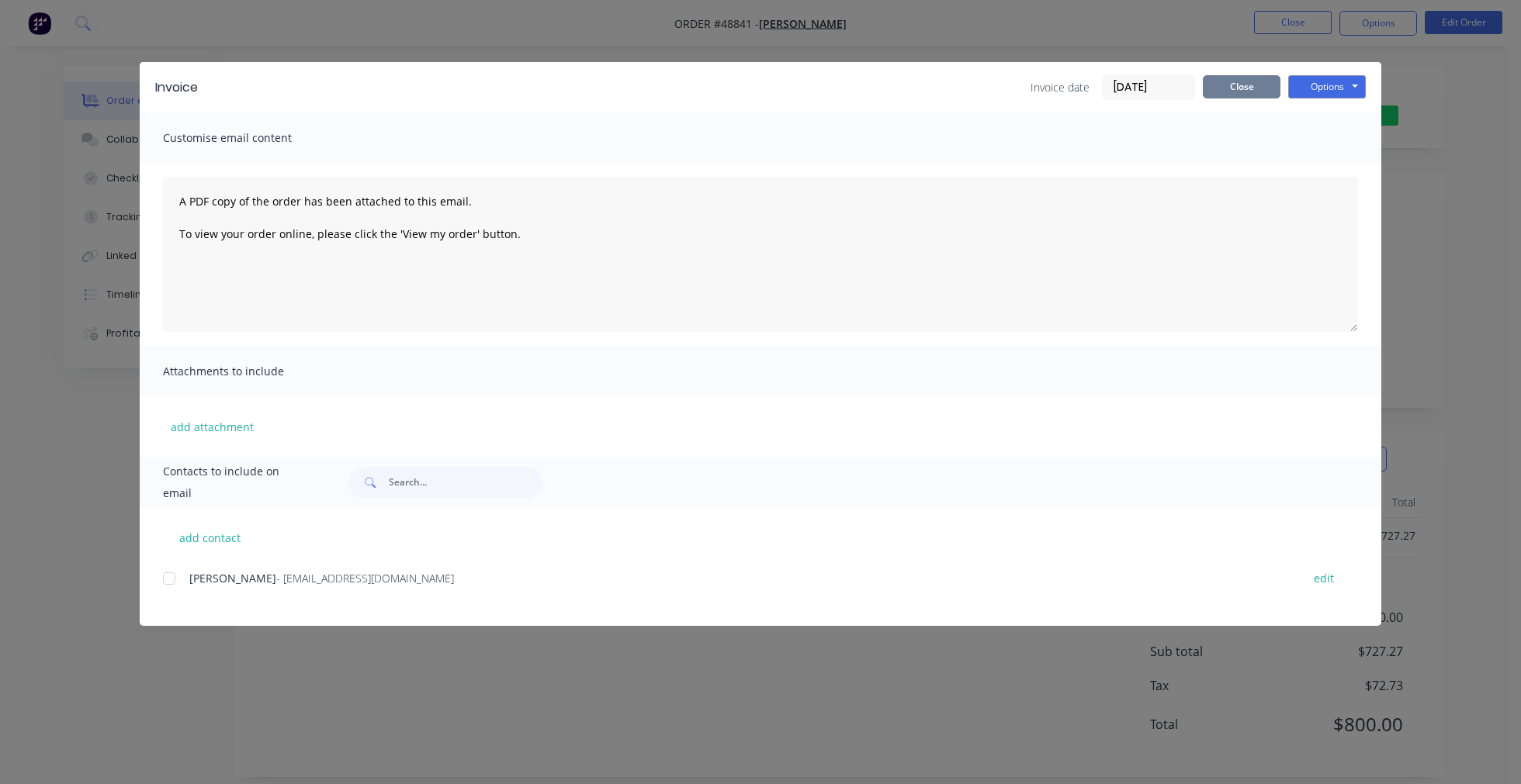
click at [1235, 87] on button "Close" at bounding box center [1240, 87] width 77 height 24
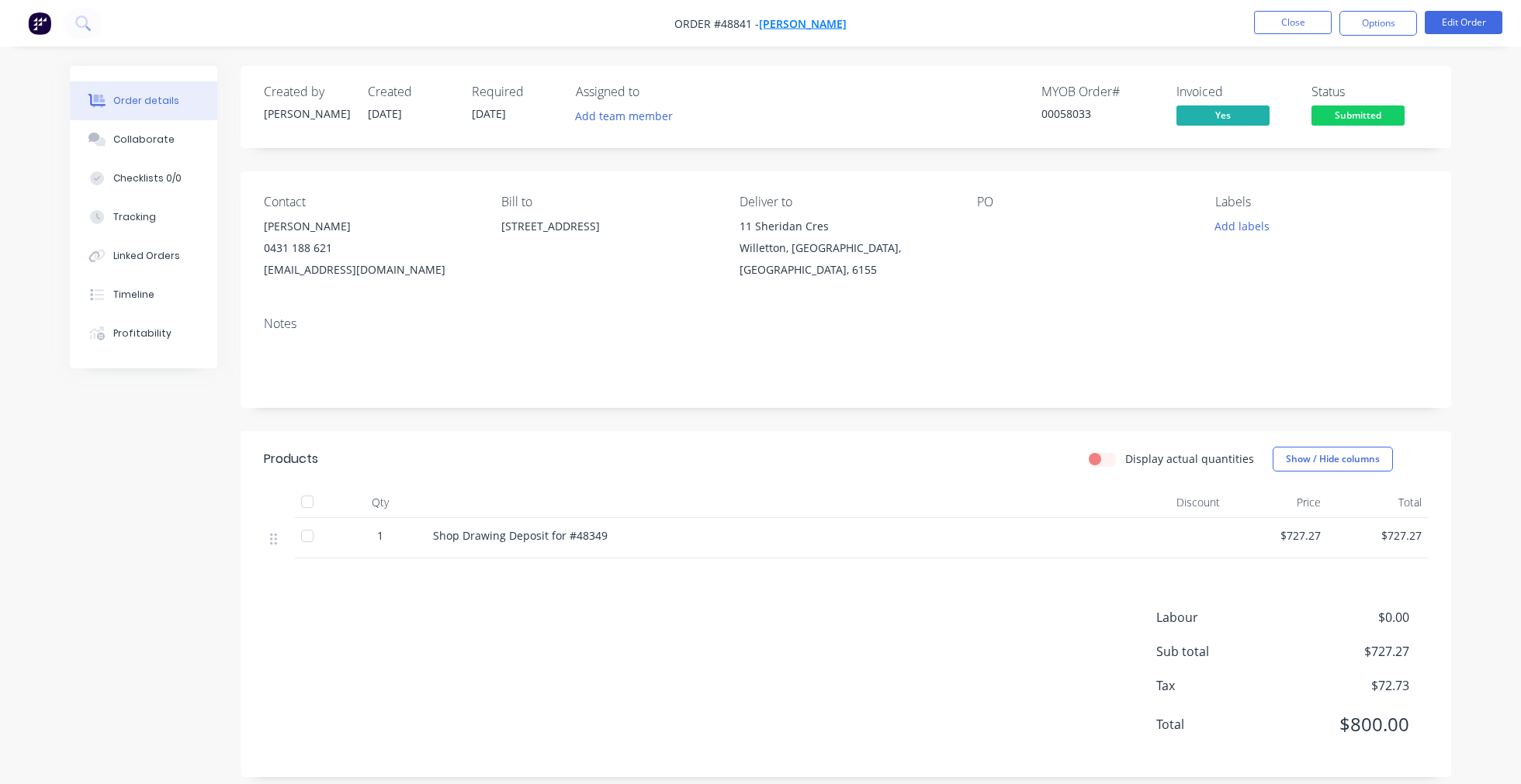
click at [810, 25] on span "[PERSON_NAME]" at bounding box center [802, 24] width 87 height 15
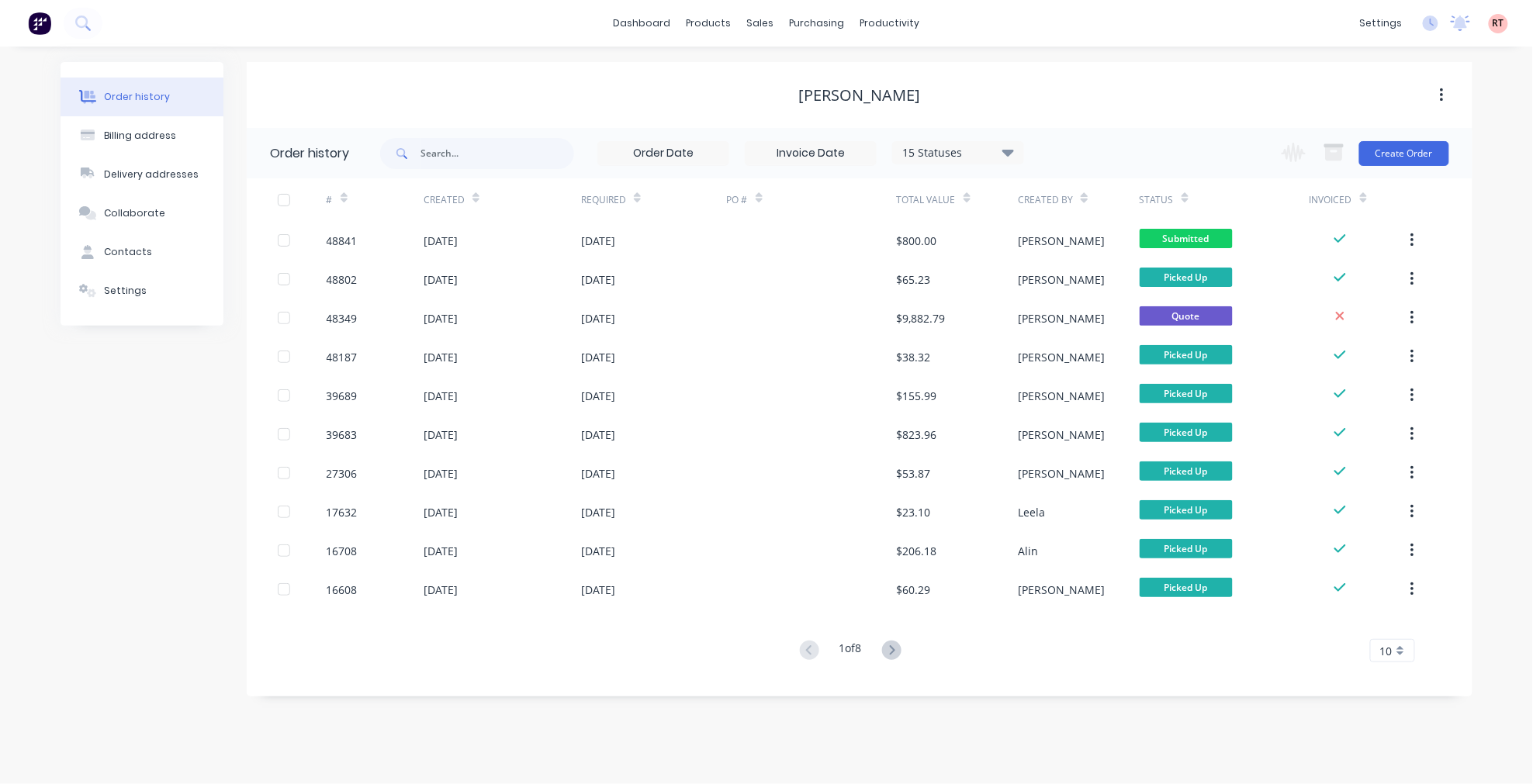
drag, startPoint x: 1232, startPoint y: 114, endPoint x: 1320, endPoint y: 128, distance: 89.1
click at [1234, 113] on div "[PERSON_NAME]" at bounding box center [860, 95] width 1226 height 66
click at [1399, 159] on button "Create Order" at bounding box center [1405, 153] width 90 height 25
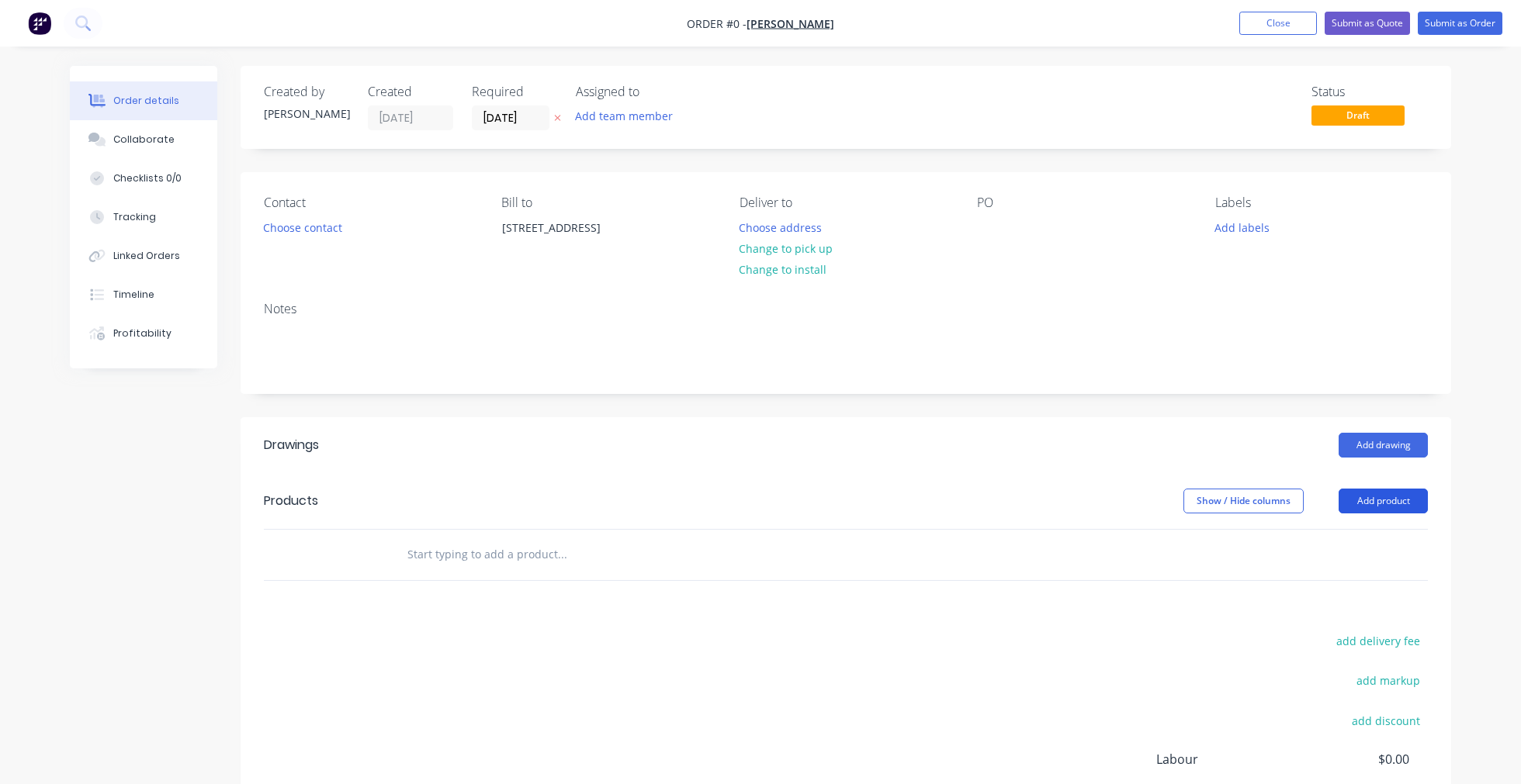
click at [1400, 506] on button "Add product" at bounding box center [1383, 501] width 89 height 25
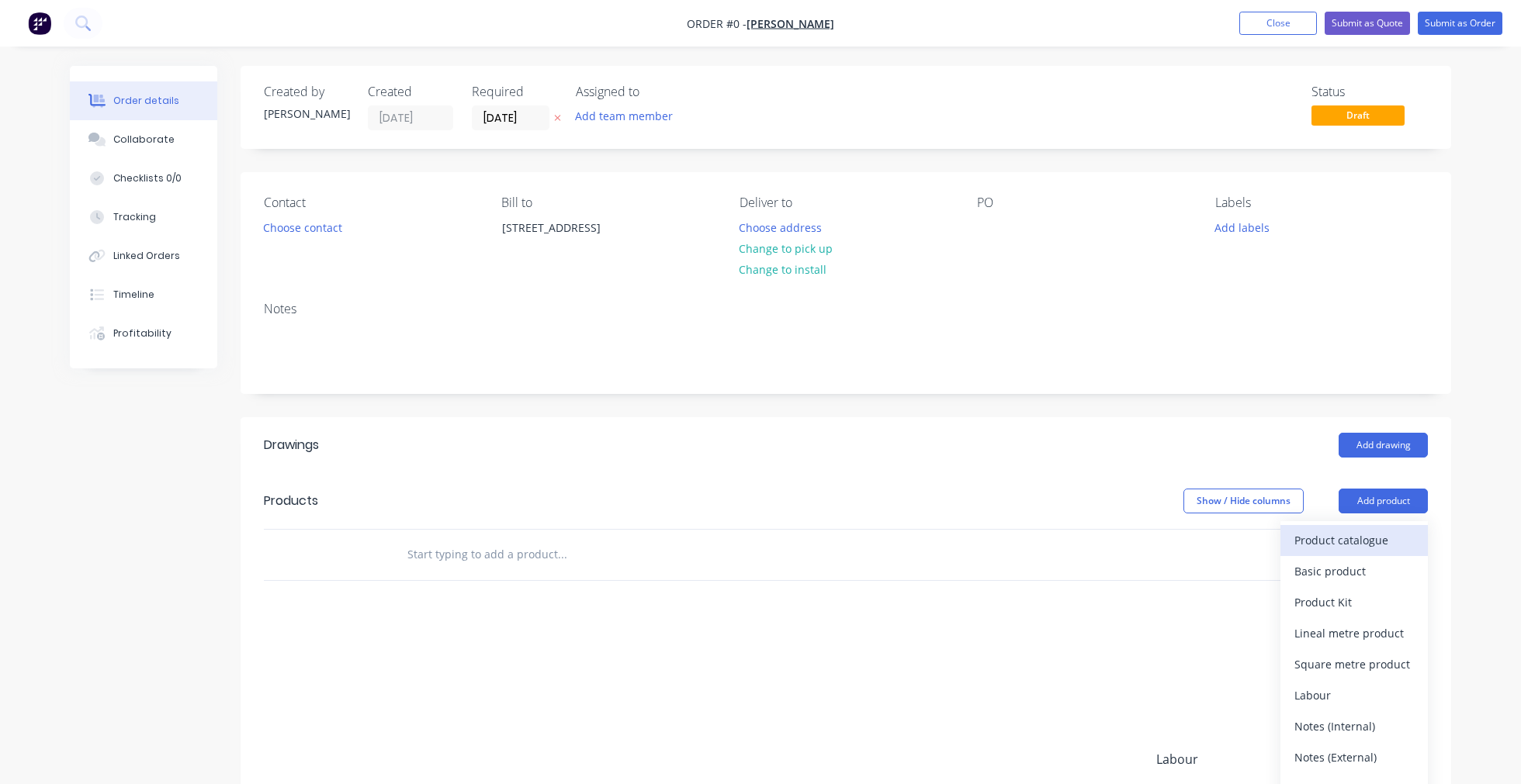
click at [1384, 543] on div "Product catalogue" at bounding box center [1353, 540] width 119 height 23
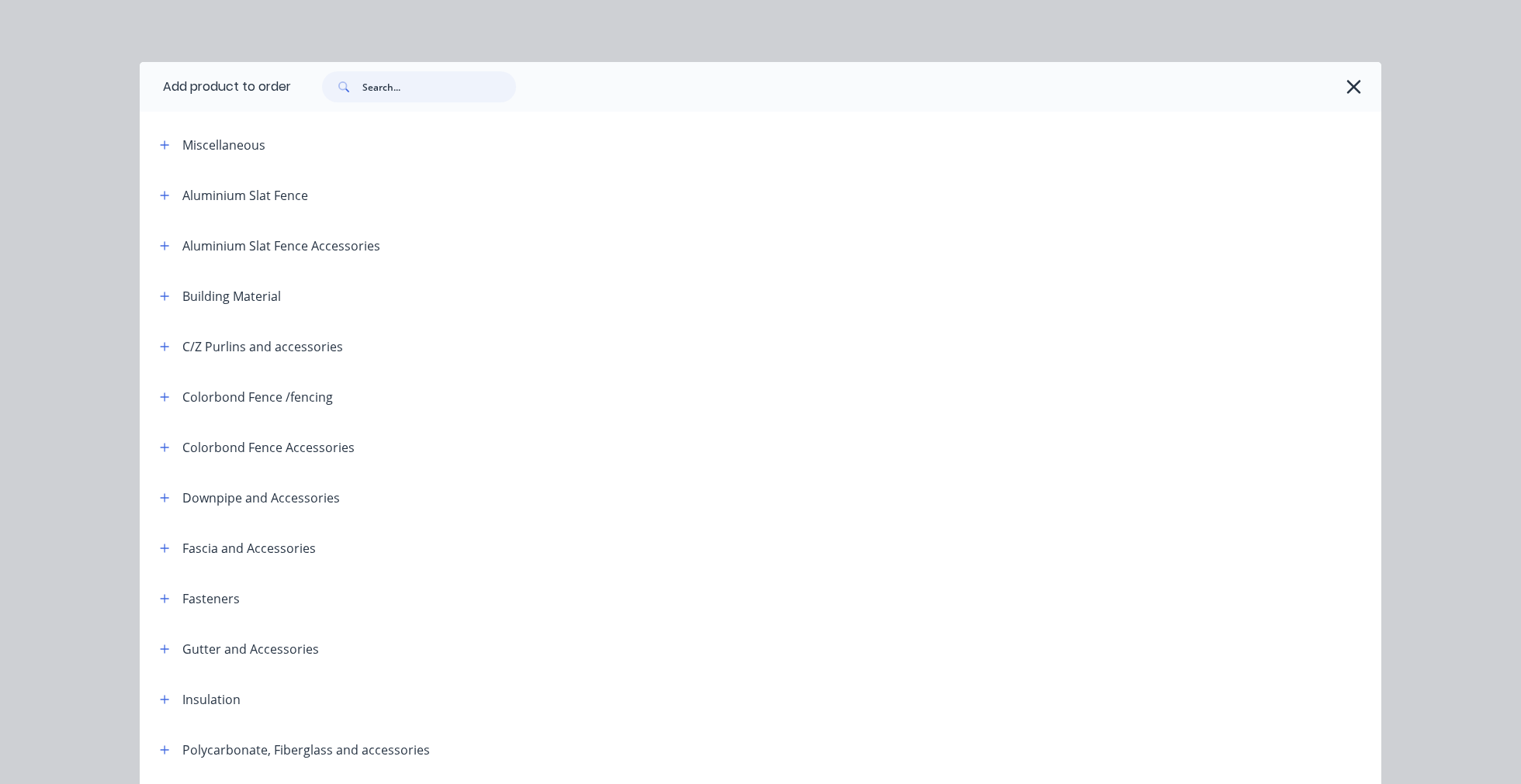
click at [439, 97] on input "text" at bounding box center [439, 87] width 154 height 31
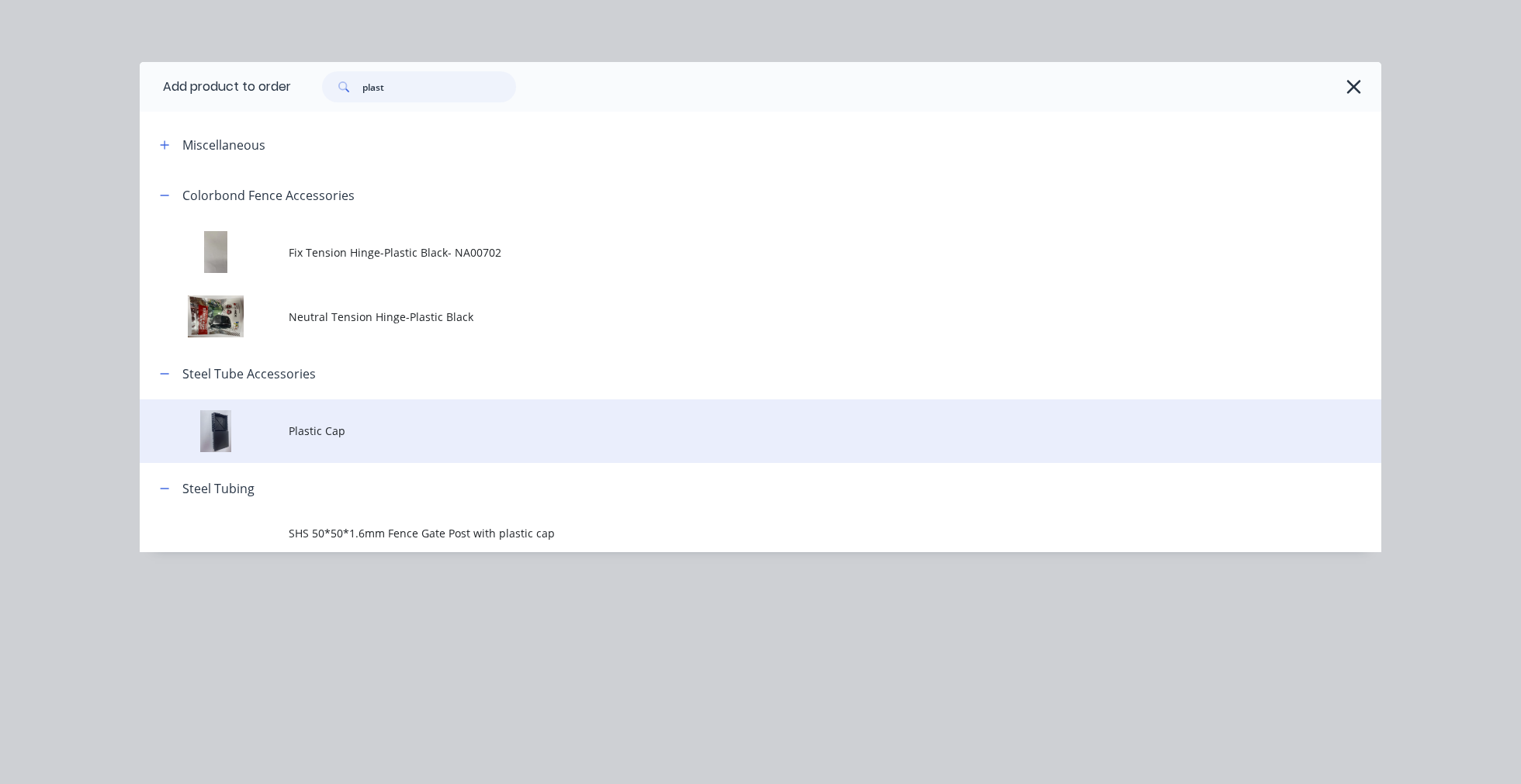
type input "plast"
click at [334, 432] on span "Plastic Cap" at bounding box center [725, 431] width 873 height 16
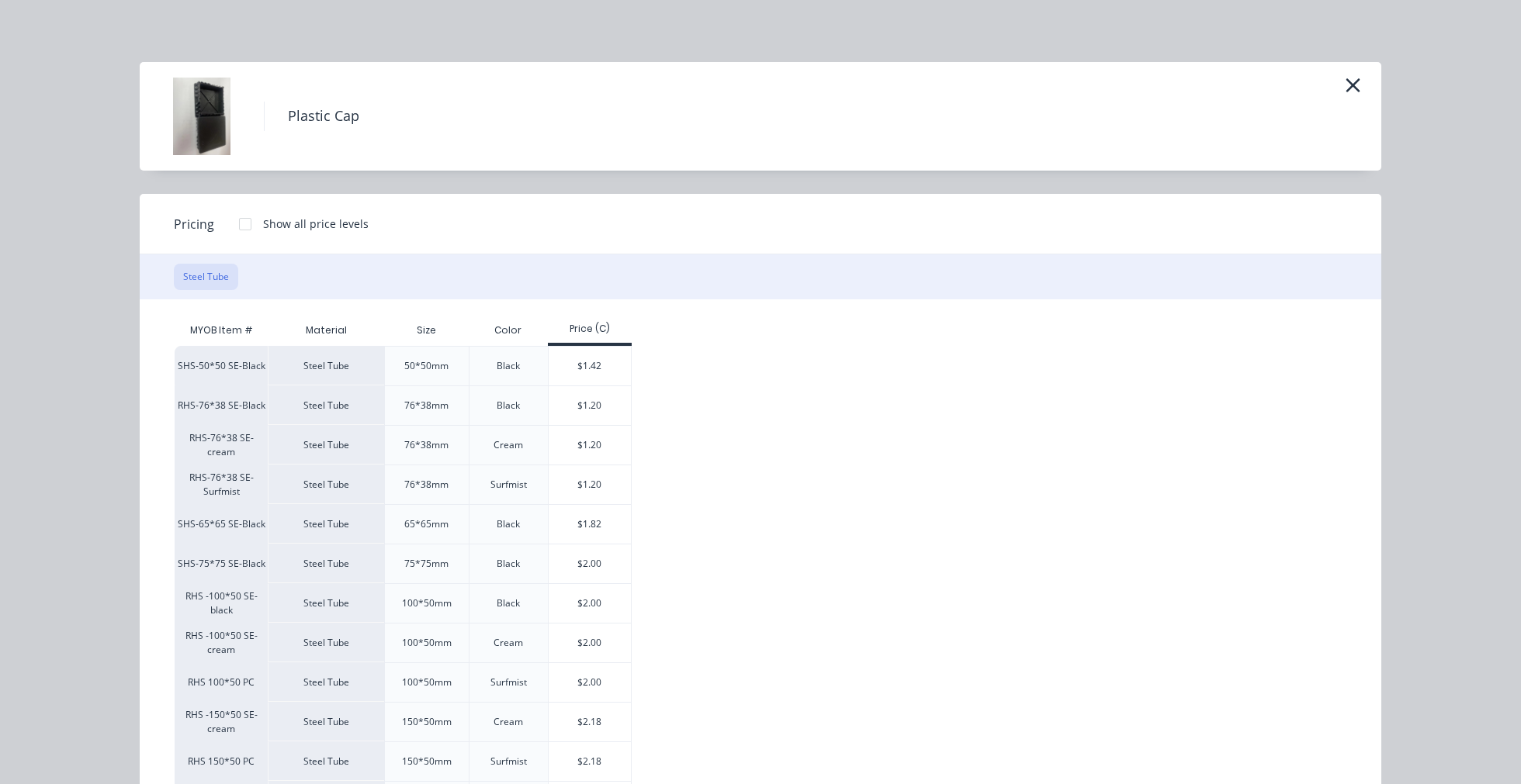
drag, startPoint x: 582, startPoint y: 400, endPoint x: 610, endPoint y: 437, distance: 46.4
click at [582, 402] on div "$1.20" at bounding box center [589, 405] width 83 height 39
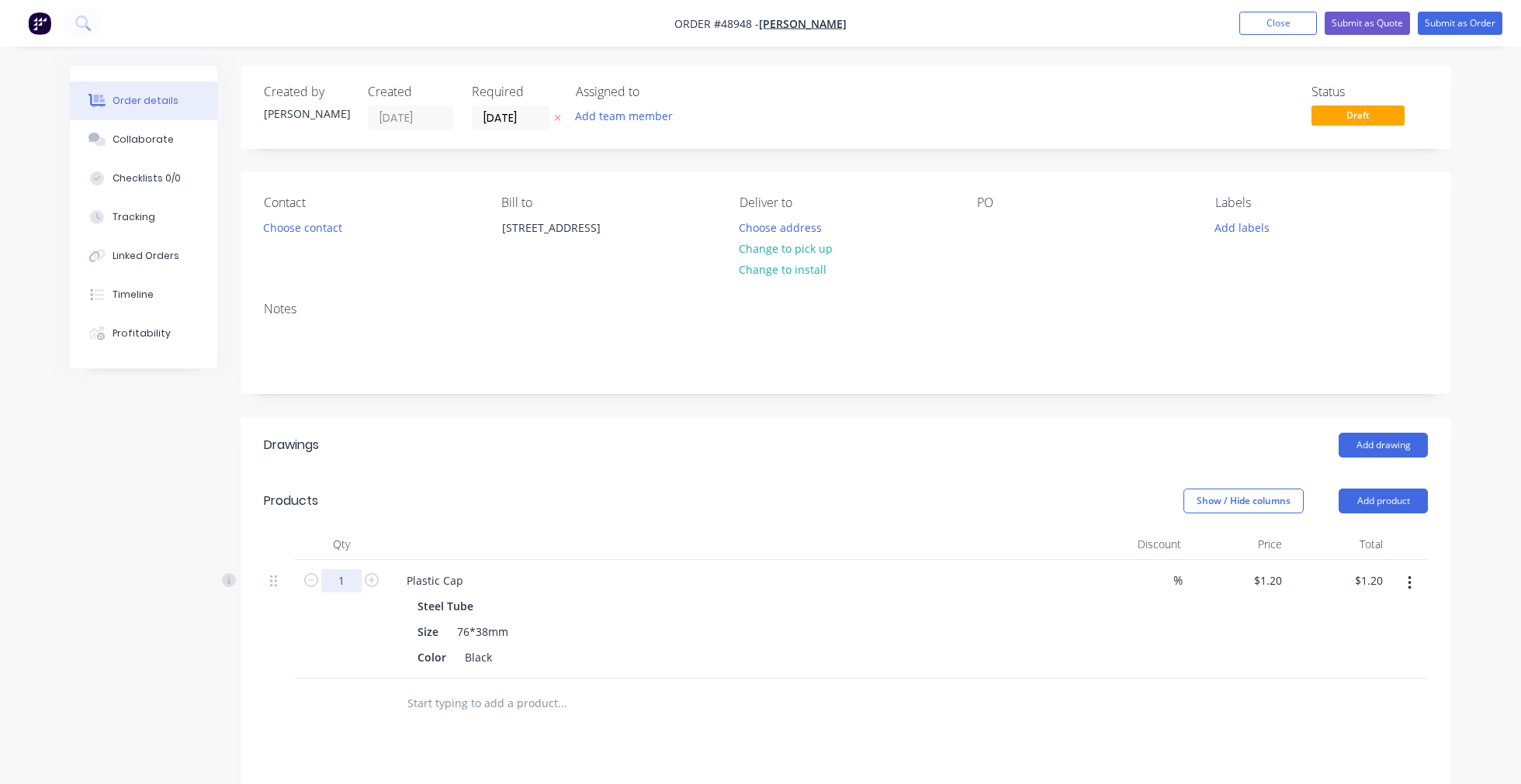
click at [354, 583] on input "1" at bounding box center [342, 581] width 40 height 24
type input "7"
type input "$8.40"
click at [789, 427] on header "Drawings Add drawing" at bounding box center [845, 444] width 1210 height 56
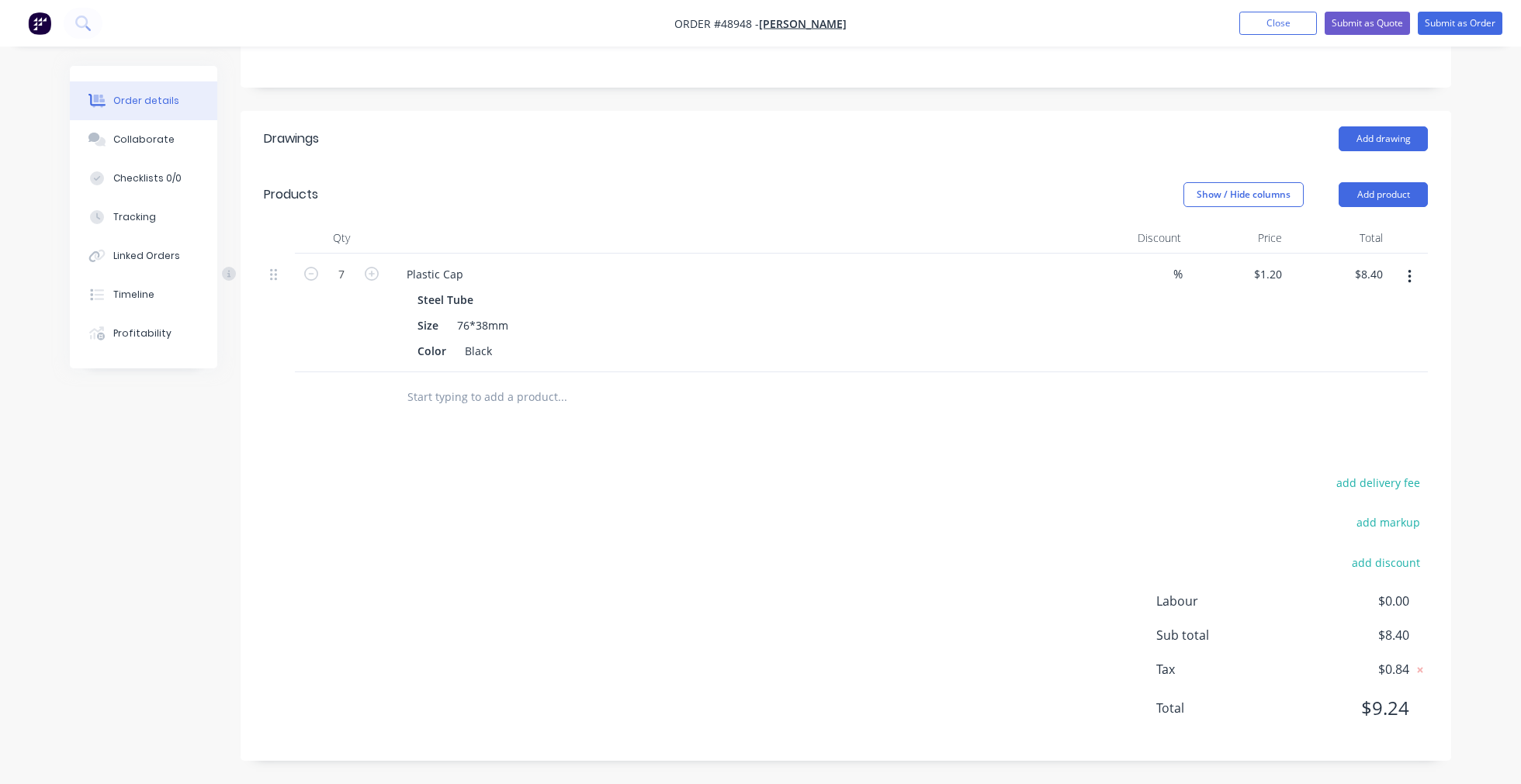
click at [874, 573] on div "add delivery fee add markup add discount Labour $0.00 Sub total $8.40 Tax $0.84…" at bounding box center [846, 605] width 1164 height 265
click at [1459, 25] on button "Submit as Order" at bounding box center [1459, 24] width 85 height 24
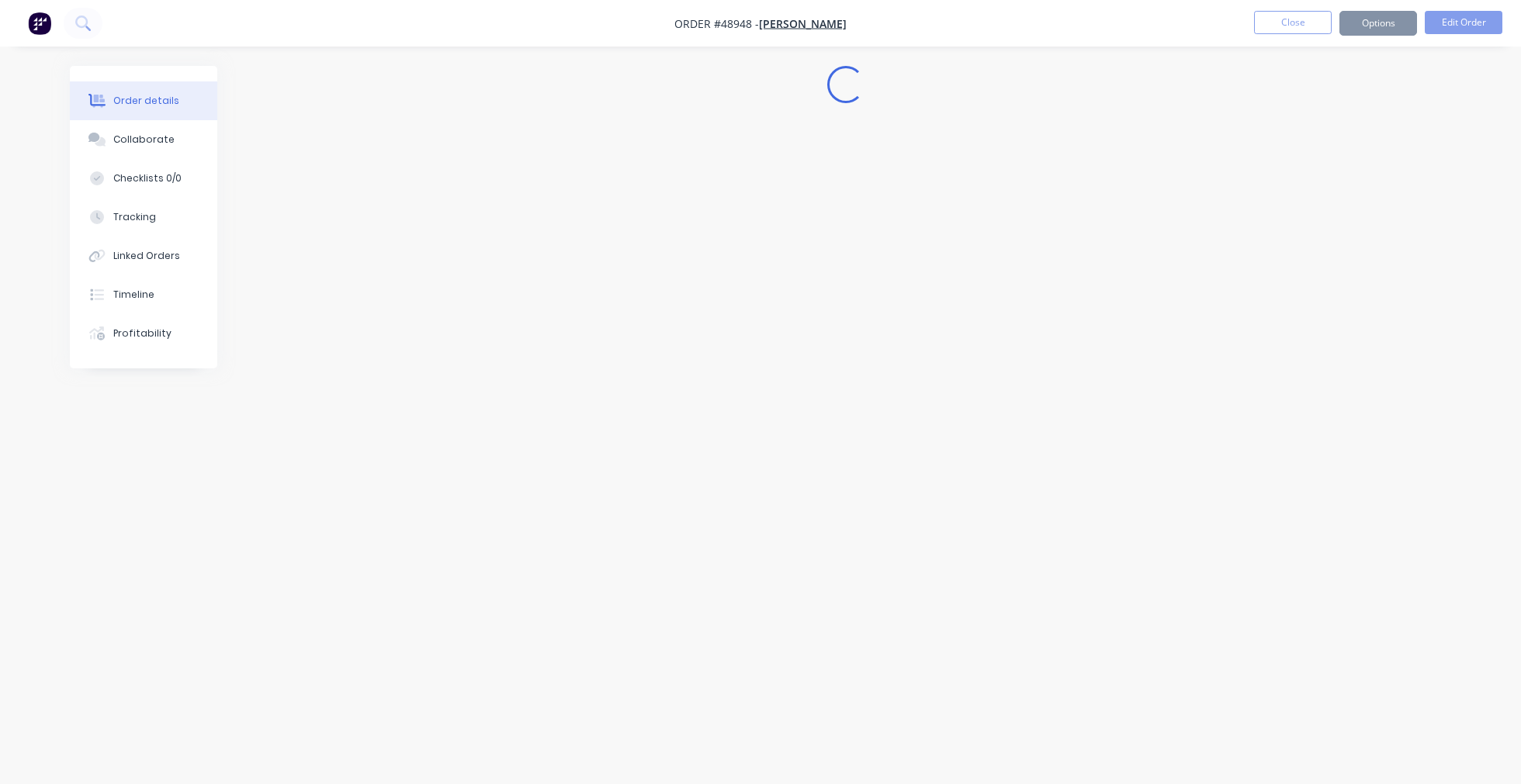
scroll to position [0, 0]
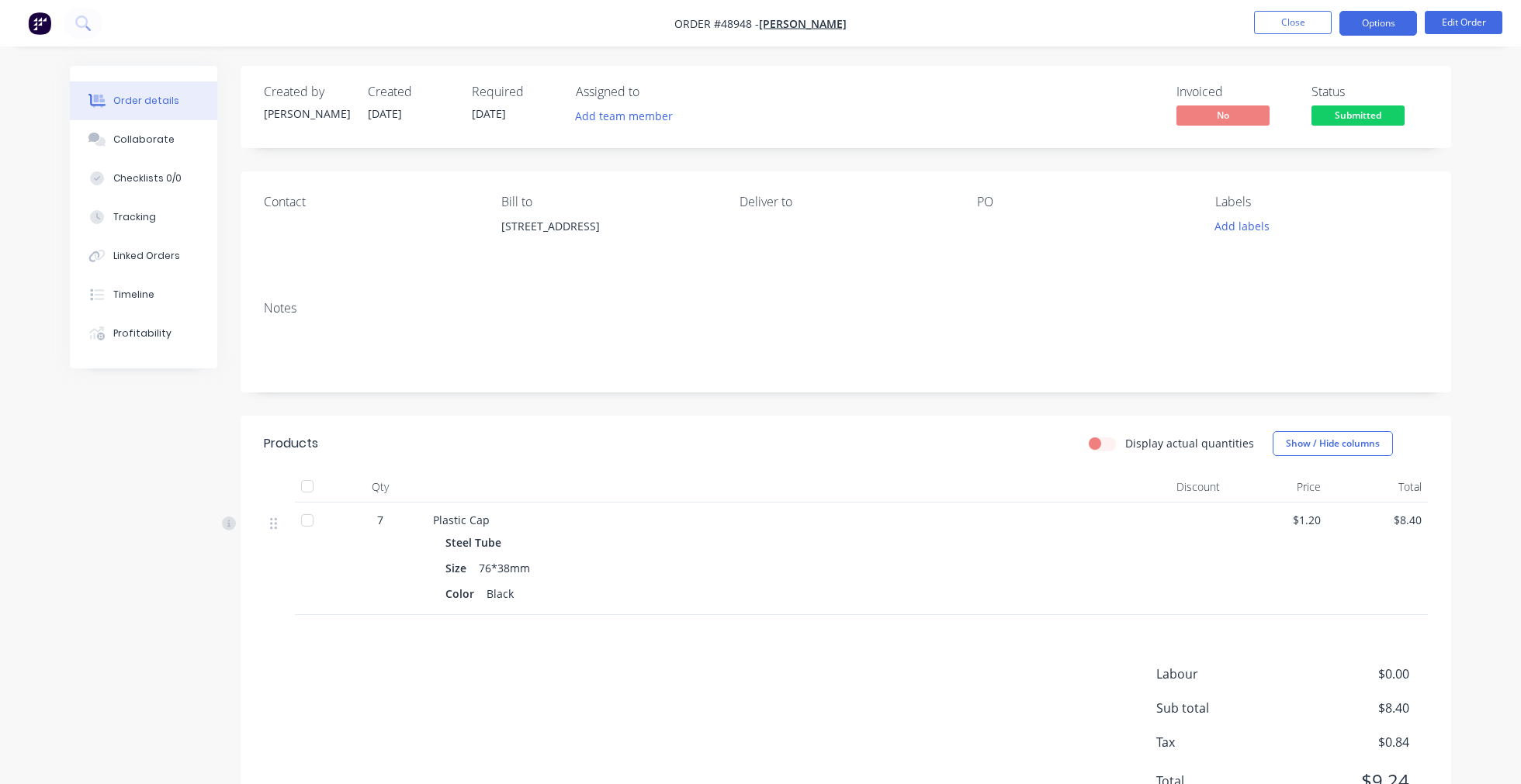
click at [1383, 20] on button "Options" at bounding box center [1377, 23] width 77 height 25
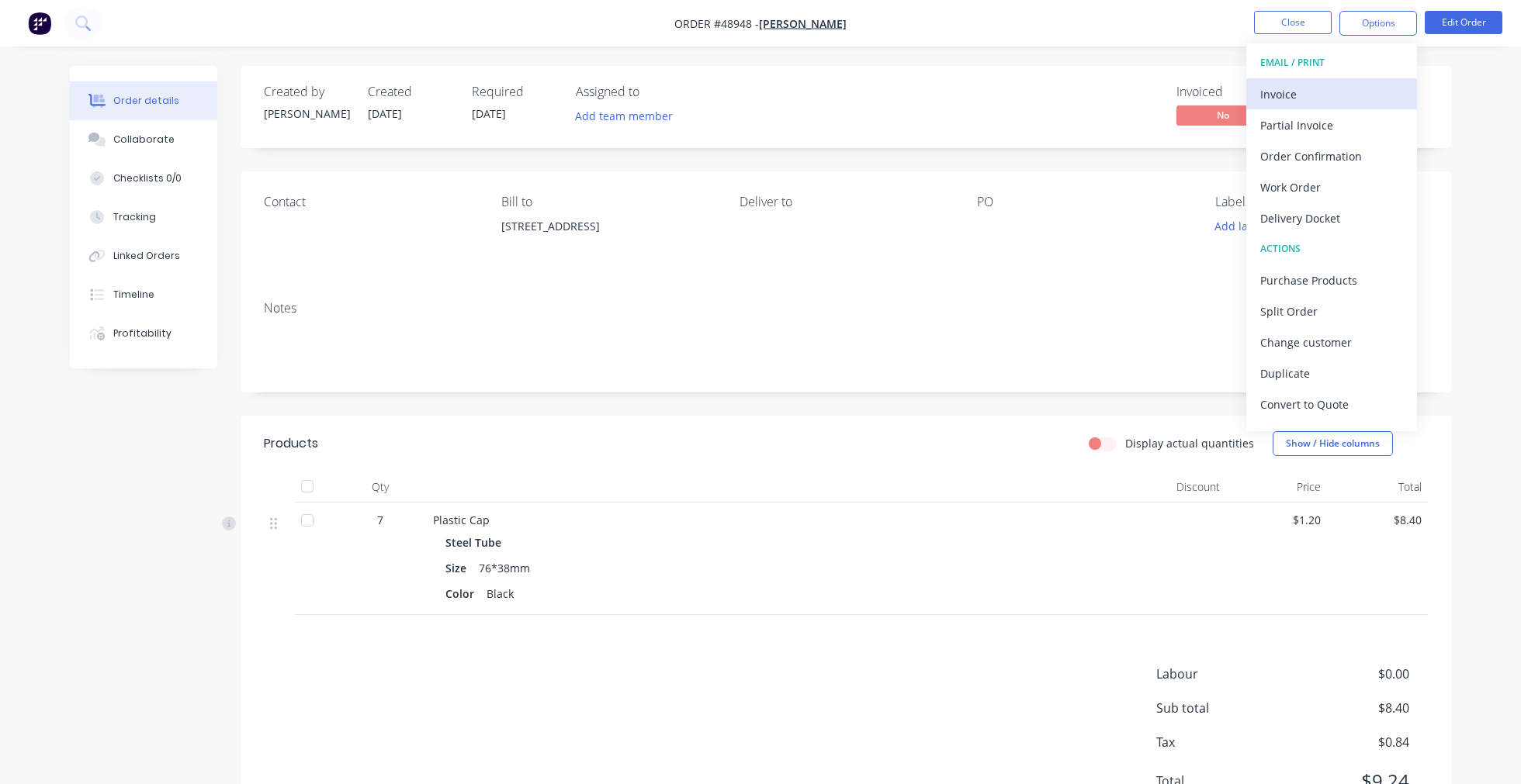
click at [1339, 95] on div "Invoice" at bounding box center [1332, 94] width 143 height 23
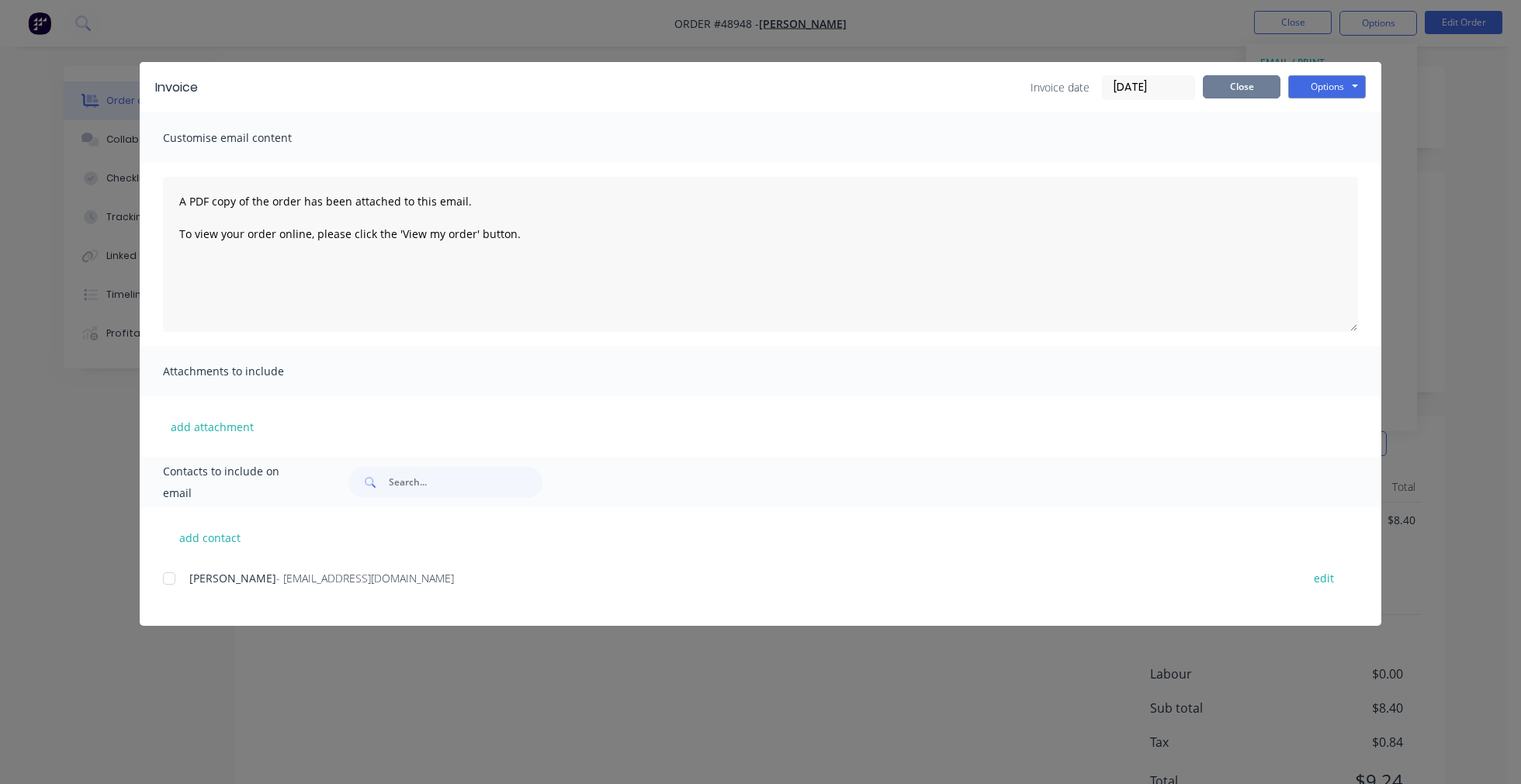
click at [1246, 87] on button "Close" at bounding box center [1240, 87] width 77 height 24
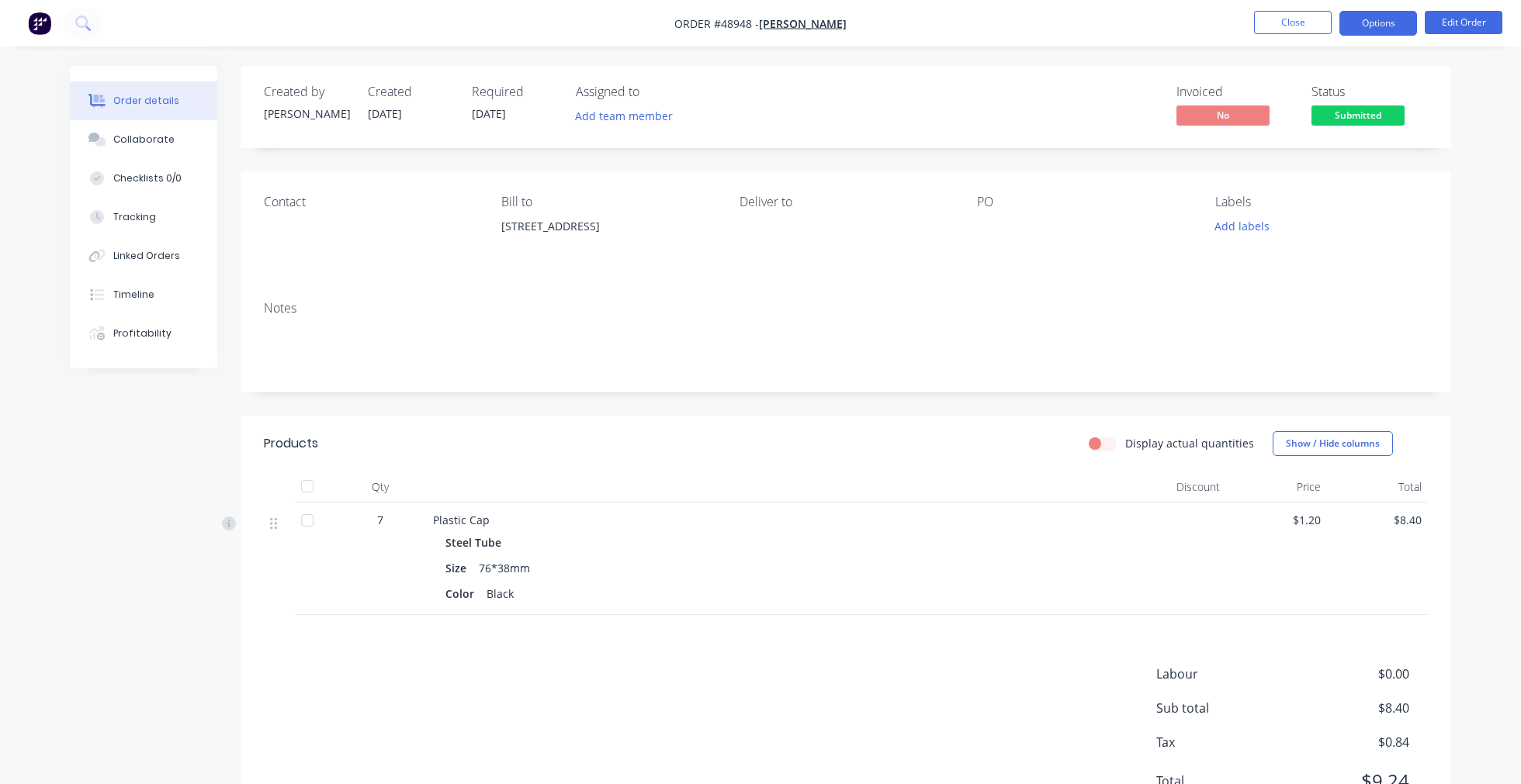
click at [1371, 17] on button "Options" at bounding box center [1377, 23] width 77 height 25
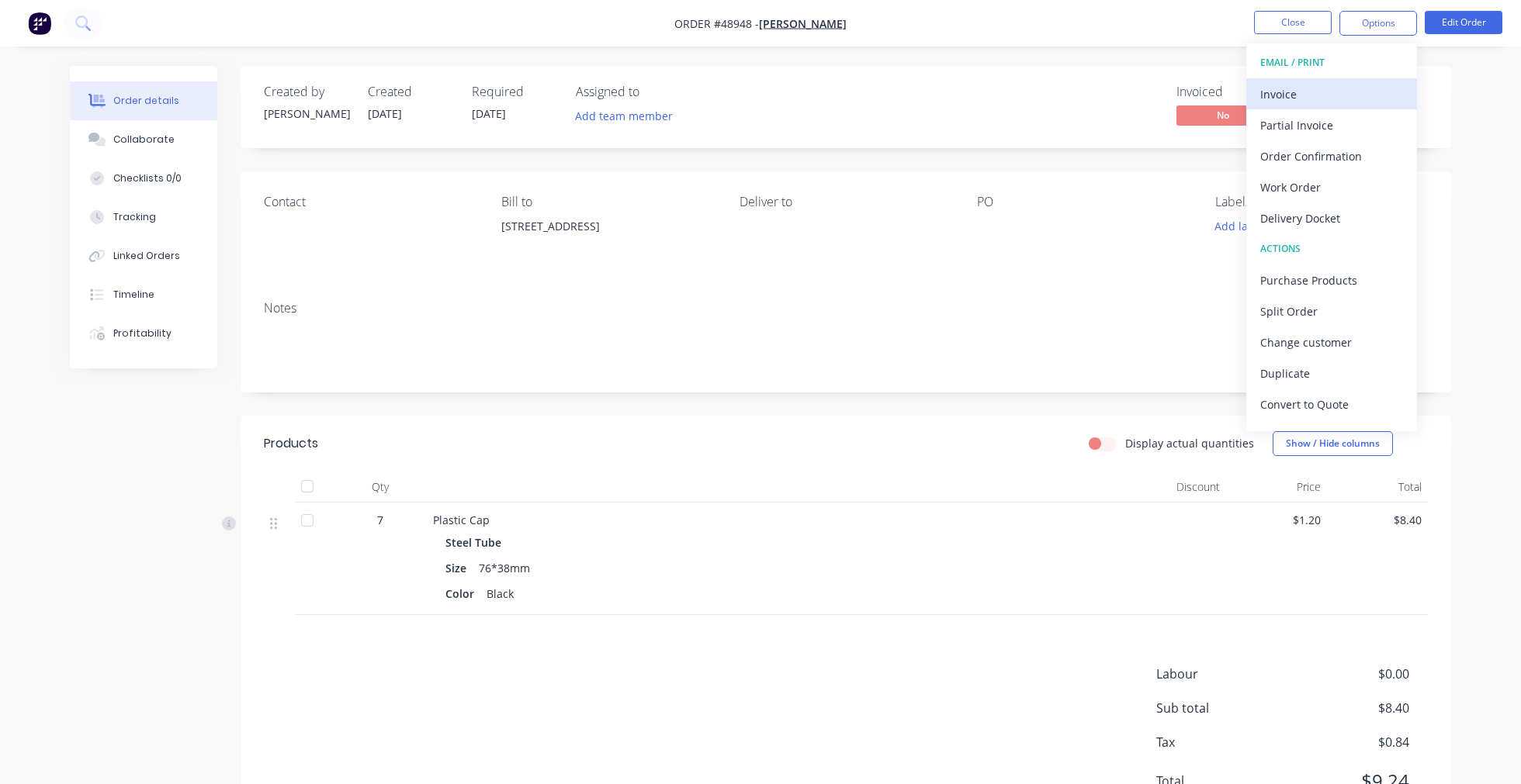
click at [1332, 87] on div "Invoice" at bounding box center [1332, 94] width 143 height 23
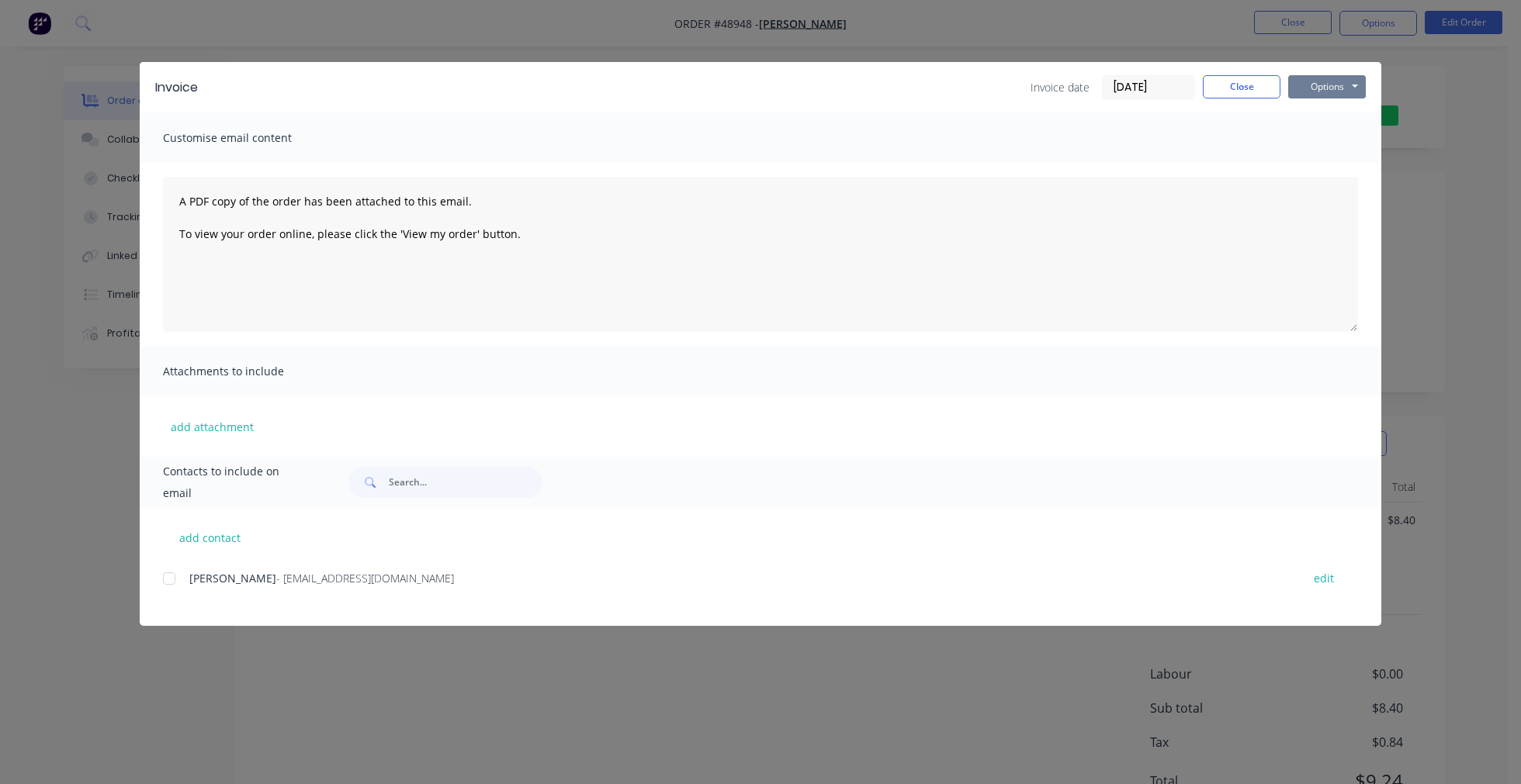
click at [1349, 87] on button "Options" at bounding box center [1326, 87] width 77 height 24
click at [1345, 142] on button "Print" at bounding box center [1337, 140] width 99 height 25
click at [1245, 87] on button "Close" at bounding box center [1240, 87] width 77 height 24
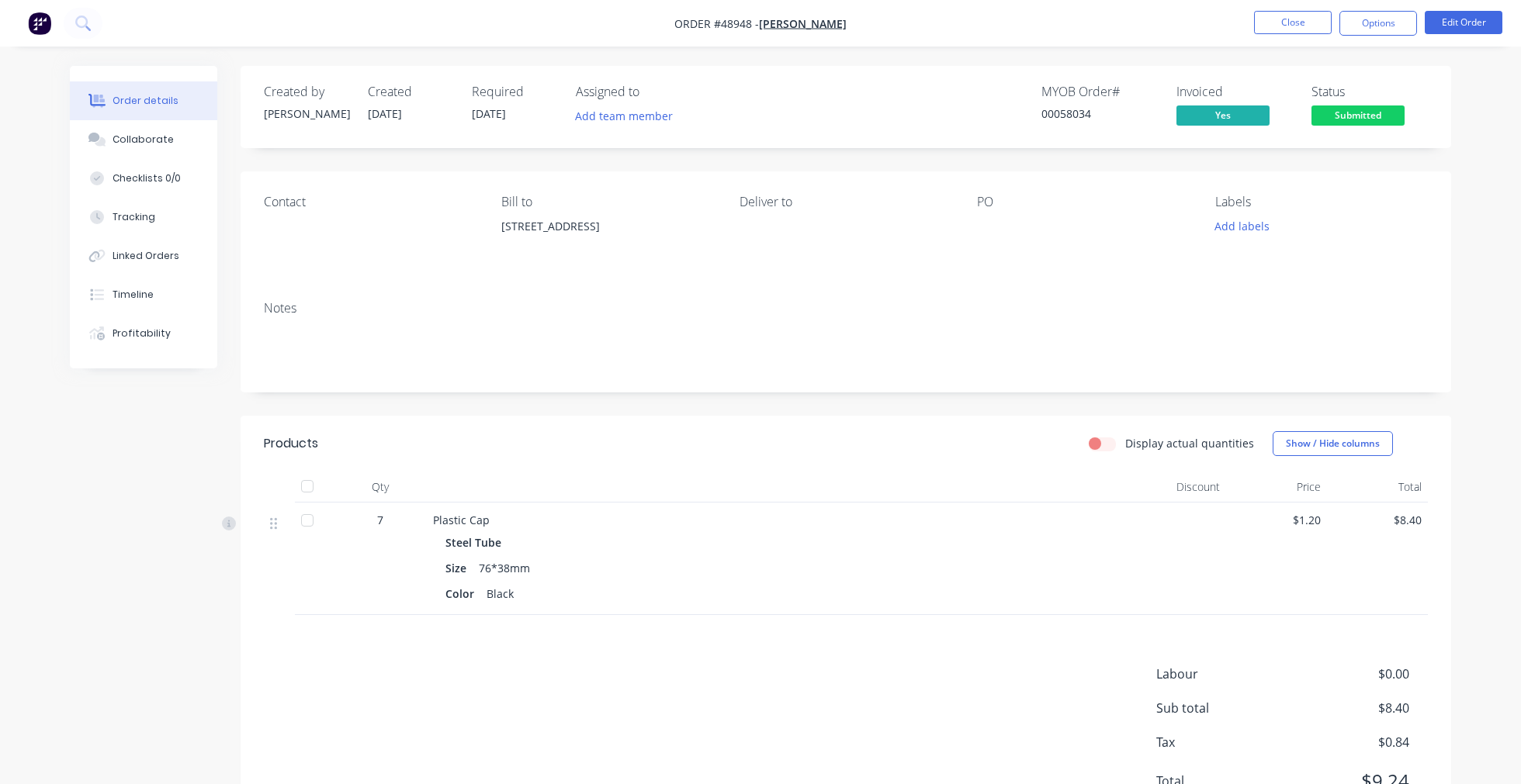
click at [1358, 118] on span "Submitted" at bounding box center [1358, 115] width 93 height 19
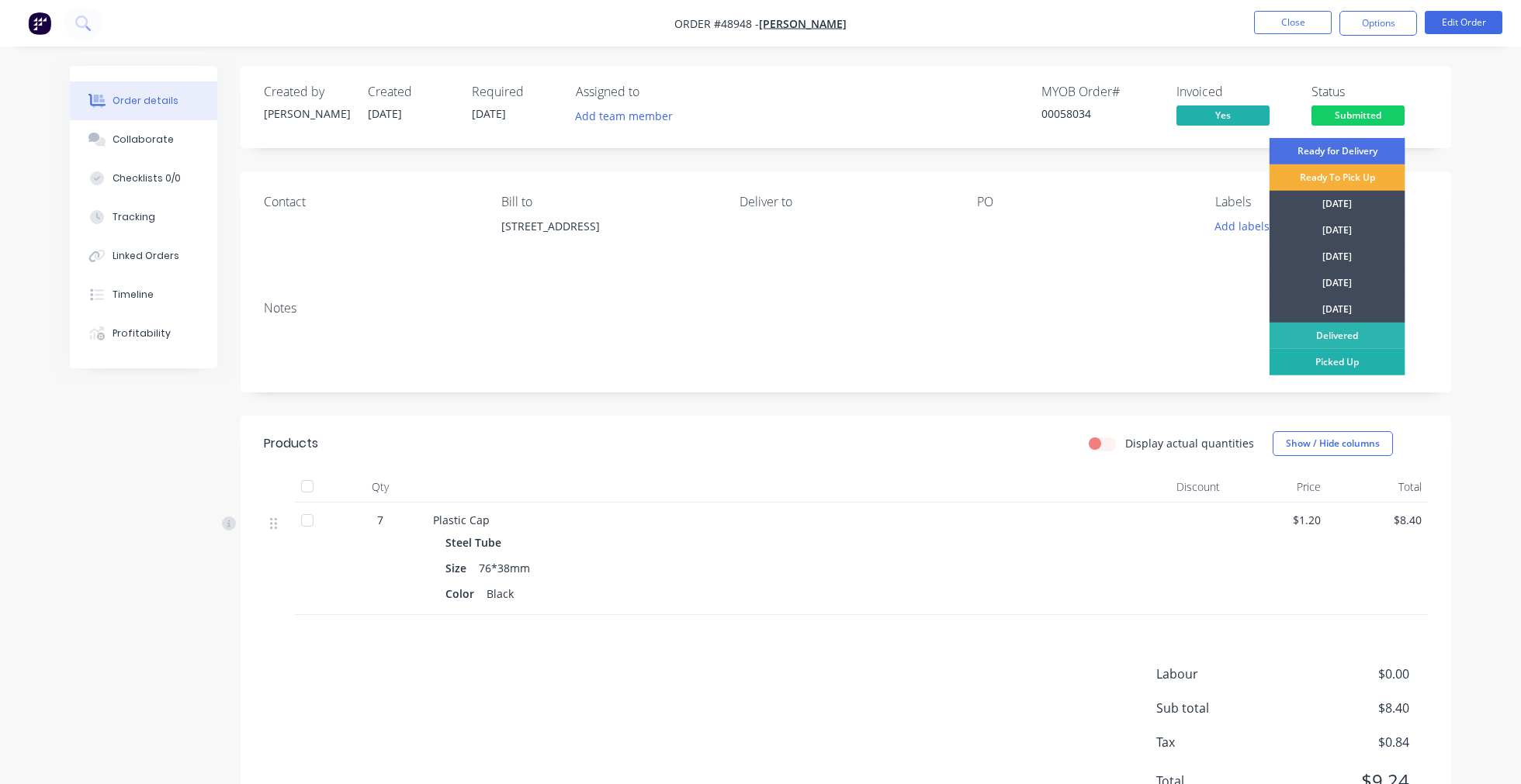
click at [1342, 361] on div "Picked Up" at bounding box center [1337, 361] width 136 height 26
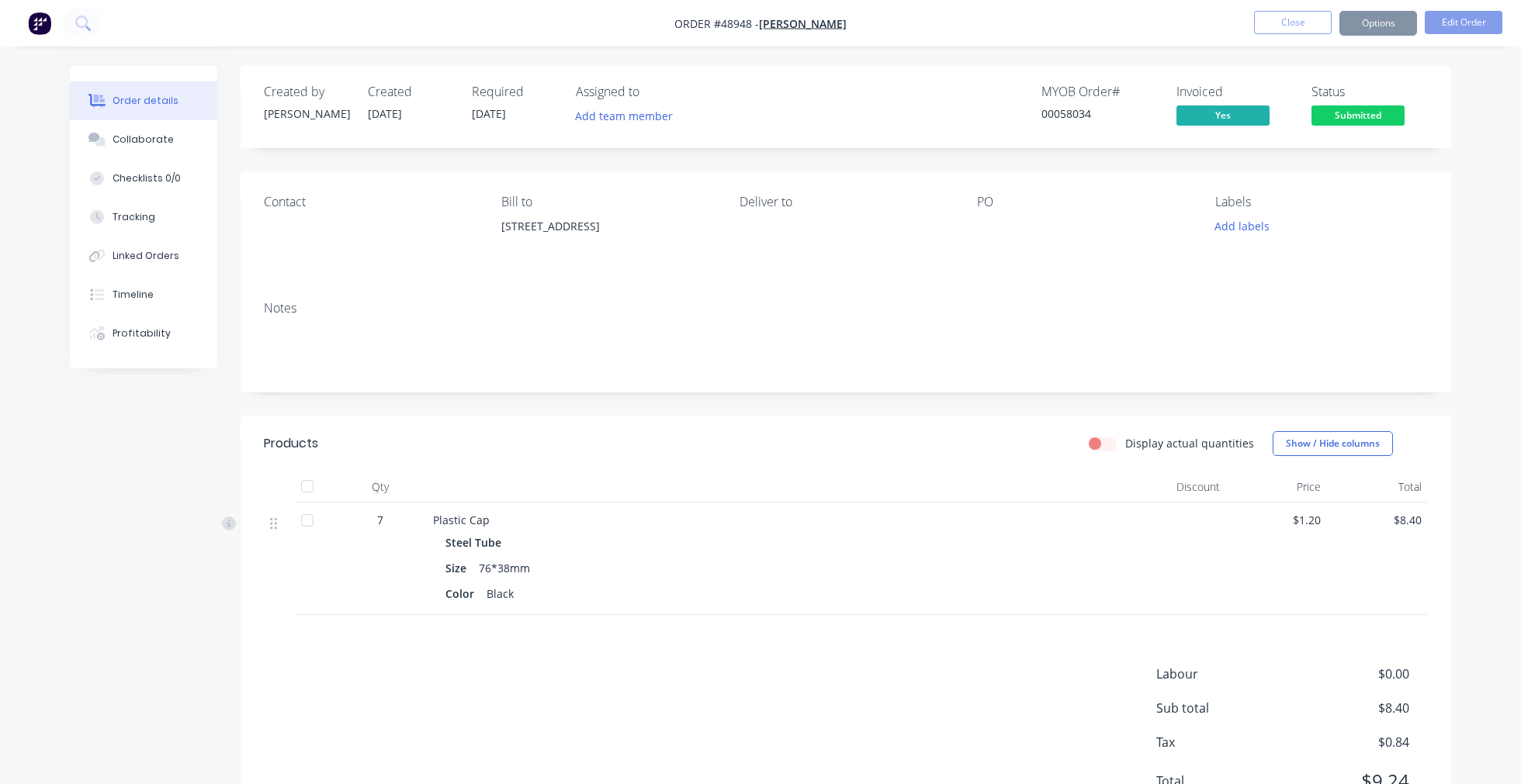
click at [1475, 120] on div "Order details Collaborate Checklists 0/0 Tracking Linked Orders Timeline Profit…" at bounding box center [760, 428] width 1521 height 857
click at [1308, 27] on button "Close" at bounding box center [1292, 23] width 77 height 24
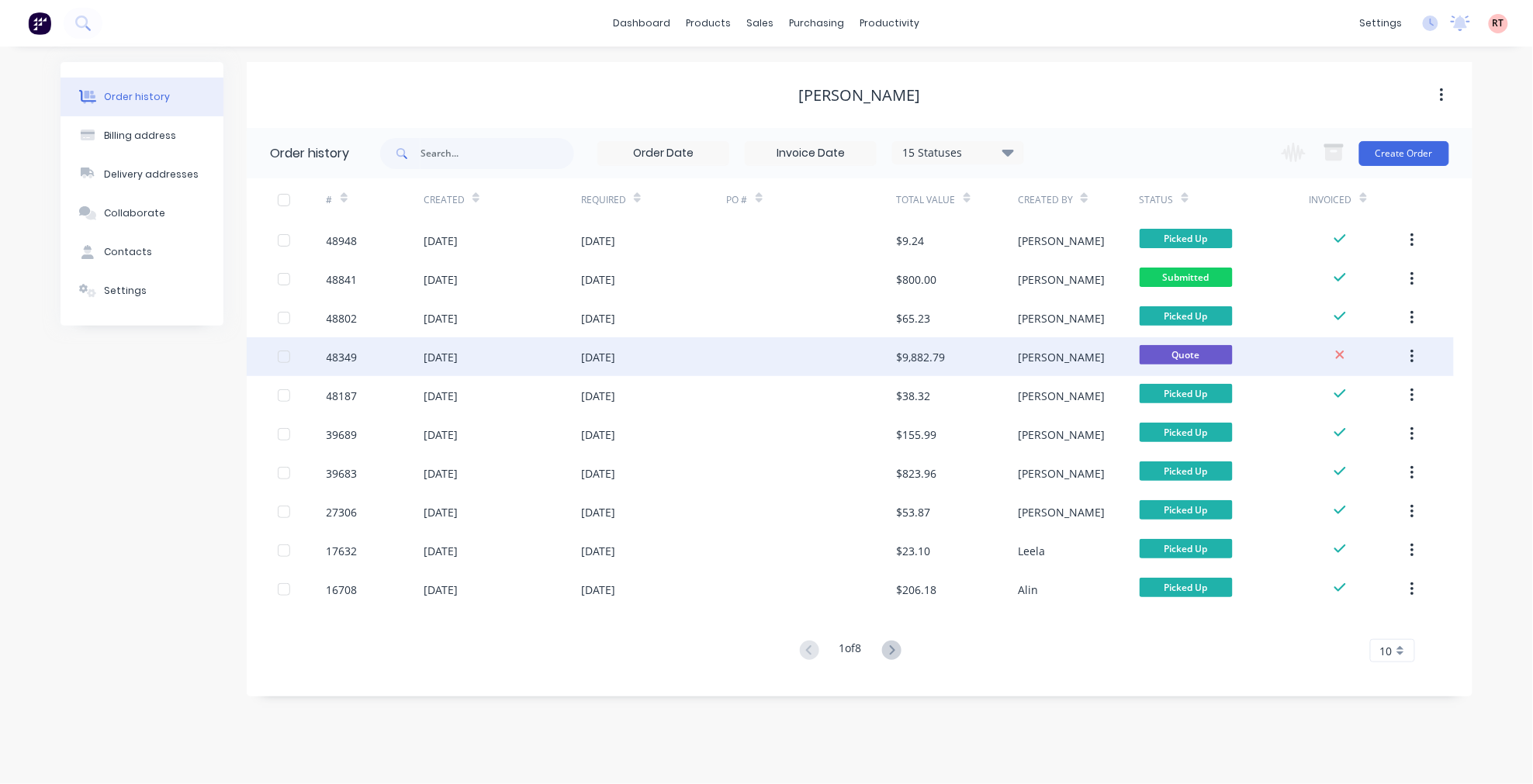
click at [929, 361] on div "$9,882.79" at bounding box center [922, 357] width 49 height 16
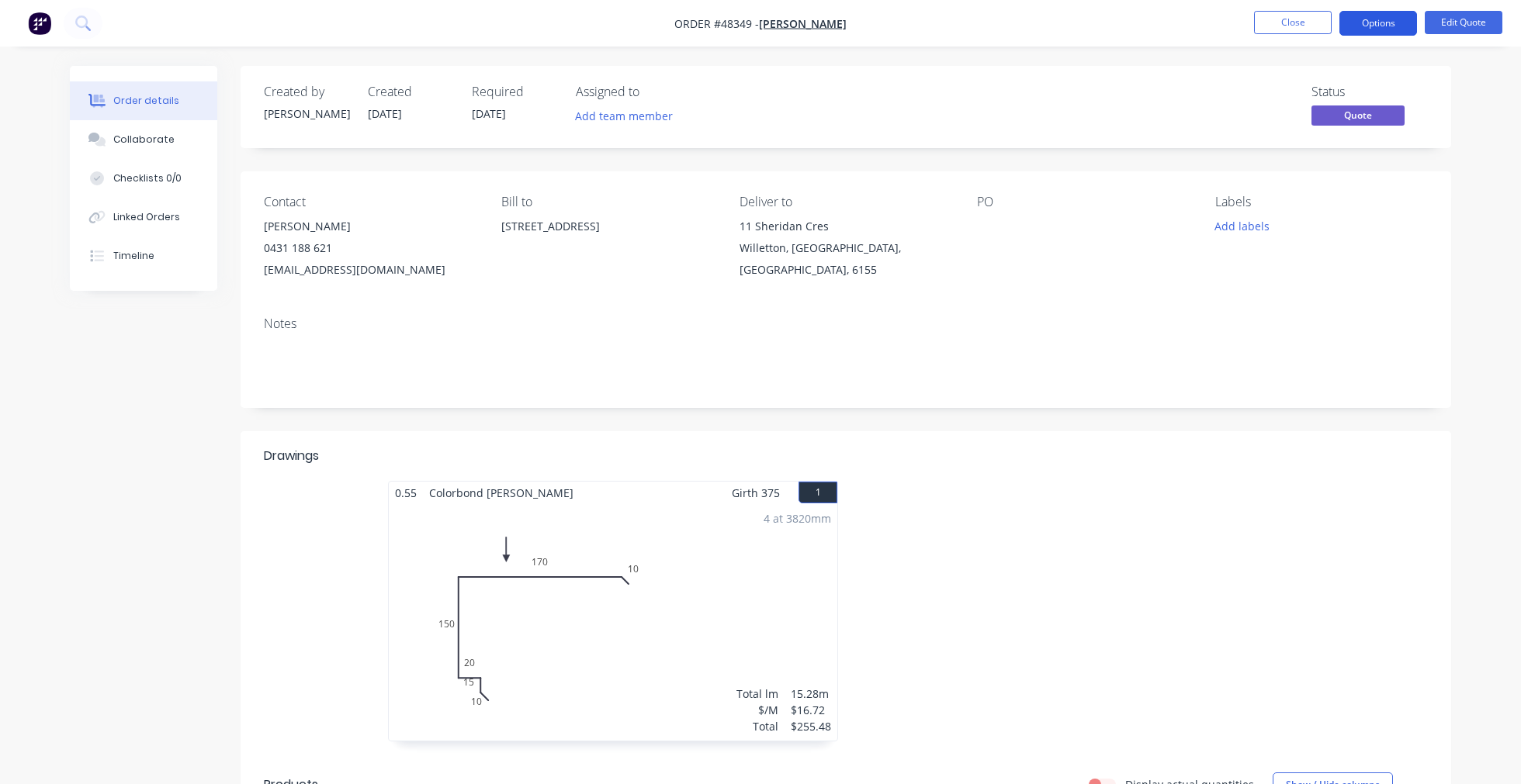
click at [1392, 25] on button "Options" at bounding box center [1377, 23] width 77 height 25
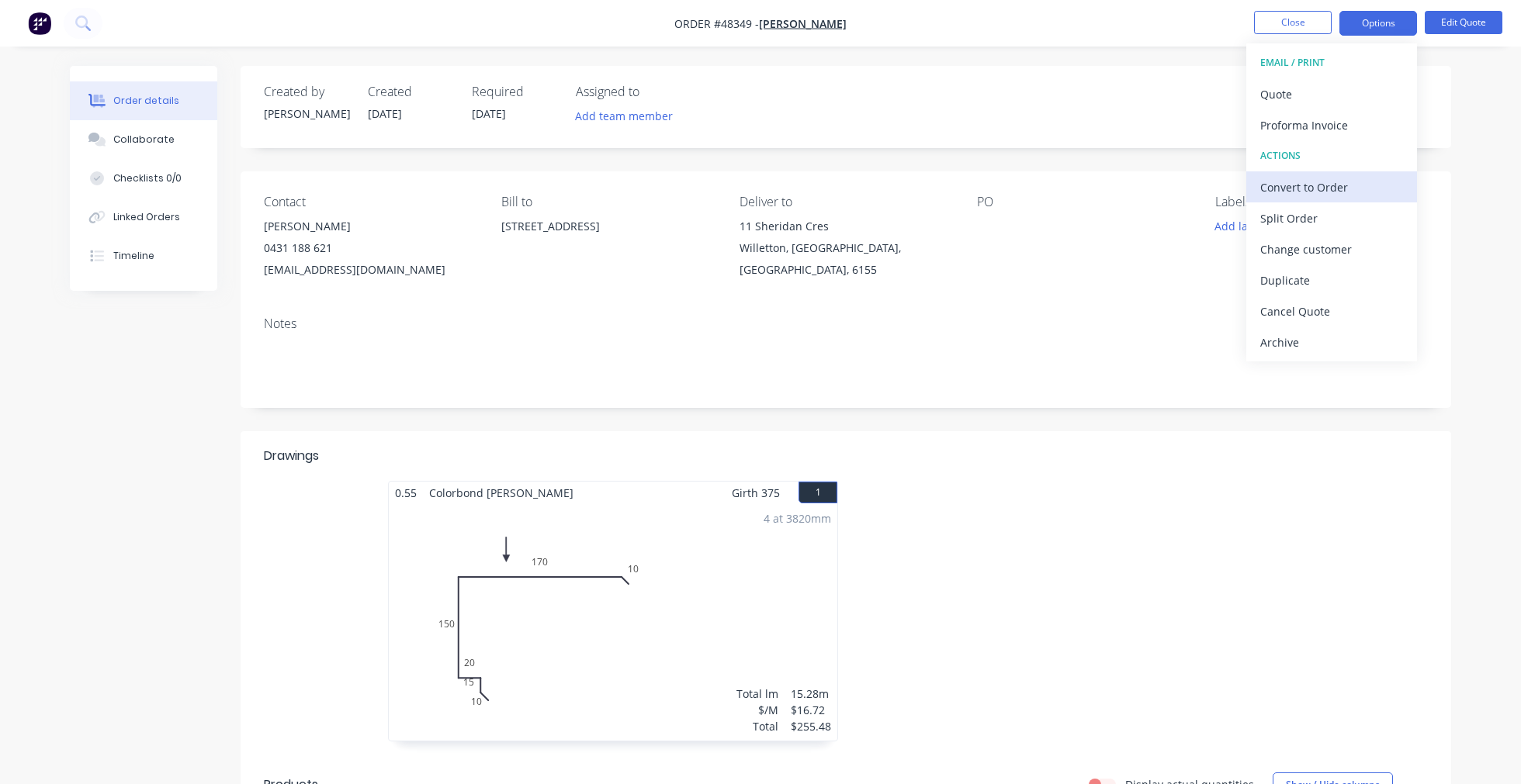
click at [1327, 191] on div "Convert to Order" at bounding box center [1332, 187] width 143 height 23
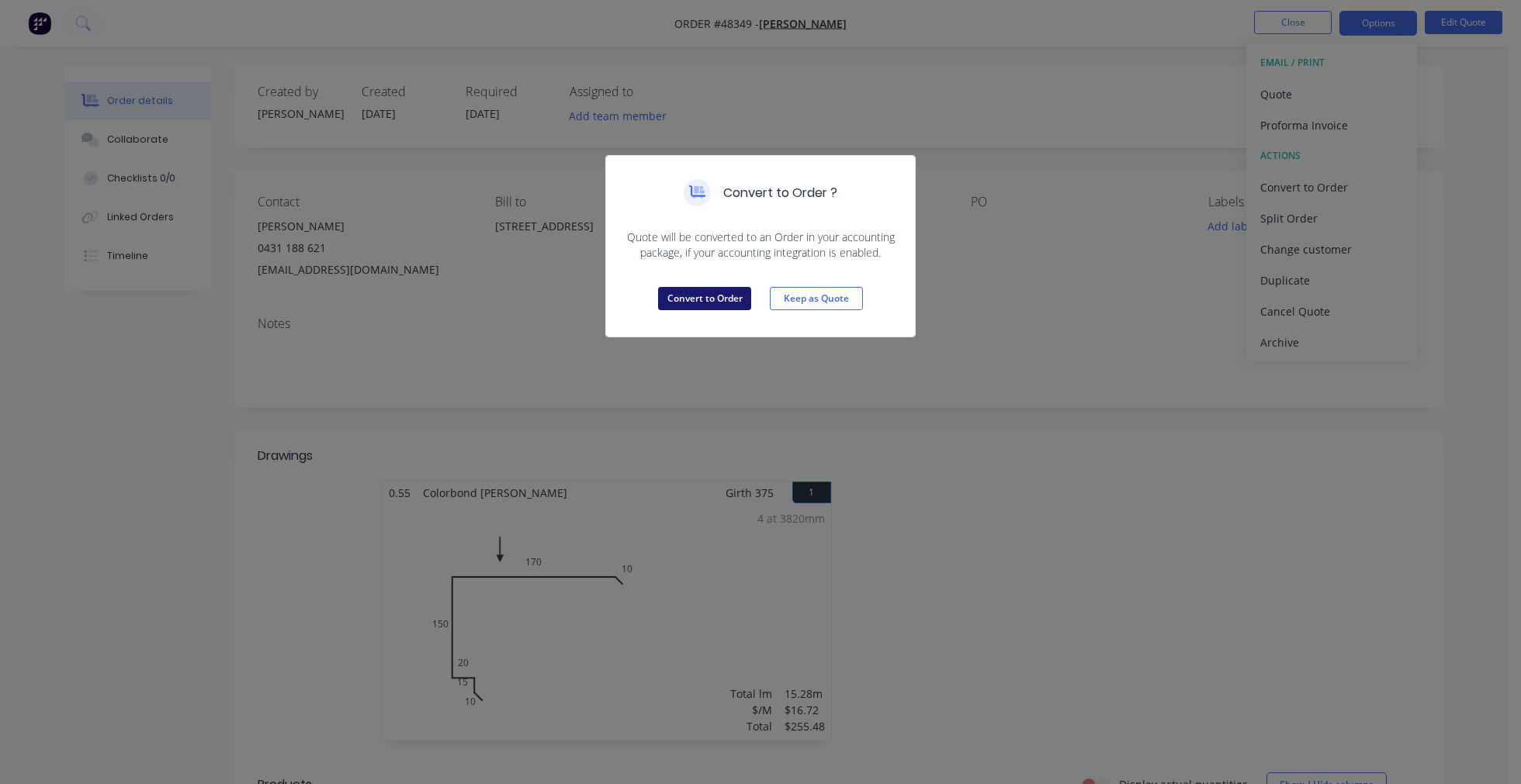
click at [724, 301] on button "Convert to Order" at bounding box center [704, 299] width 93 height 24
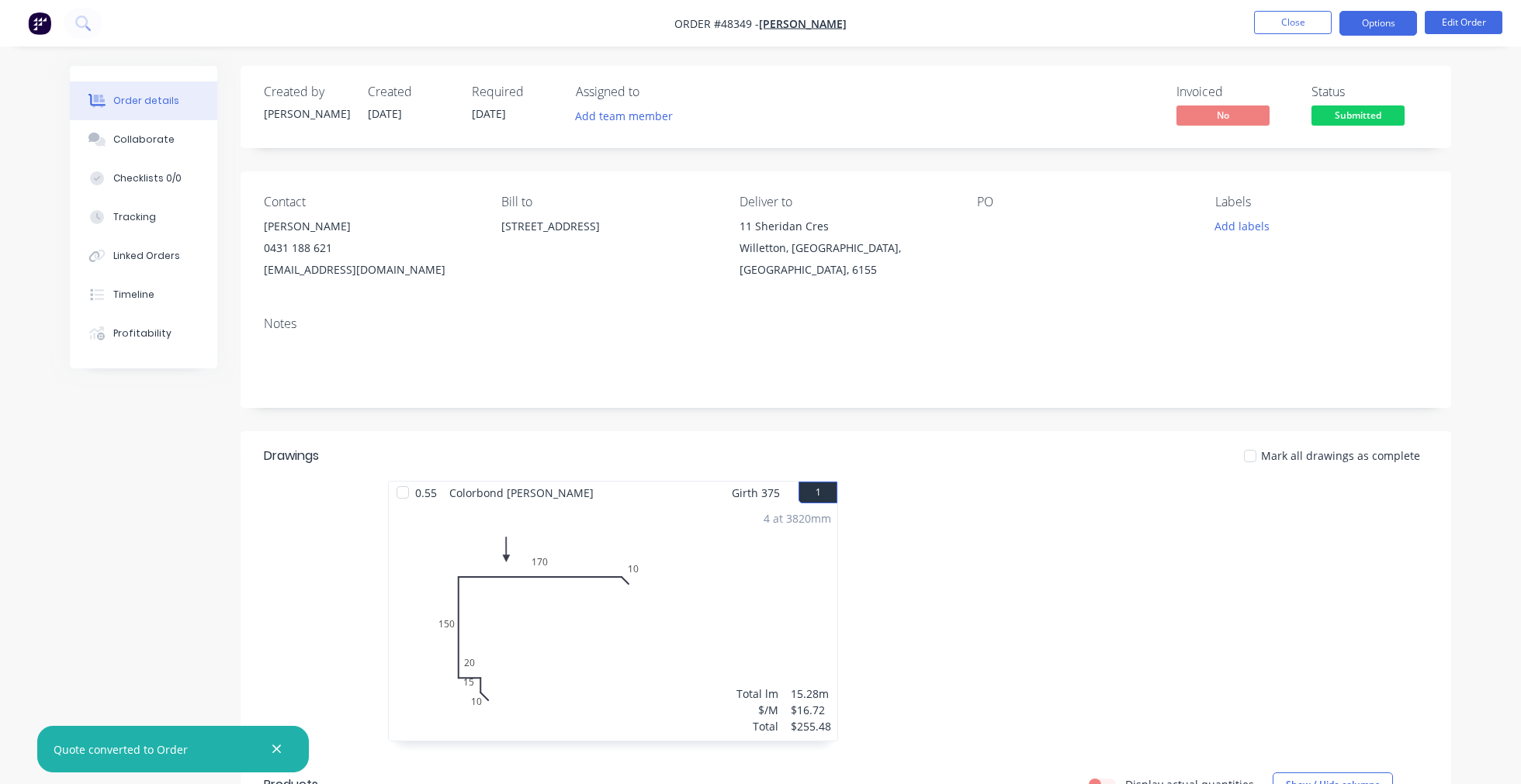
click at [1375, 29] on button "Options" at bounding box center [1377, 23] width 77 height 25
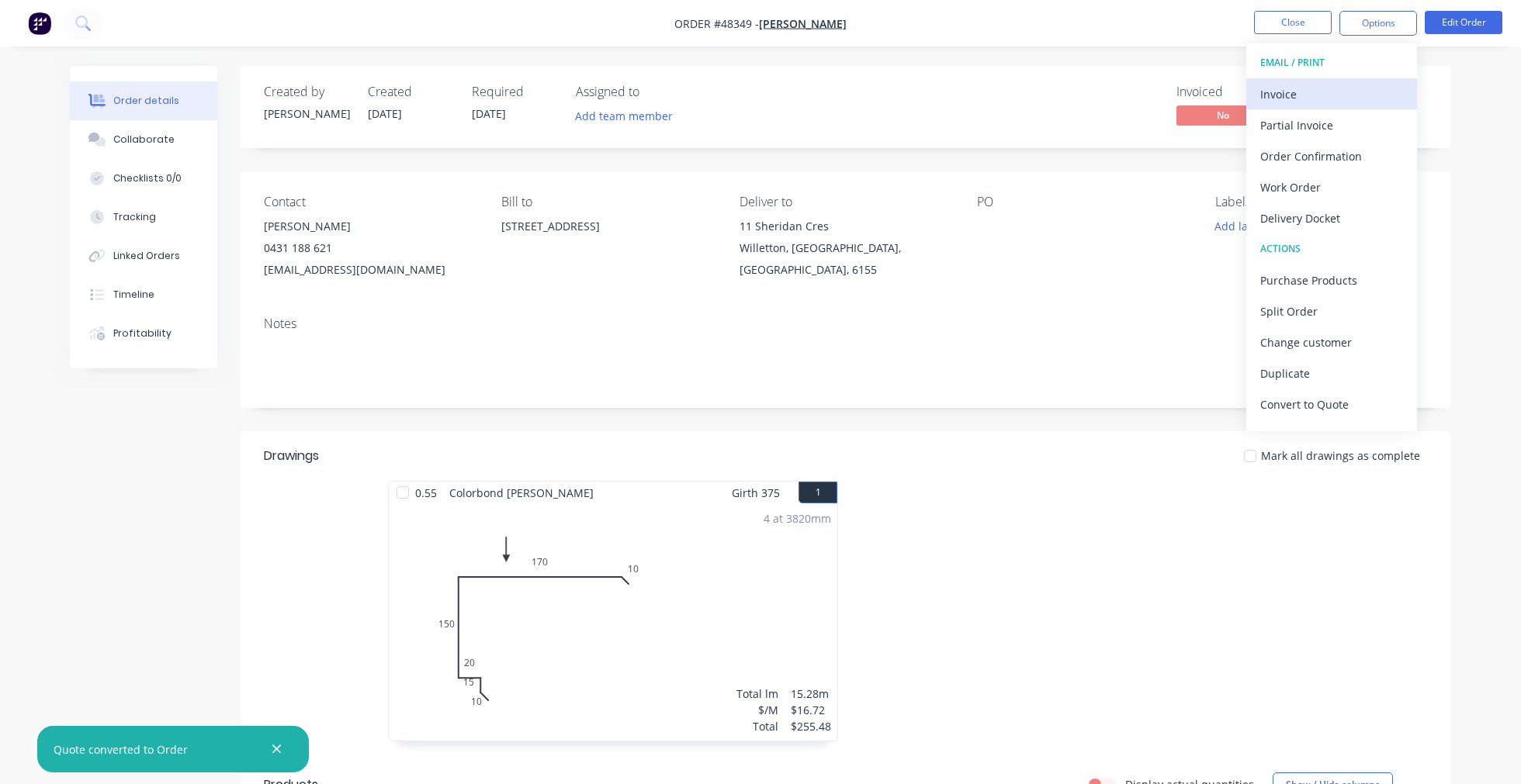
click at [1323, 87] on div "Invoice" at bounding box center [1332, 94] width 143 height 23
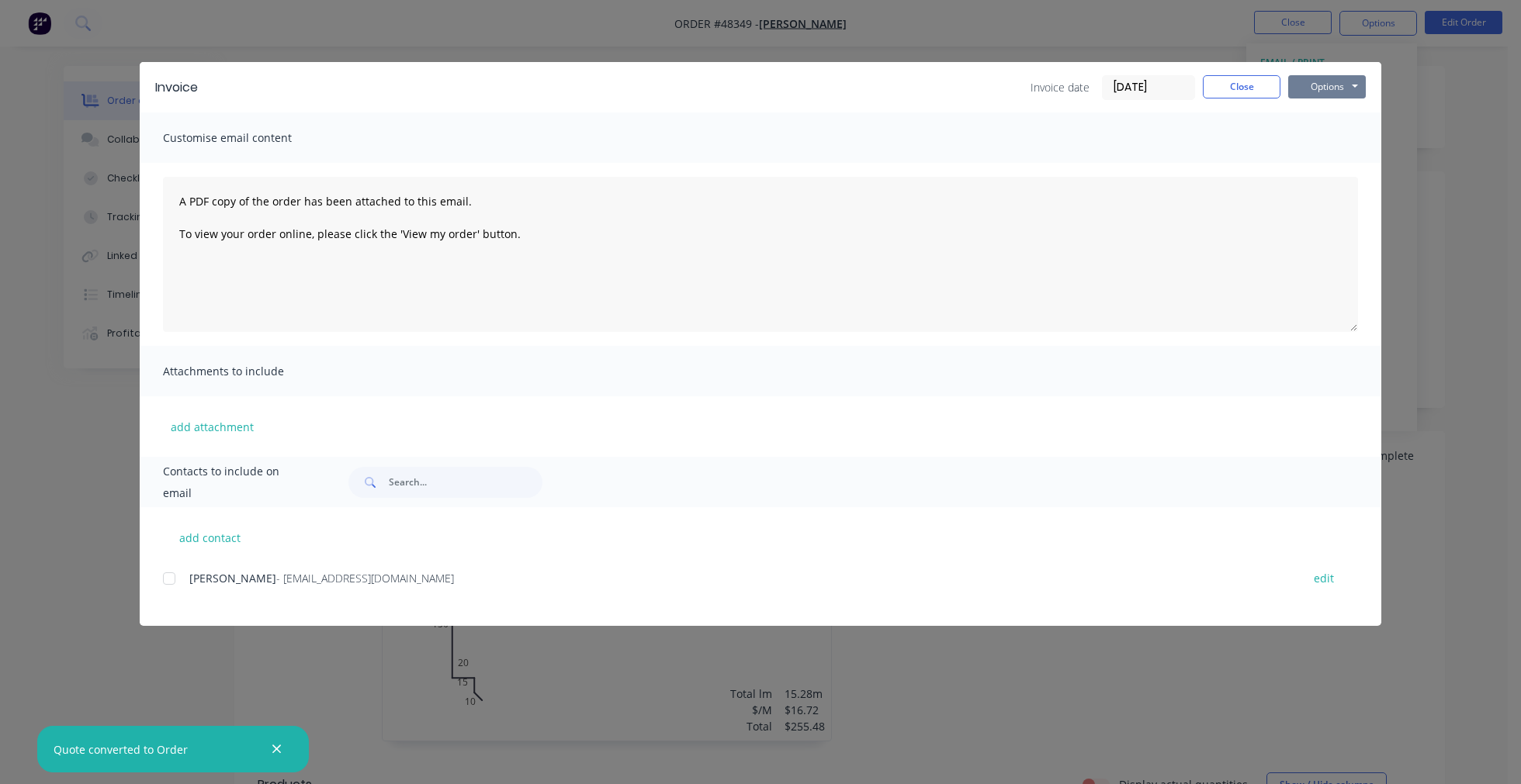
click at [1316, 88] on button "Options" at bounding box center [1326, 87] width 77 height 24
click at [1325, 141] on button "Print" at bounding box center [1337, 140] width 99 height 25
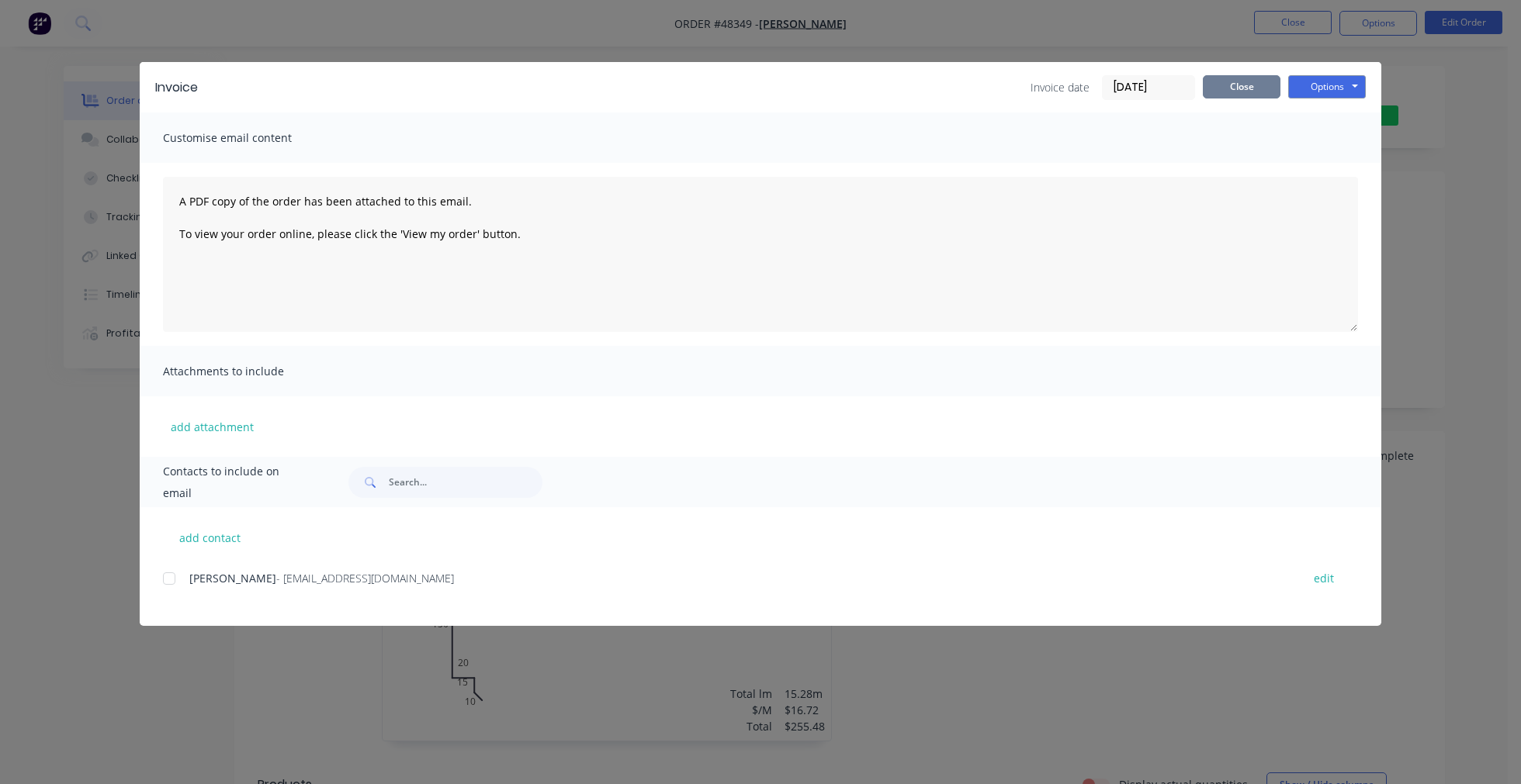
click at [1230, 78] on button "Close" at bounding box center [1240, 87] width 77 height 24
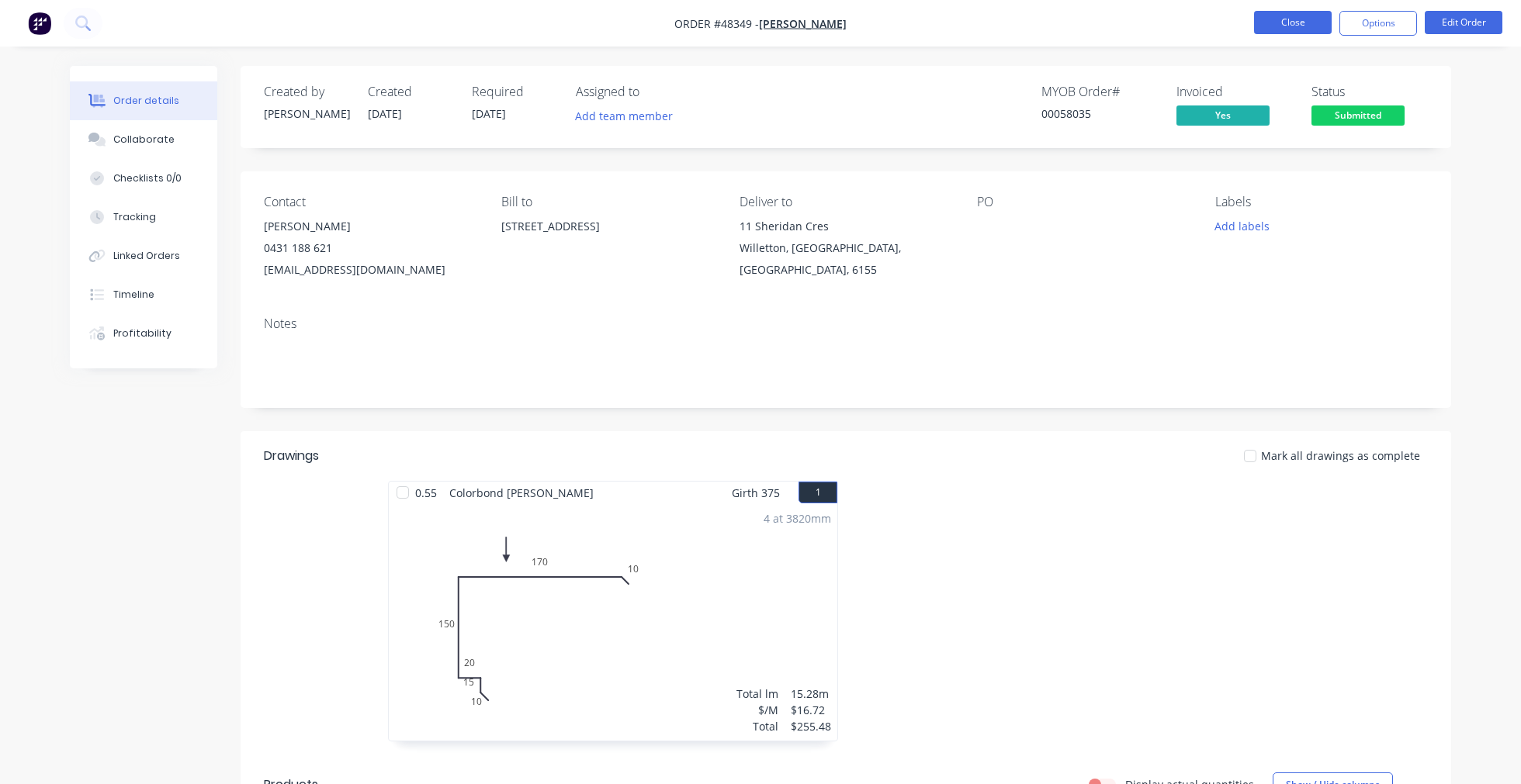
click at [1294, 13] on button "Close" at bounding box center [1292, 23] width 77 height 24
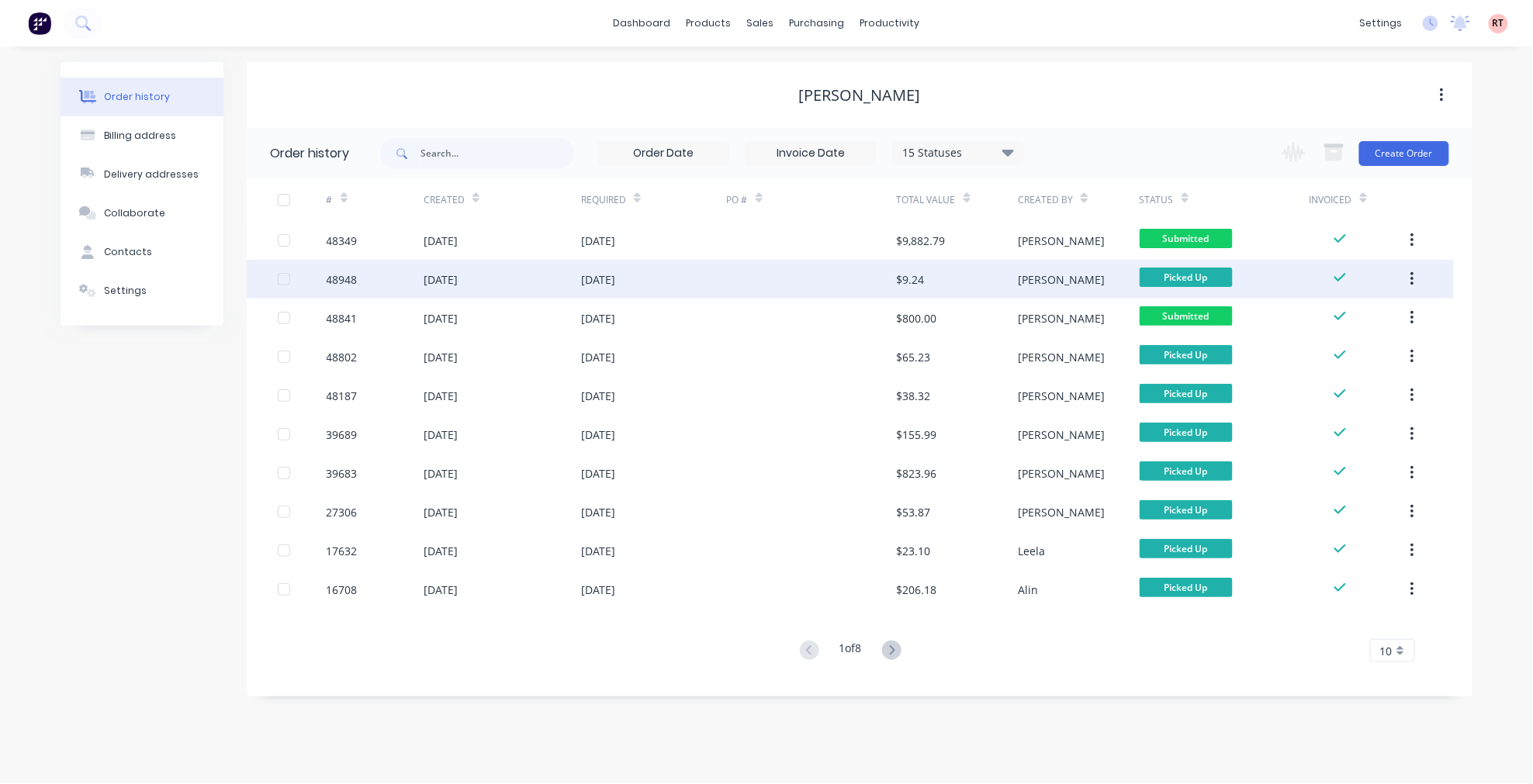
click at [842, 284] on div at bounding box center [812, 279] width 170 height 39
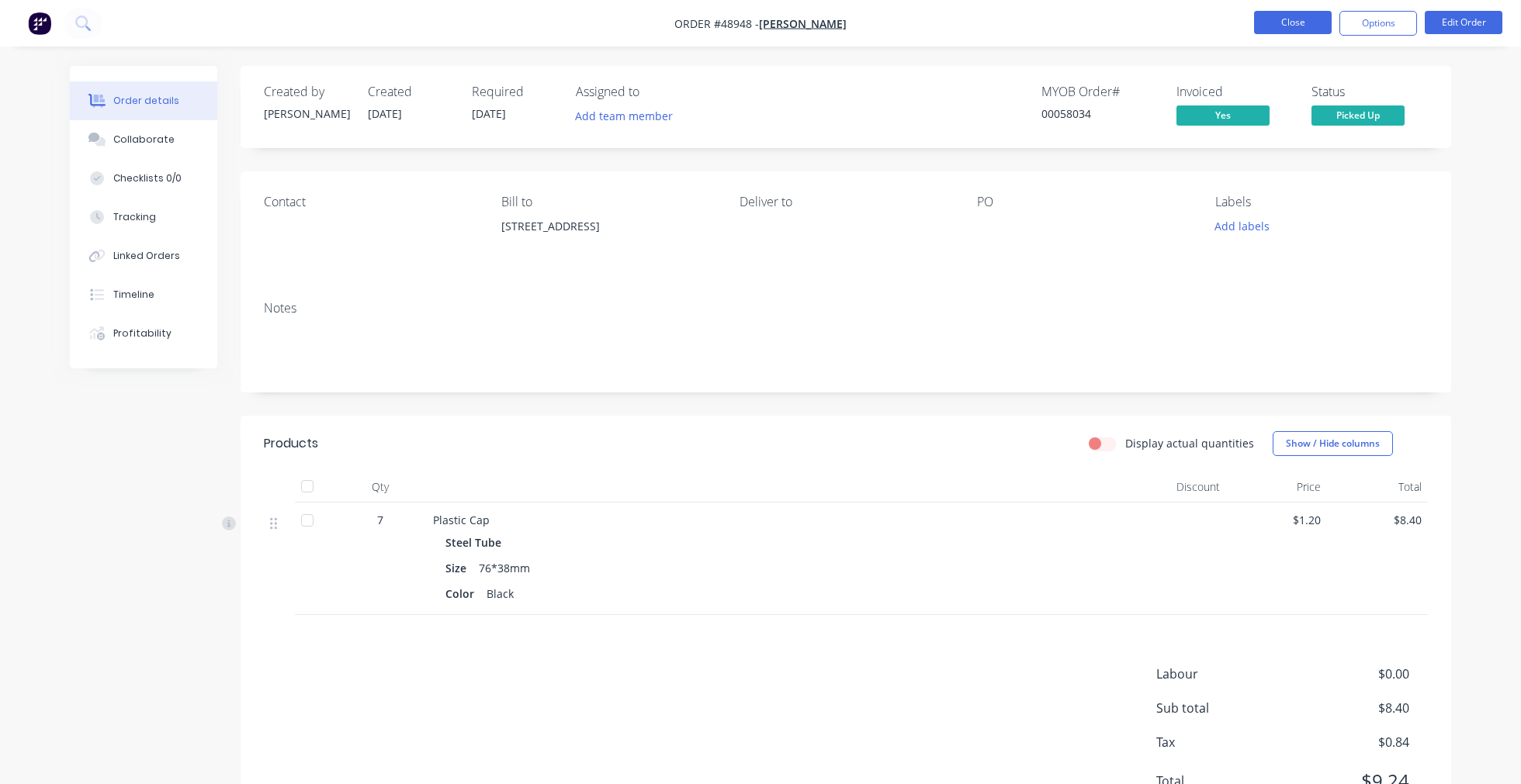
click at [1270, 16] on button "Close" at bounding box center [1292, 23] width 77 height 24
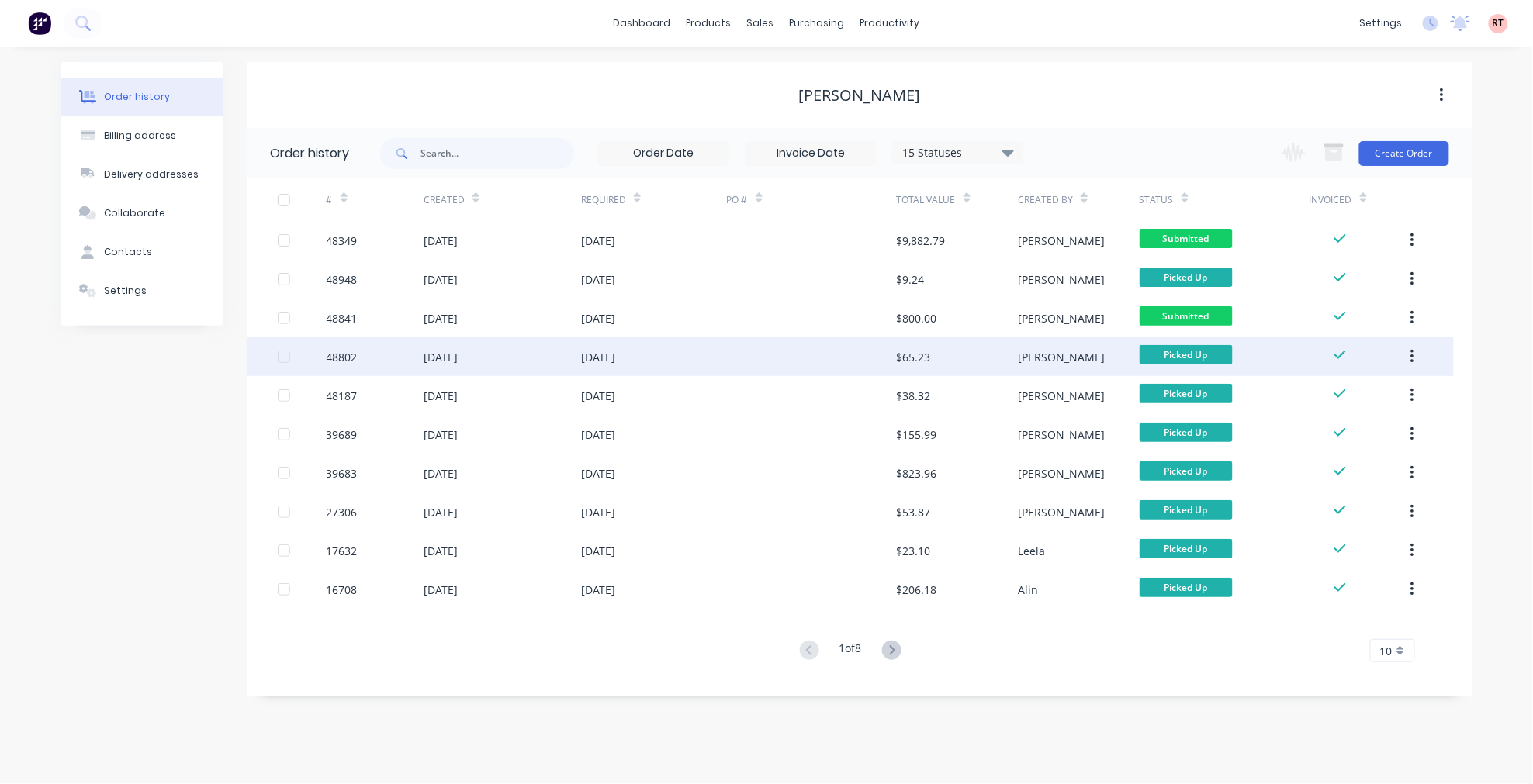
click at [852, 353] on div at bounding box center [812, 357] width 170 height 39
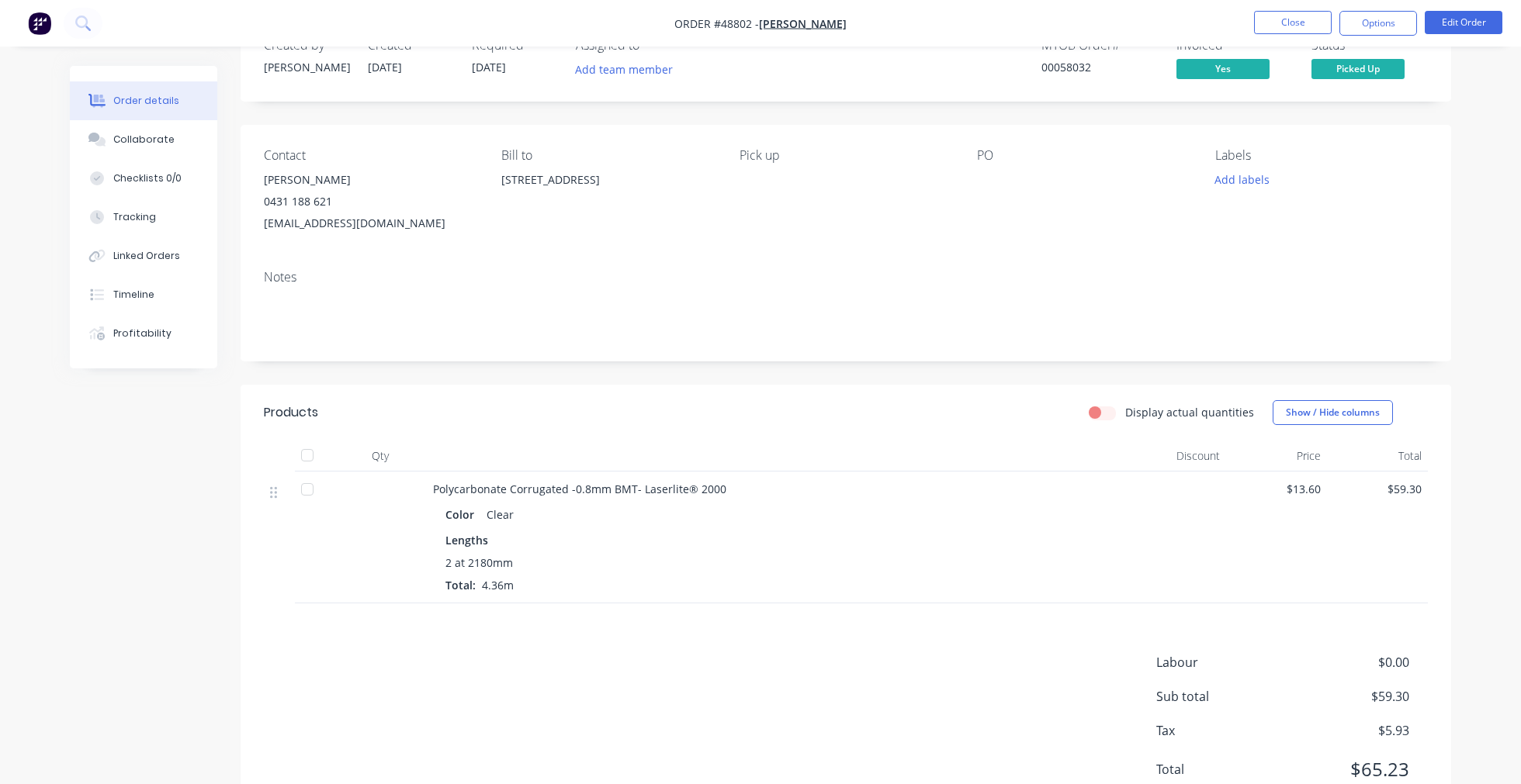
scroll to position [87, 0]
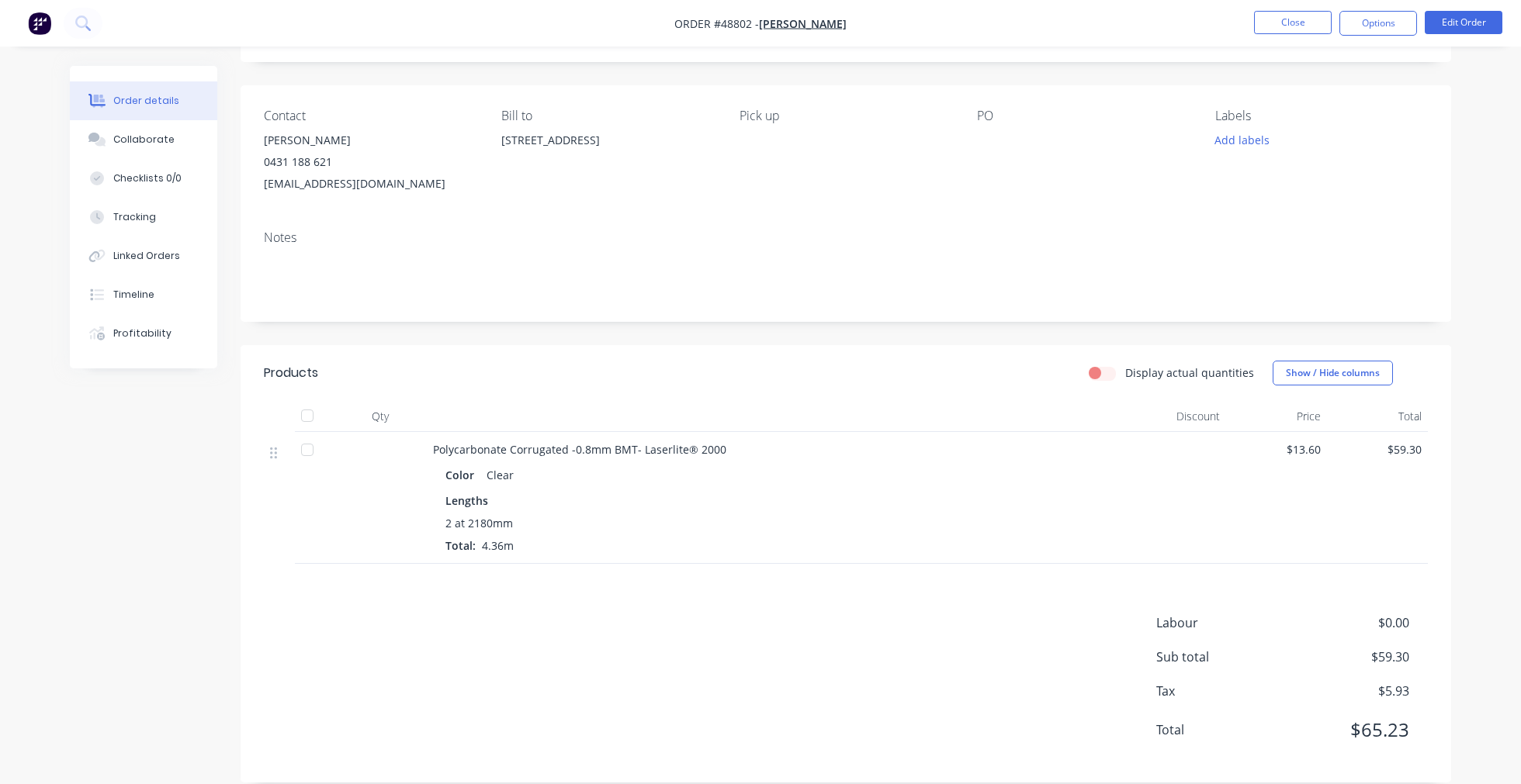
click at [757, 19] on span "Order #48802 -" at bounding box center [716, 24] width 85 height 15
drag, startPoint x: 760, startPoint y: 22, endPoint x: 733, endPoint y: 22, distance: 27.0
click at [733, 22] on span "Order #48802 -" at bounding box center [716, 24] width 85 height 15
click at [759, 21] on span "Order #48802 -" at bounding box center [716, 24] width 85 height 15
drag, startPoint x: 762, startPoint y: 21, endPoint x: 731, endPoint y: 21, distance: 31.0
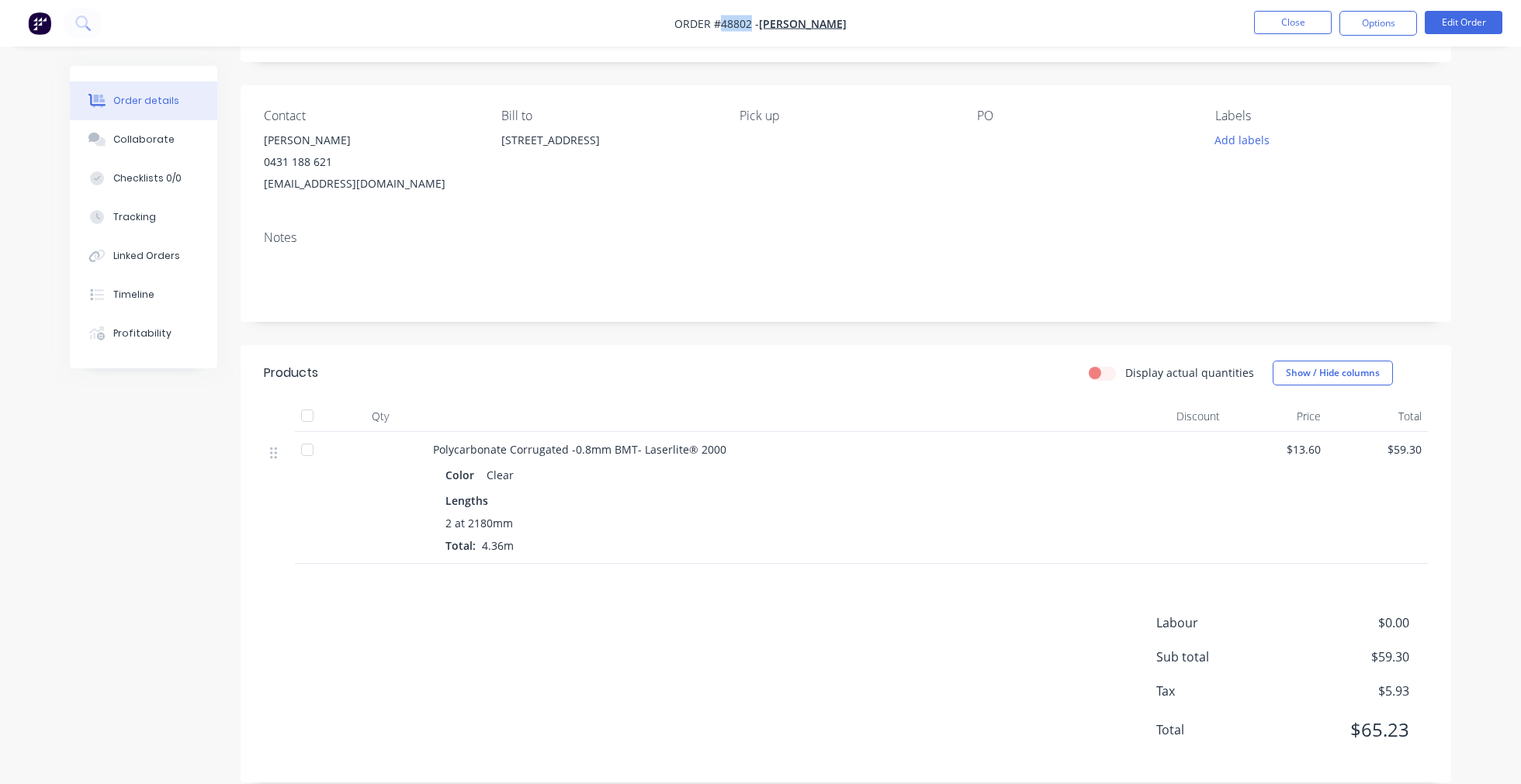
click at [731, 21] on span "Order #48802 -" at bounding box center [716, 24] width 85 height 15
copy span "48802"
drag, startPoint x: 447, startPoint y: 445, endPoint x: 670, endPoint y: 482, distance: 226.0
click at [670, 482] on div "Polycarbonate Corrugated -0.8mm BMT- Laserlite® 2000 Color Clear Lengths 2 at 2…" at bounding box center [776, 498] width 699 height 132
